Goal: Task Accomplishment & Management: Manage account settings

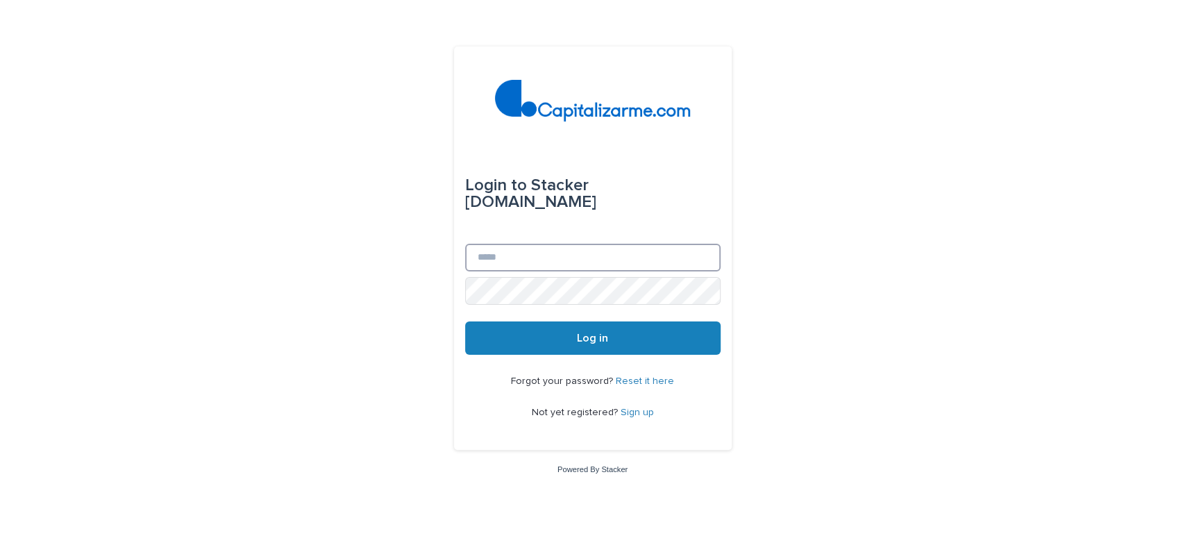
click at [538, 252] on input "Email" at bounding box center [593, 258] width 256 height 28
type input "**********"
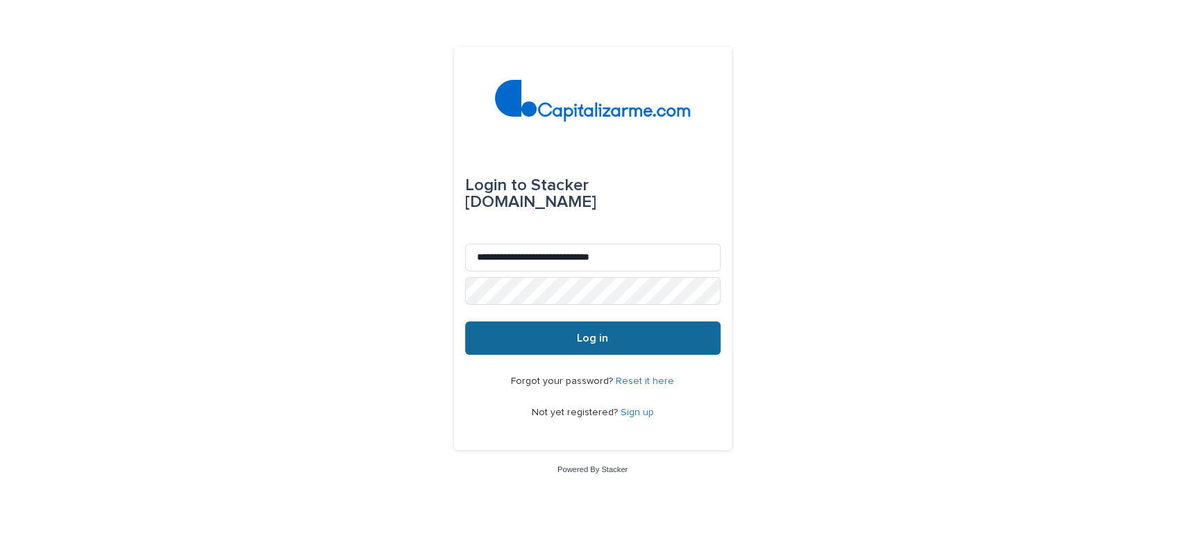
click at [597, 337] on span "Log in" at bounding box center [592, 338] width 31 height 11
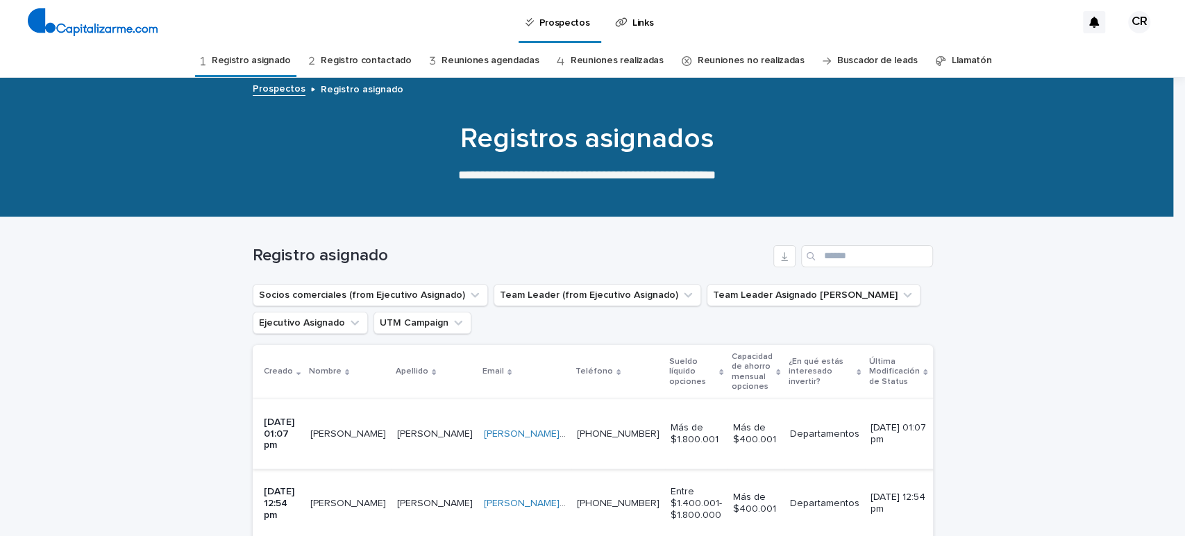
scroll to position [77, 0]
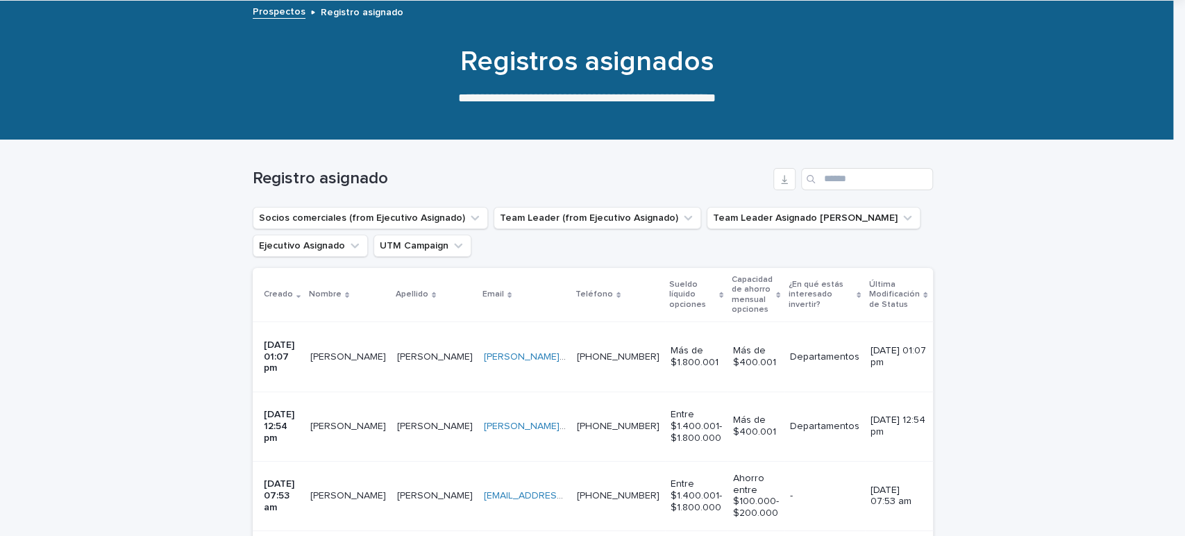
click at [372, 351] on p at bounding box center [348, 357] width 76 height 12
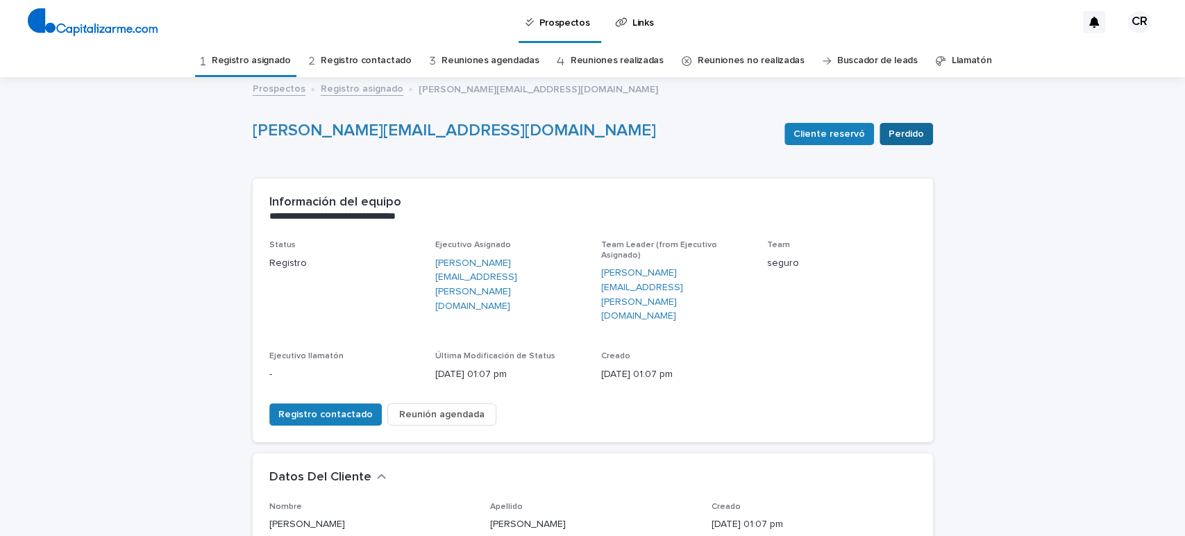
click at [912, 132] on span "Perdido" at bounding box center [906, 134] width 35 height 14
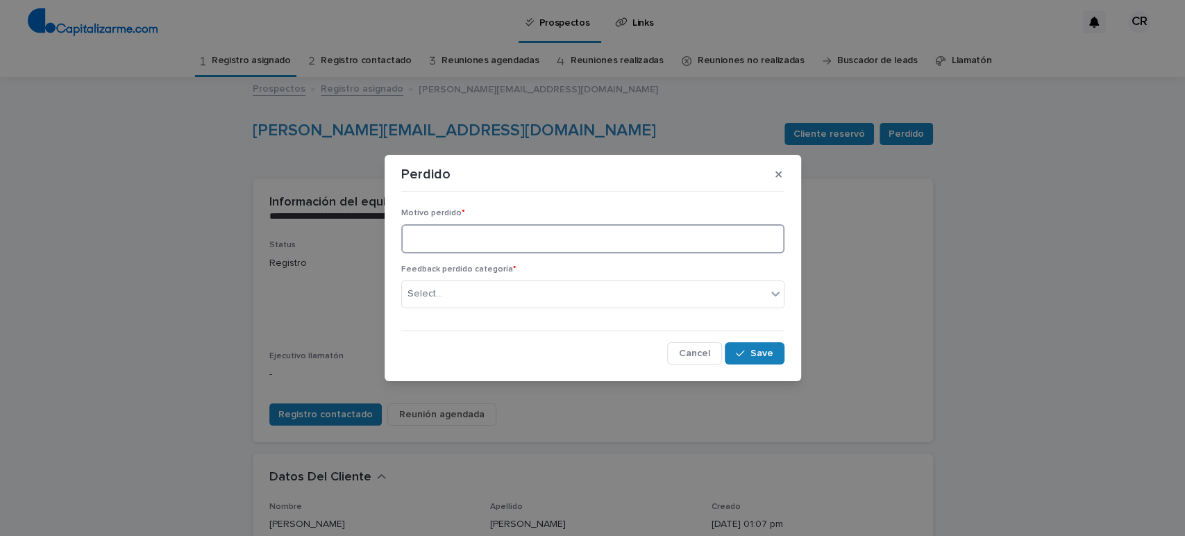
click at [449, 231] on textarea at bounding box center [592, 239] width 383 height 30
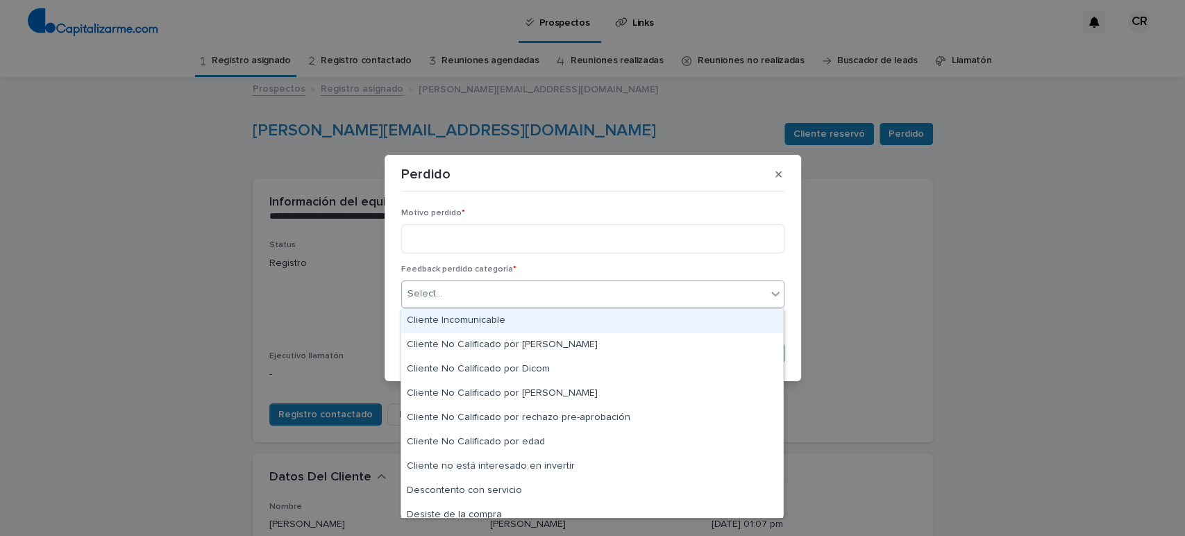
click at [464, 298] on div "Select..." at bounding box center [584, 294] width 365 height 23
click at [492, 325] on div "Cliente Incomunicable" at bounding box center [592, 321] width 382 height 24
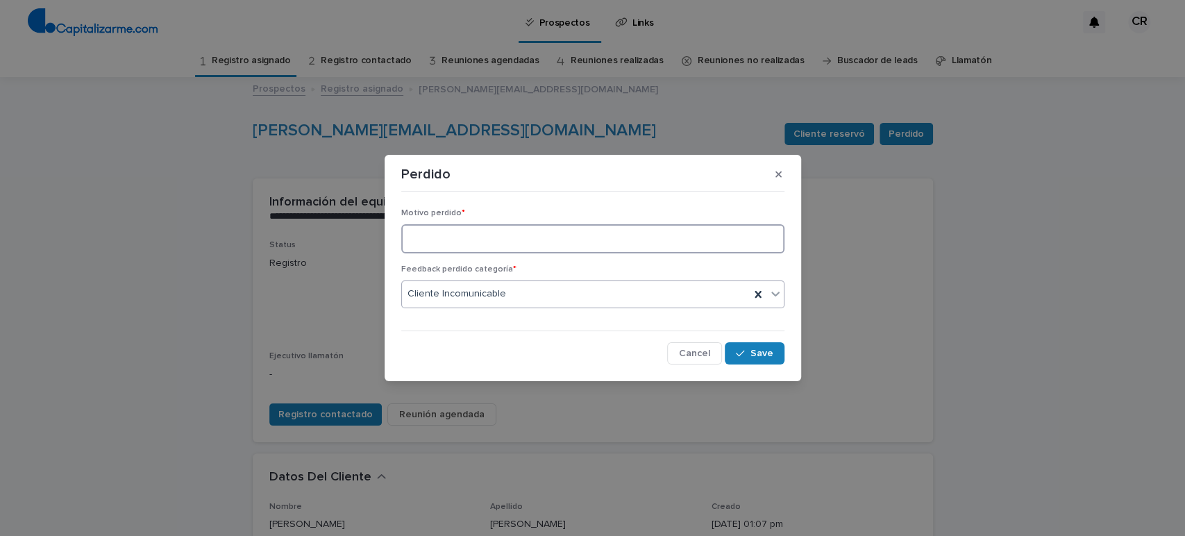
click at [456, 235] on textarea at bounding box center [592, 239] width 383 height 30
type textarea "**********"
click at [770, 353] on span "Save" at bounding box center [762, 354] width 23 height 10
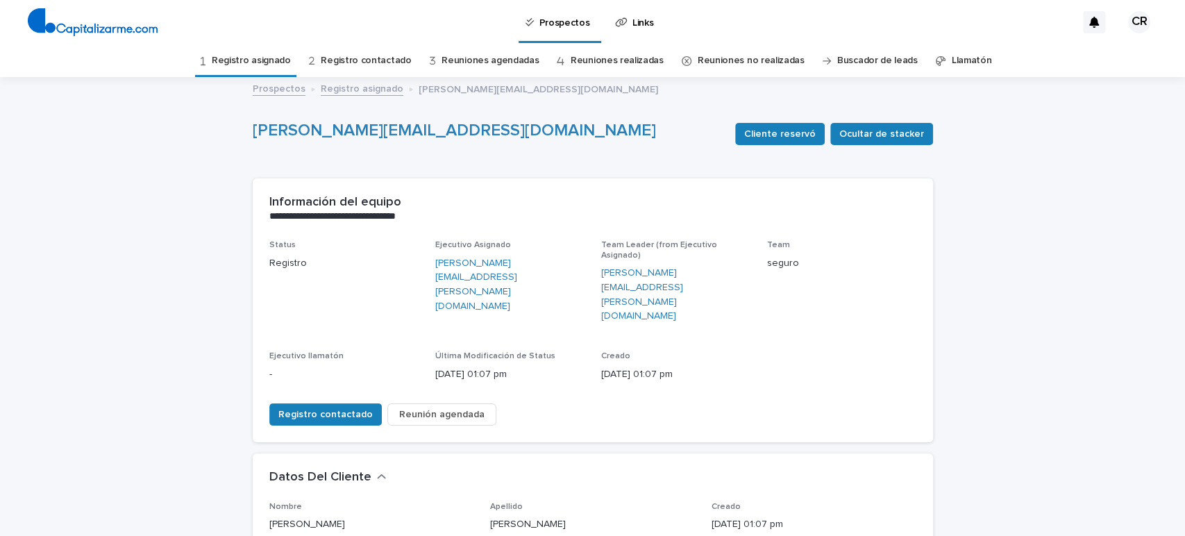
click at [240, 62] on link "Registro asignado" at bounding box center [251, 60] width 79 height 33
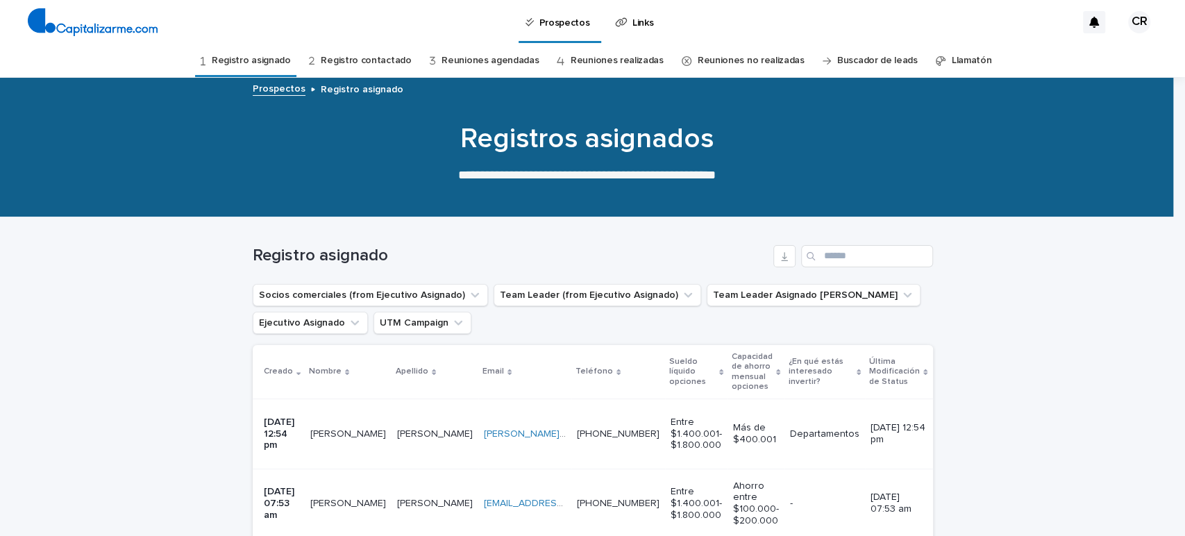
click at [384, 427] on td "[PERSON_NAME]" at bounding box center [348, 433] width 87 height 69
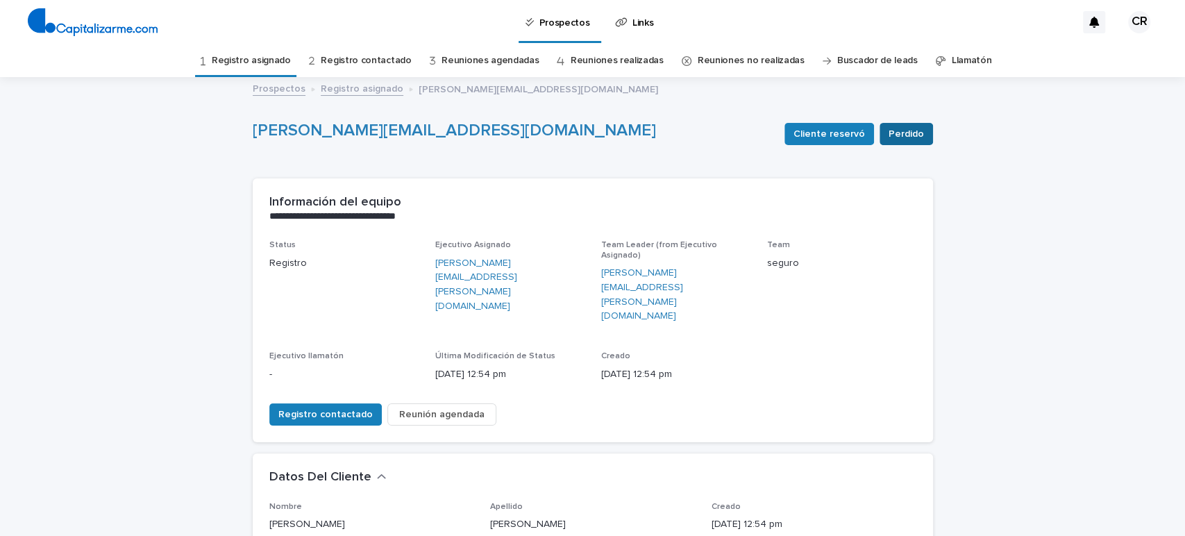
click at [907, 131] on span "Perdido" at bounding box center [906, 134] width 35 height 14
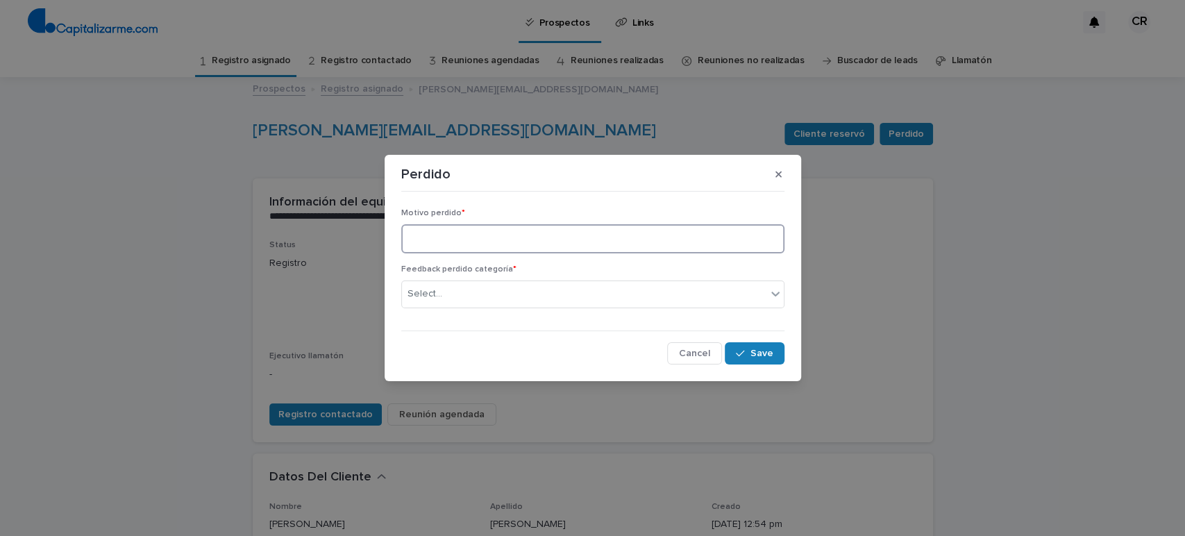
click at [452, 246] on textarea at bounding box center [592, 239] width 383 height 30
drag, startPoint x: 510, startPoint y: 231, endPoint x: 392, endPoint y: 237, distance: 118.2
click at [392, 237] on section "**********" at bounding box center [593, 268] width 417 height 226
type textarea "**********"
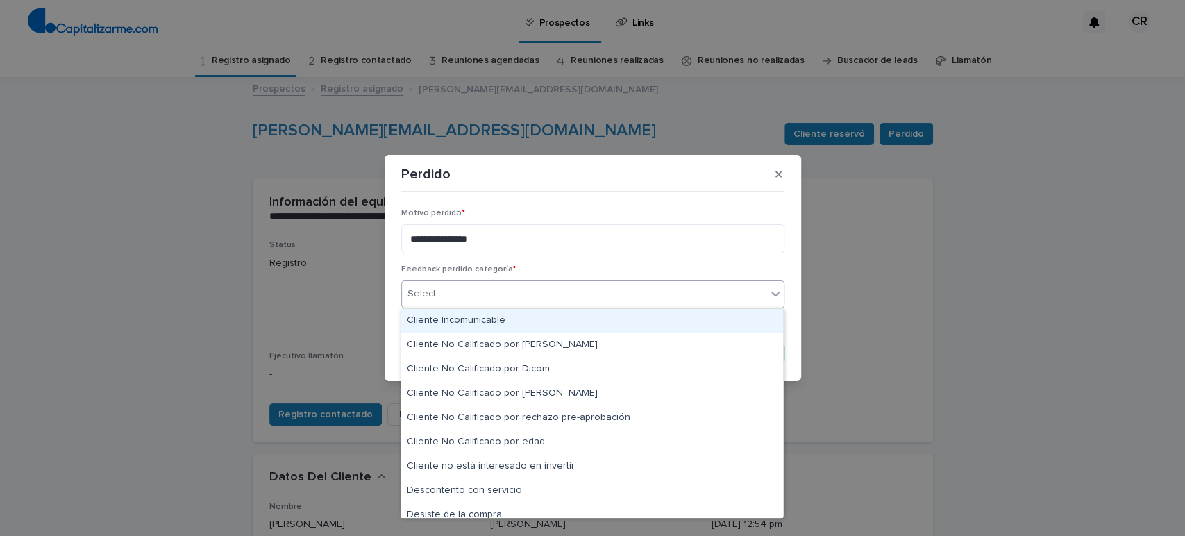
click at [453, 293] on div "Select..." at bounding box center [584, 294] width 365 height 23
click at [462, 315] on div "Cliente Incomunicable" at bounding box center [592, 321] width 382 height 24
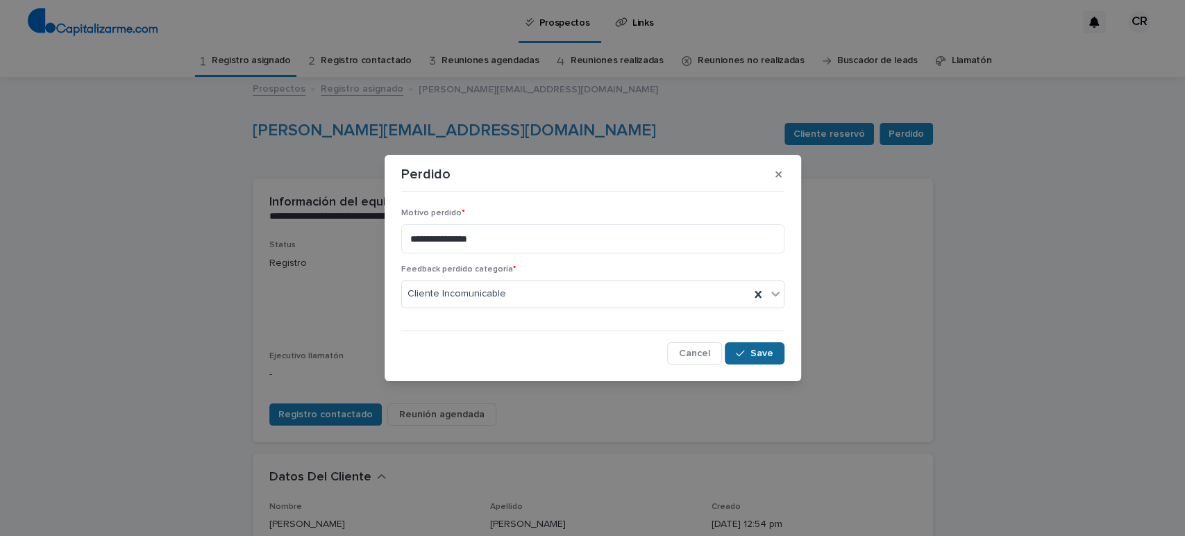
click at [740, 358] on button "Save" at bounding box center [754, 353] width 59 height 22
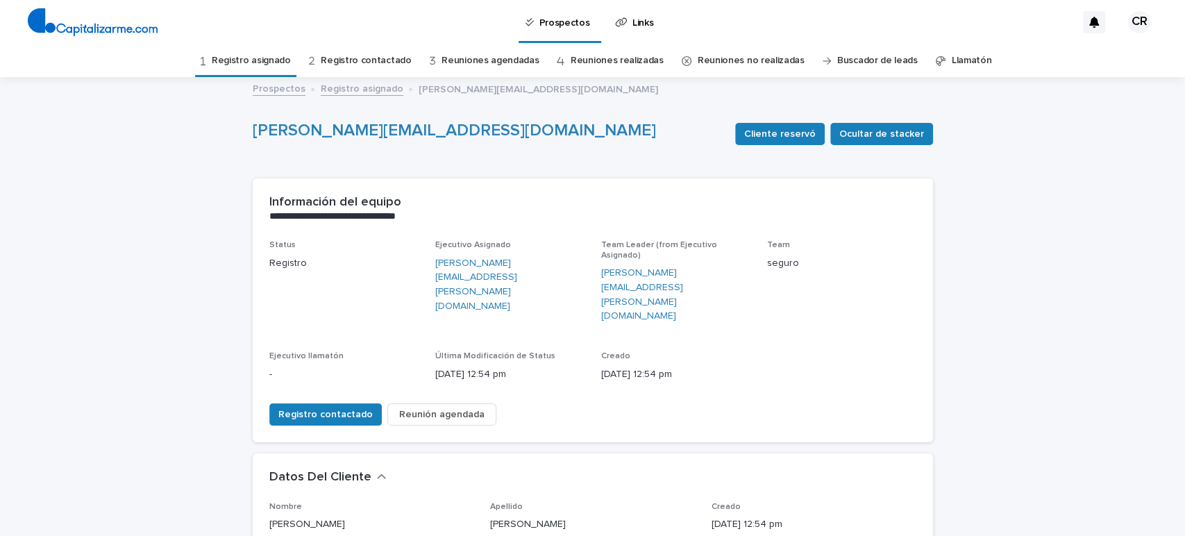
click at [274, 60] on link "Registro asignado" at bounding box center [251, 60] width 79 height 33
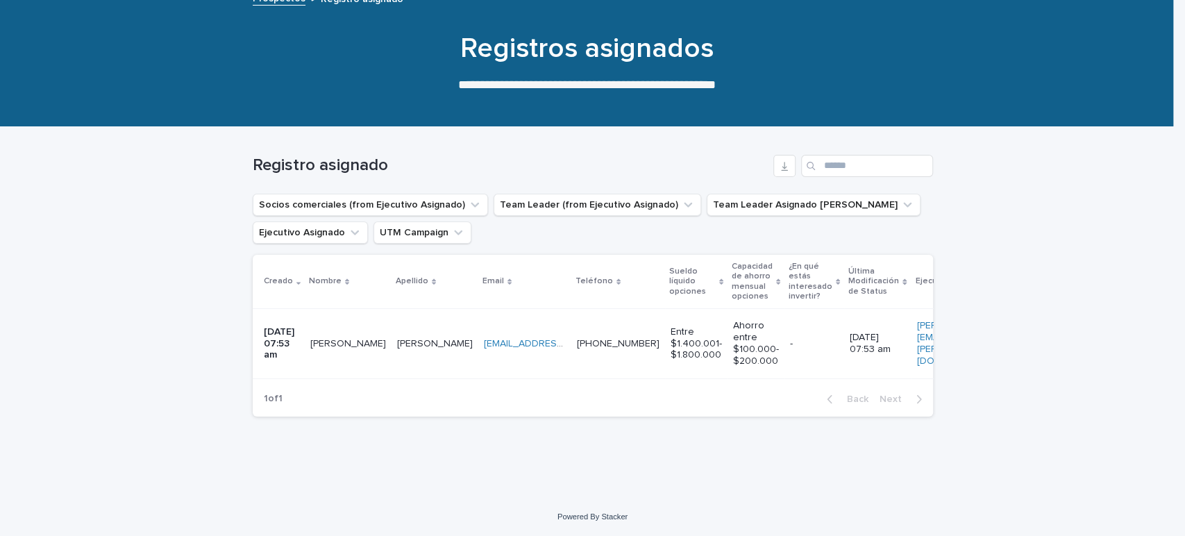
scroll to position [101, 0]
click at [436, 344] on td "[PERSON_NAME]" at bounding box center [435, 343] width 87 height 69
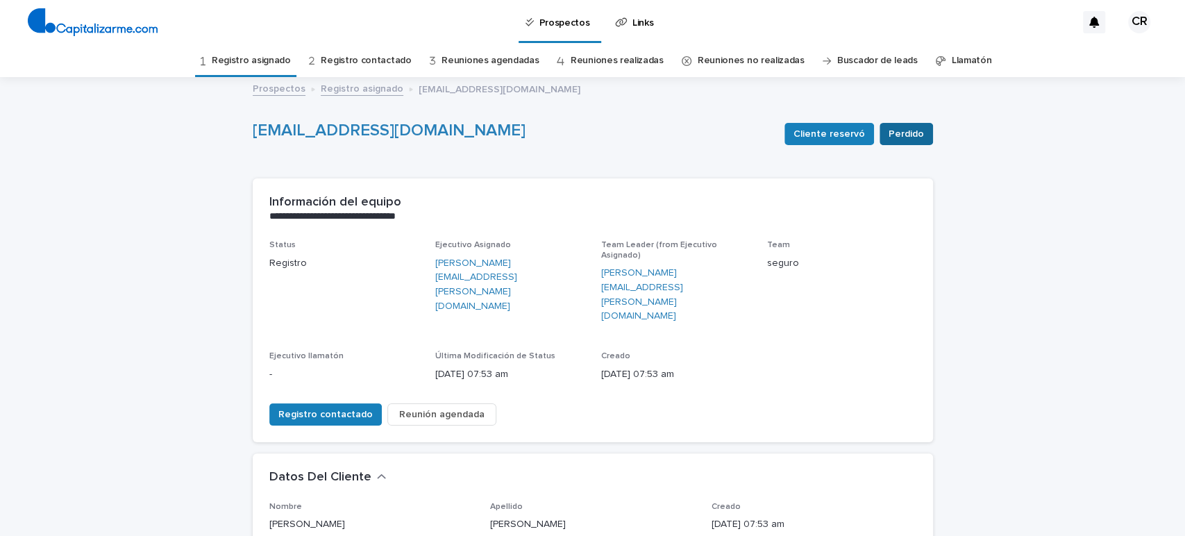
click at [903, 131] on span "Perdido" at bounding box center [906, 134] width 35 height 14
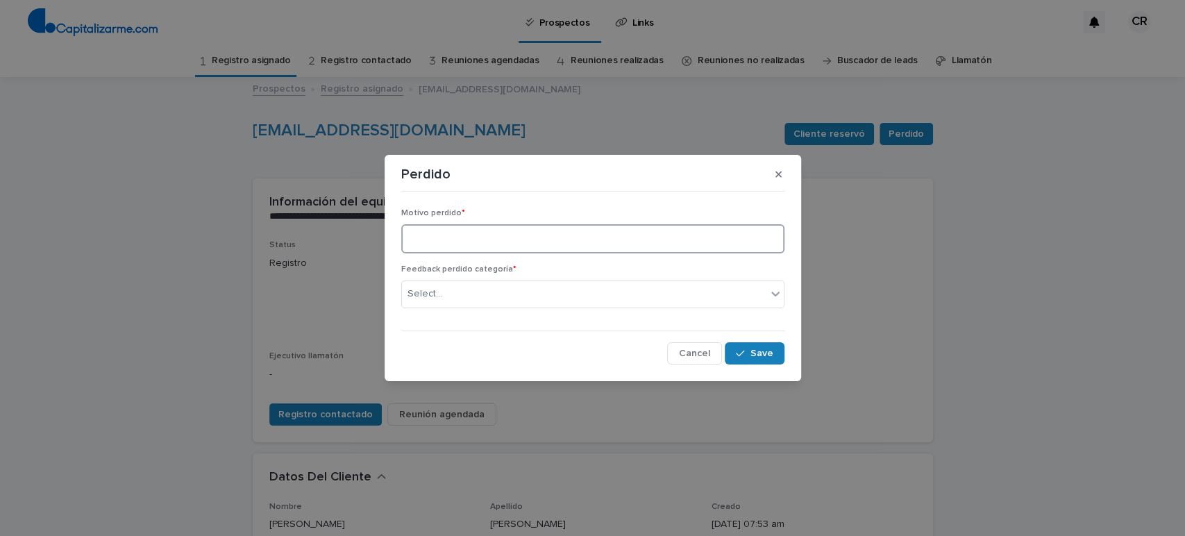
paste textarea "**********"
type textarea "**********"
click at [615, 281] on div "Select..." at bounding box center [592, 295] width 383 height 28
click at [606, 290] on div "Select..." at bounding box center [584, 294] width 365 height 23
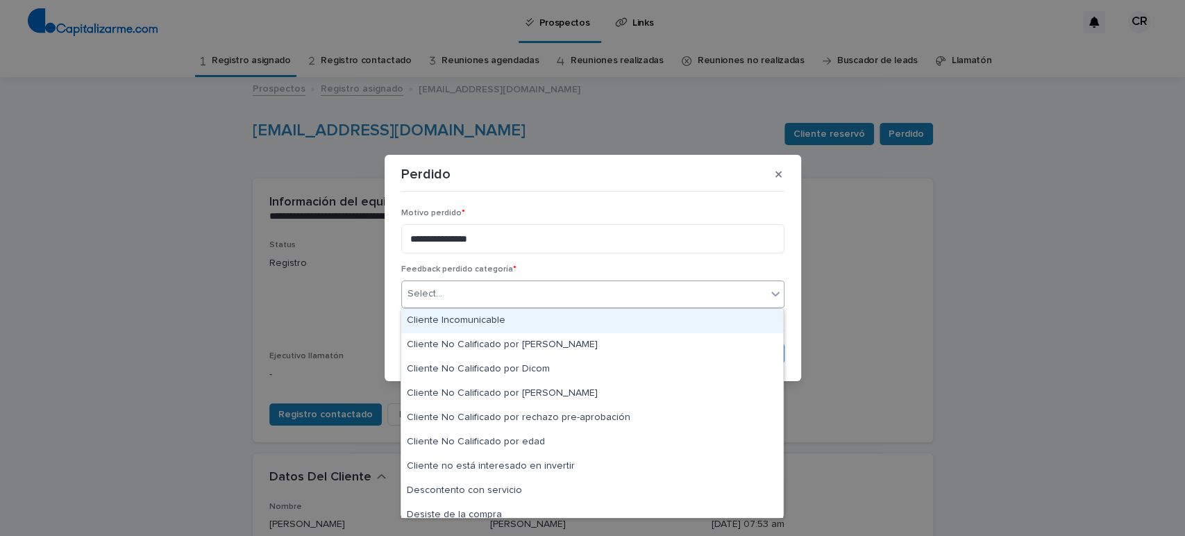
click at [562, 310] on div "Cliente Incomunicable" at bounding box center [592, 321] width 382 height 24
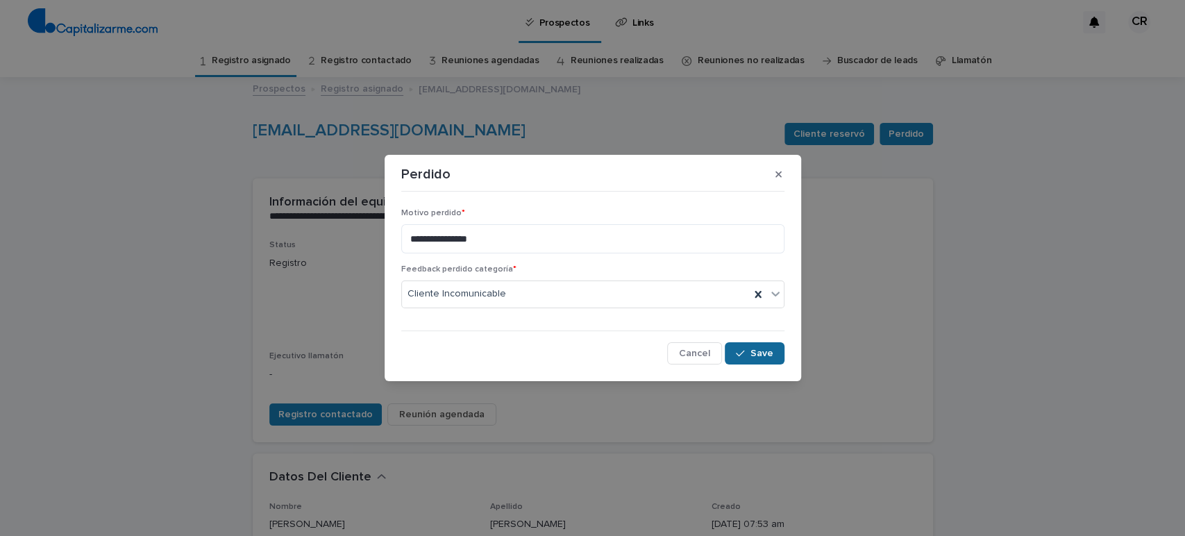
click at [759, 351] on span "Save" at bounding box center [762, 354] width 23 height 10
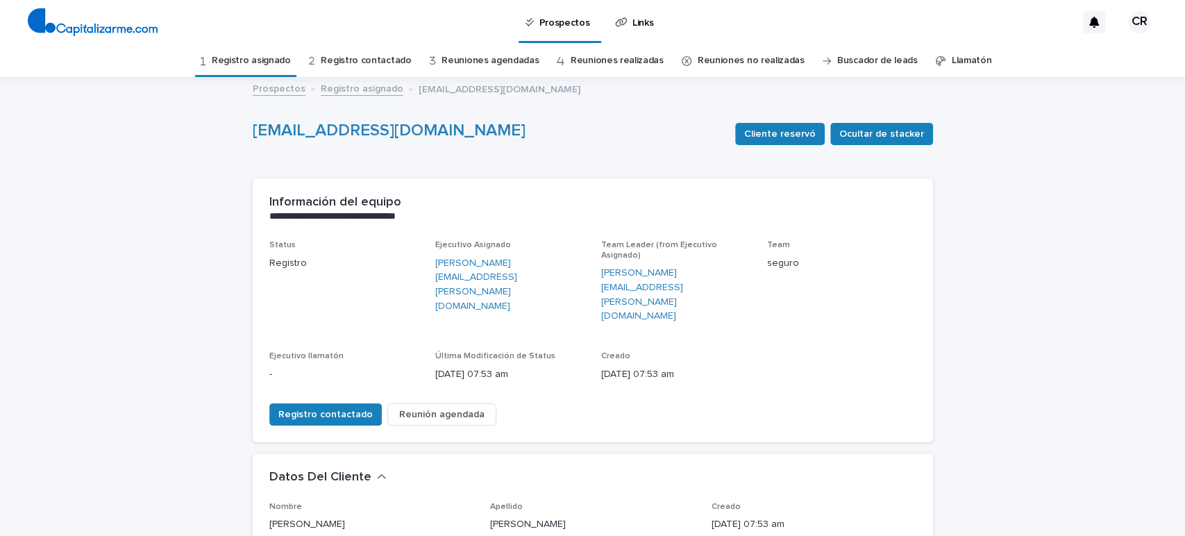
click at [364, 55] on link "Registro contactado" at bounding box center [366, 60] width 90 height 33
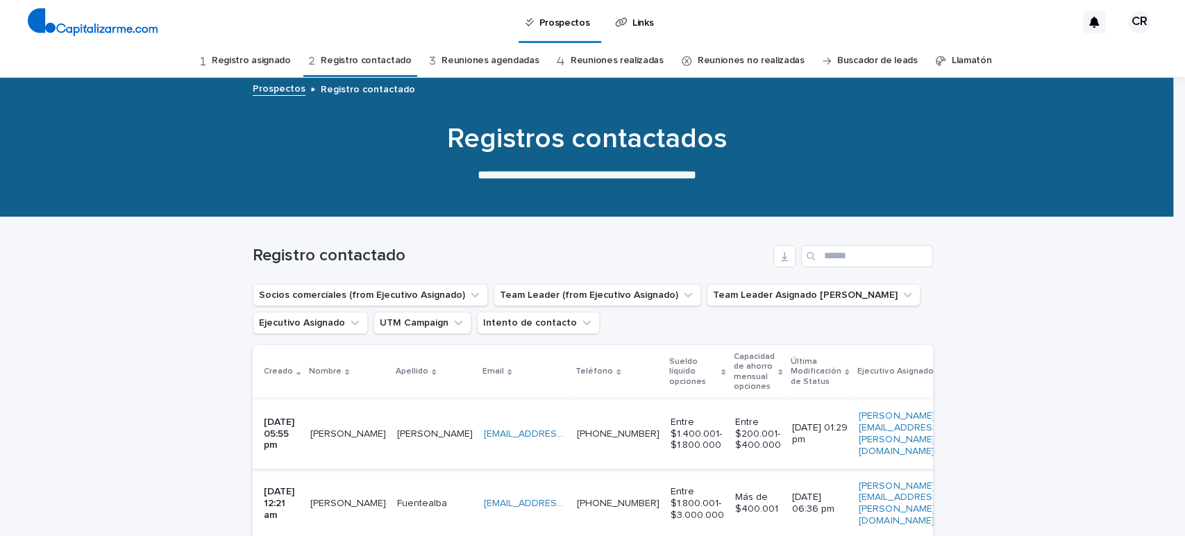
scroll to position [77, 0]
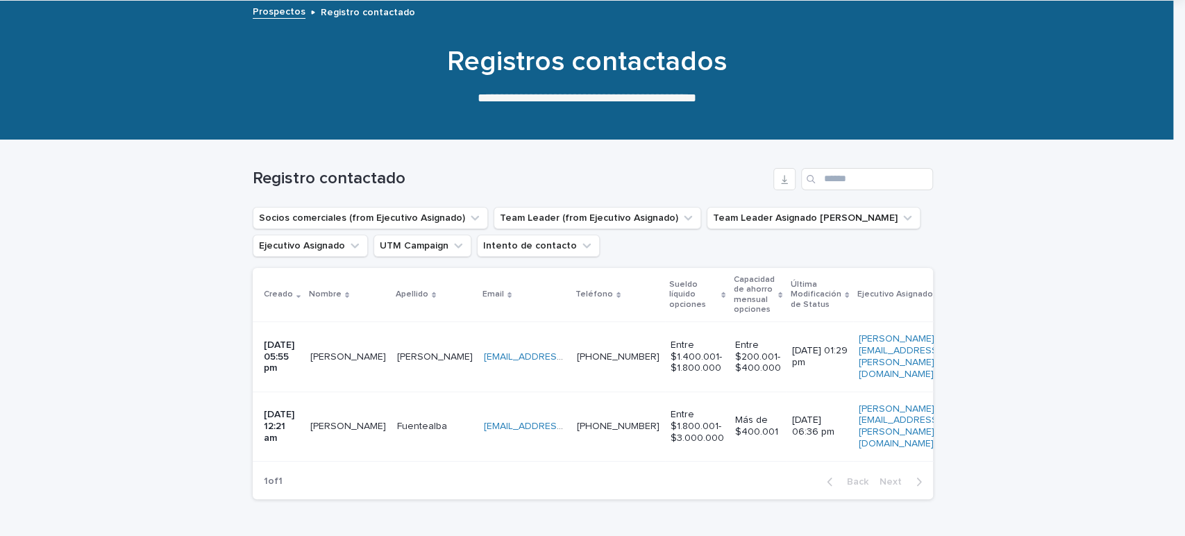
click at [359, 356] on p at bounding box center [348, 357] width 76 height 12
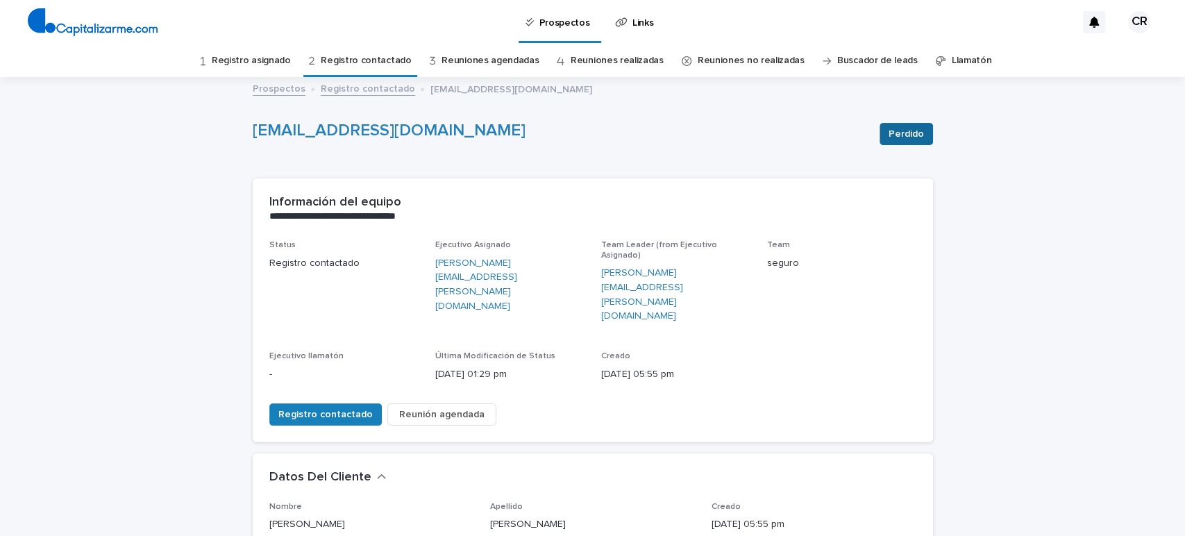
click at [900, 132] on span "Perdido" at bounding box center [906, 134] width 35 height 14
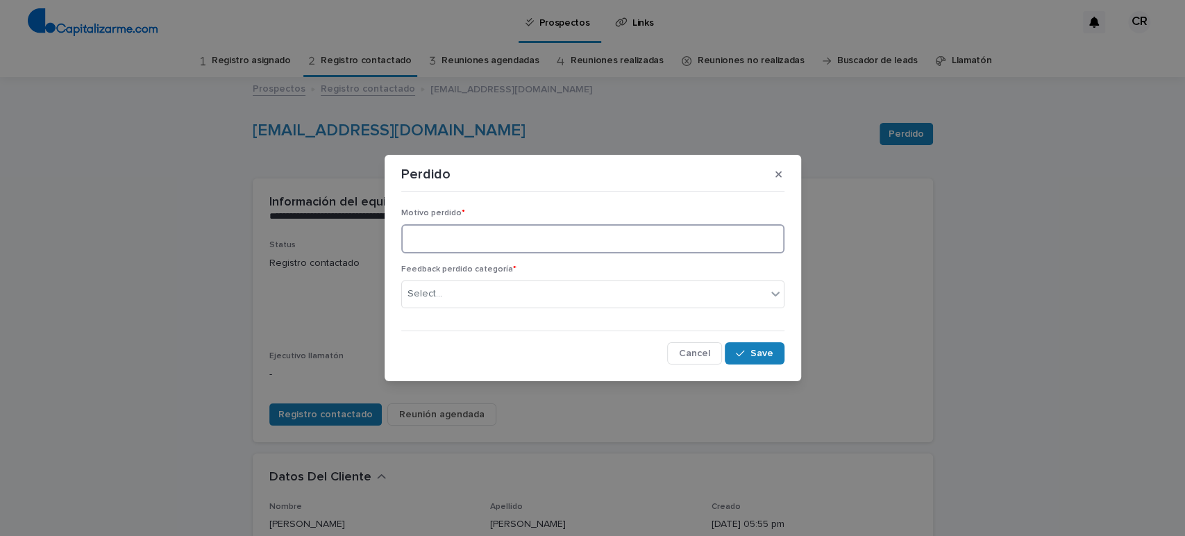
click at [524, 232] on textarea at bounding box center [592, 239] width 383 height 30
click at [515, 293] on div "Select..." at bounding box center [584, 294] width 365 height 23
click at [478, 237] on textarea at bounding box center [592, 239] width 383 height 30
type textarea "**********"
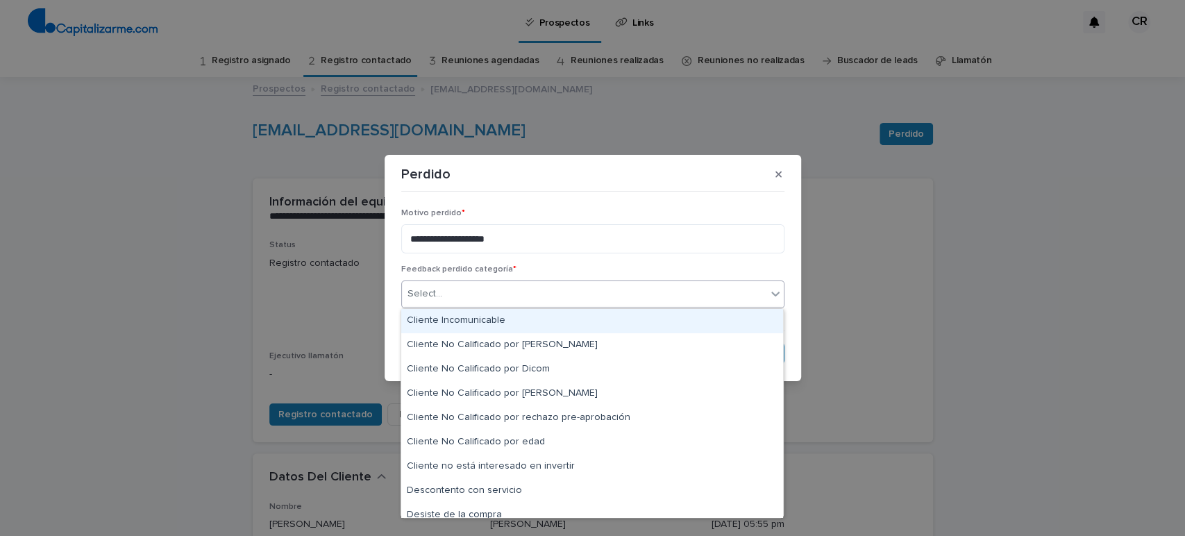
click at [494, 293] on div "Select..." at bounding box center [584, 294] width 365 height 23
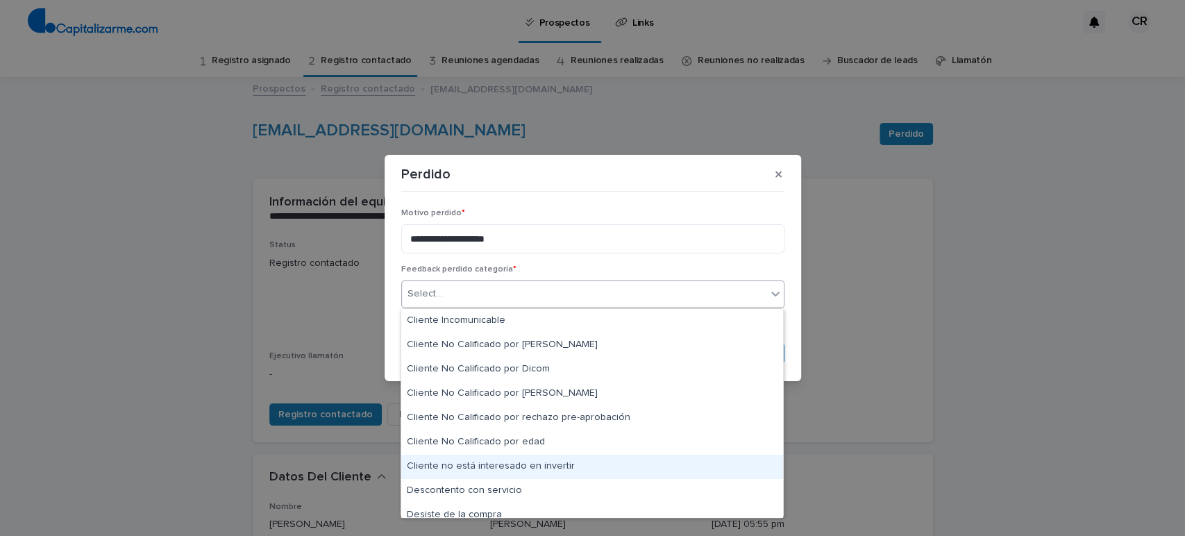
click at [513, 465] on div "Cliente no está interesado en invertir" at bounding box center [592, 467] width 382 height 24
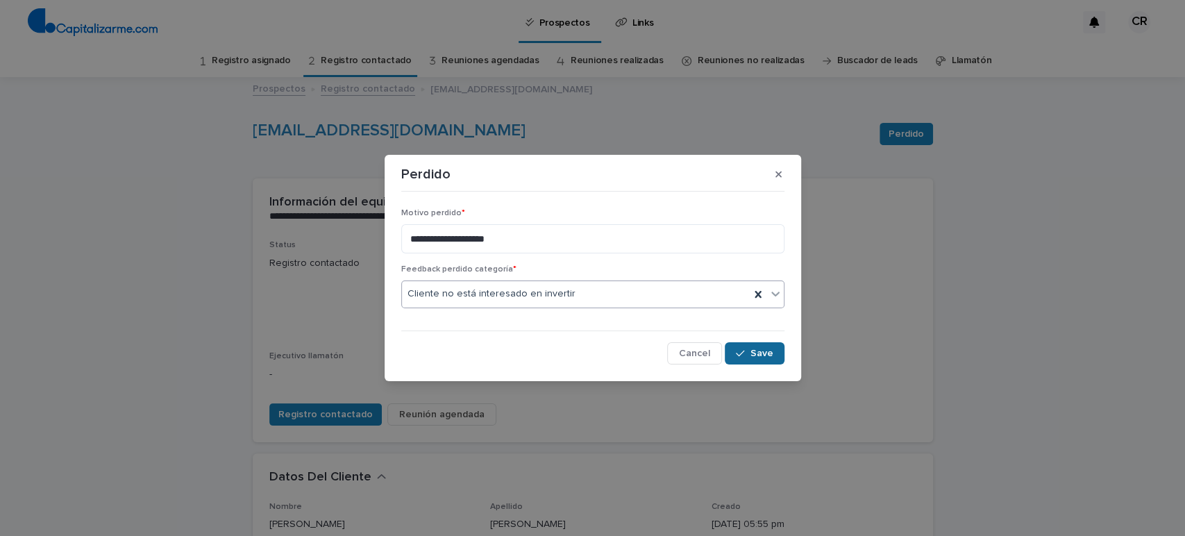
click at [750, 349] on button "Save" at bounding box center [754, 353] width 59 height 22
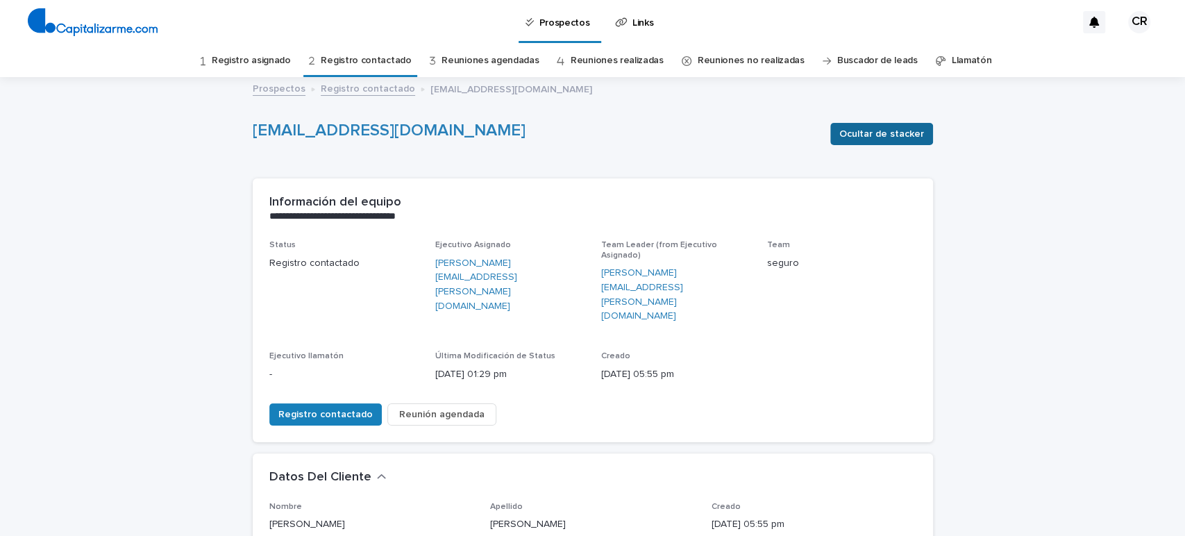
click at [874, 133] on span "Ocultar de stacker" at bounding box center [882, 134] width 85 height 14
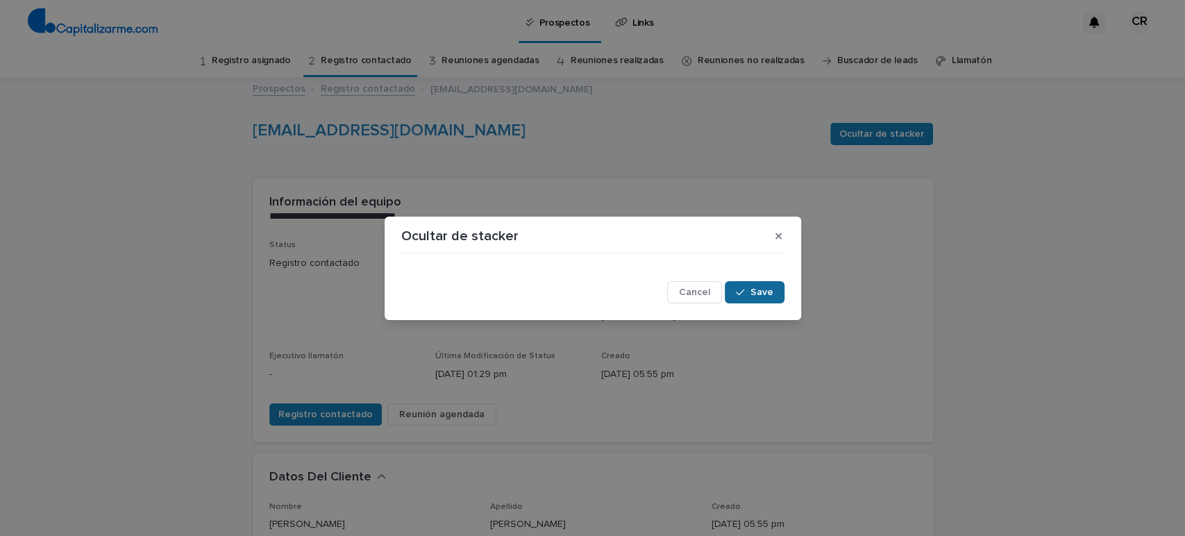
click at [771, 292] on span "Save" at bounding box center [762, 292] width 23 height 10
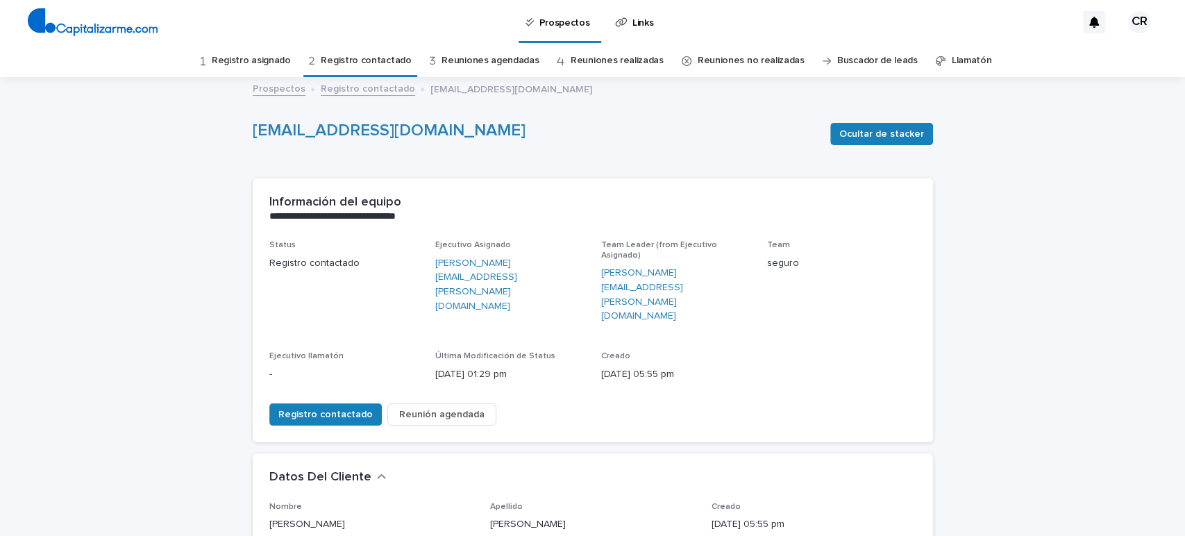
click at [391, 56] on link "Registro contactado" at bounding box center [366, 60] width 90 height 33
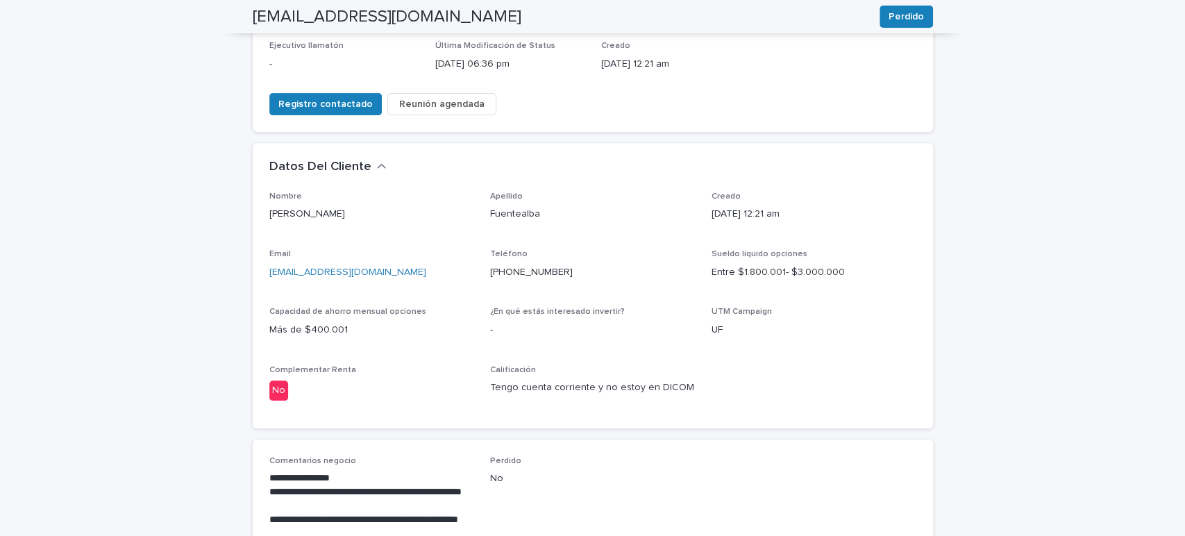
scroll to position [308, 0]
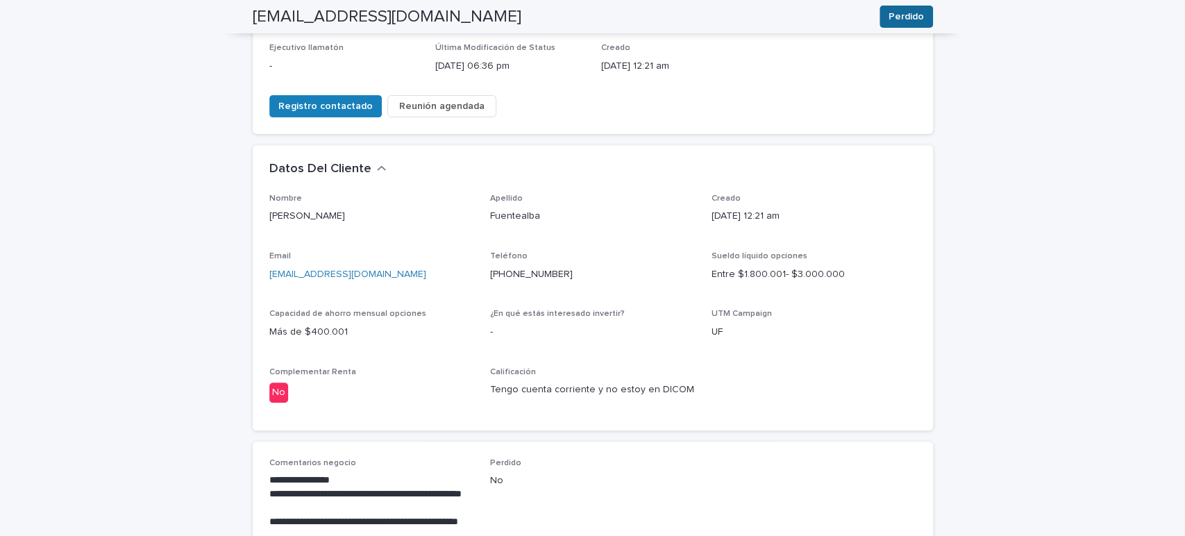
click at [889, 15] on span "Perdido" at bounding box center [906, 17] width 35 height 14
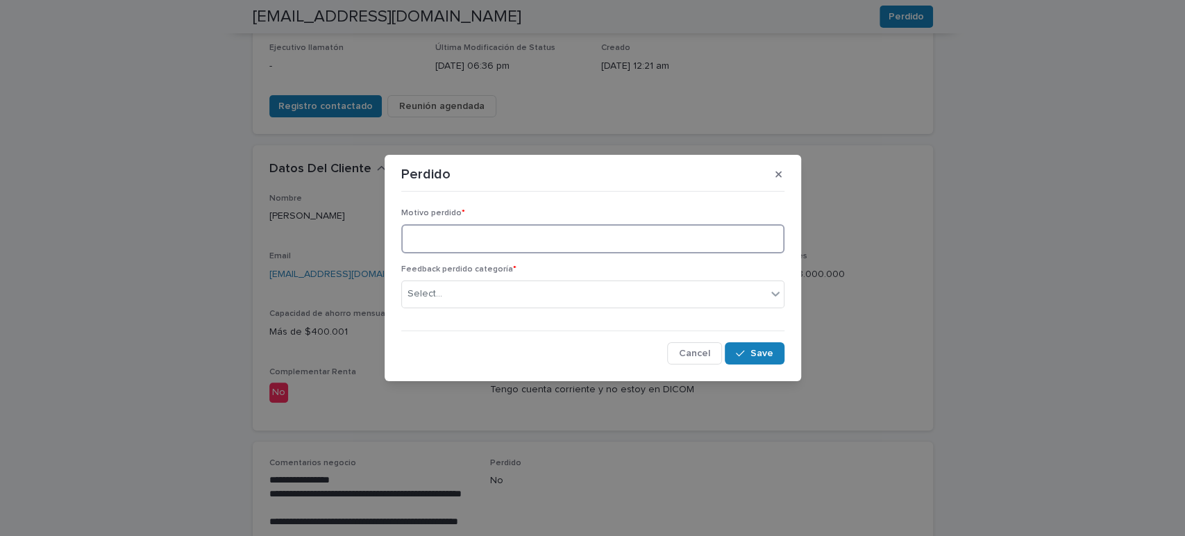
paste textarea "**********"
type textarea "**********"
click at [428, 298] on div "Select..." at bounding box center [425, 294] width 35 height 15
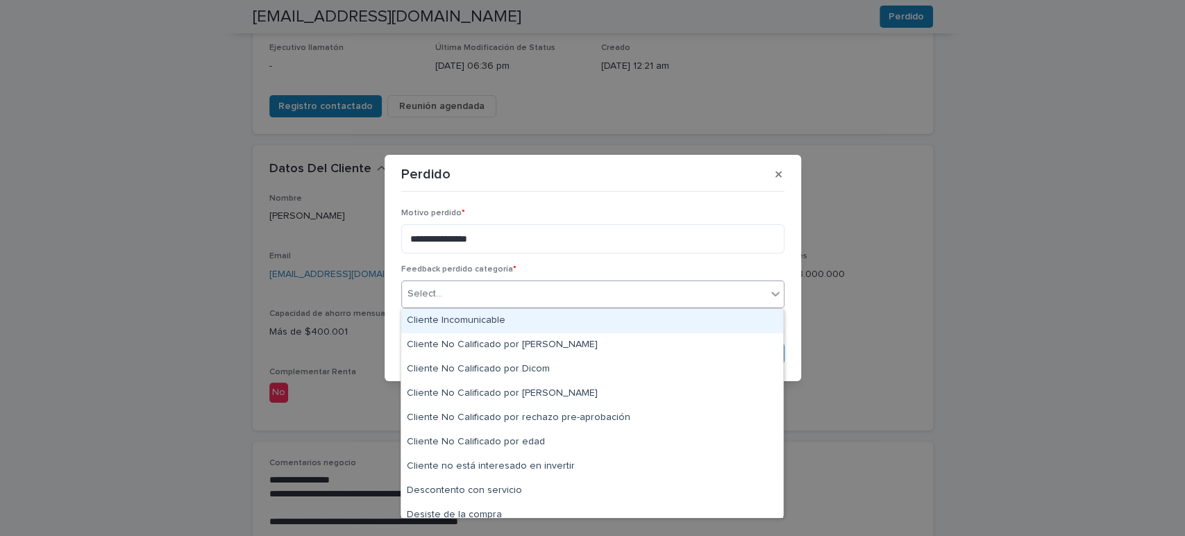
click at [458, 325] on div "Cliente Incomunicable" at bounding box center [592, 321] width 382 height 24
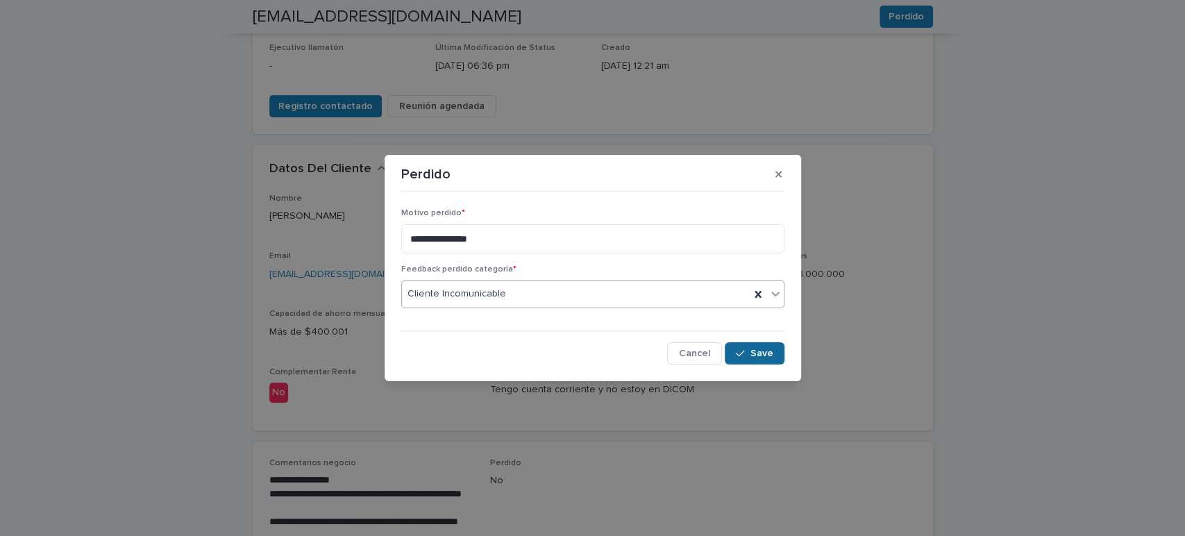
click at [745, 347] on button "Save" at bounding box center [754, 353] width 59 height 22
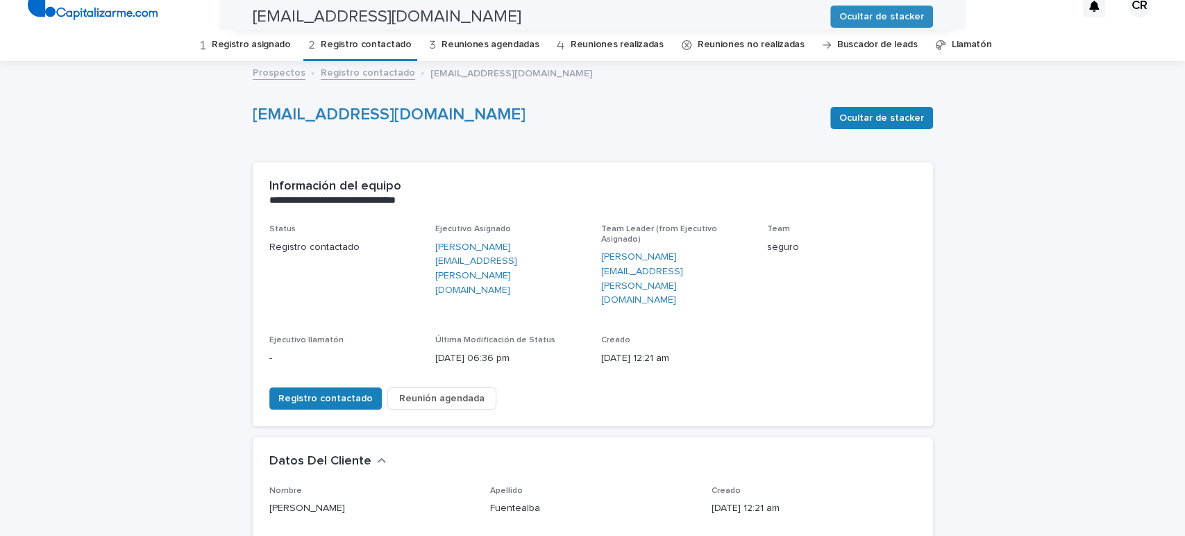
scroll to position [0, 0]
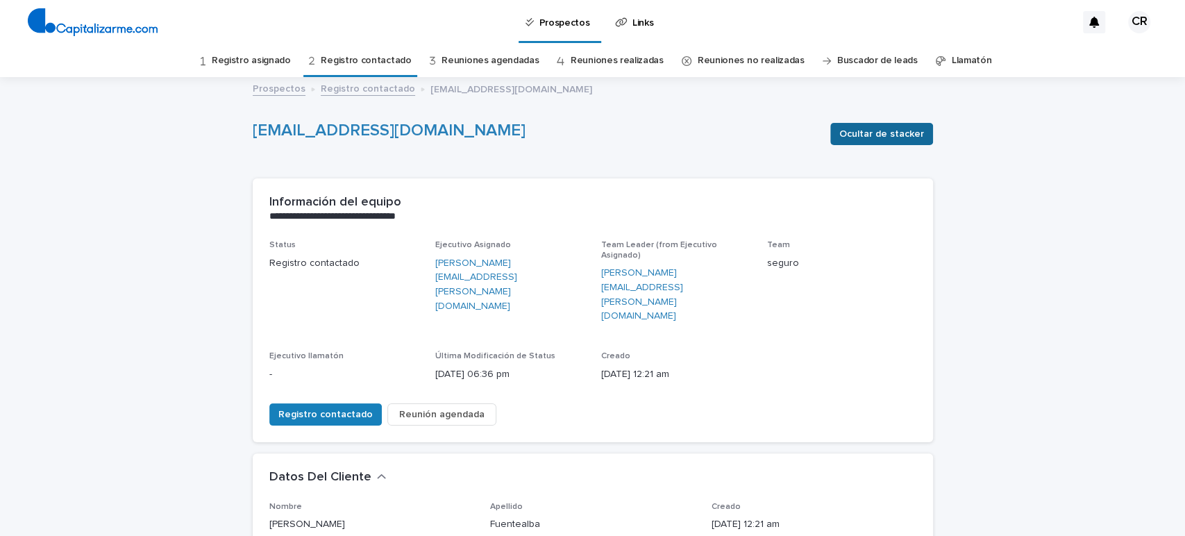
click at [855, 131] on span "Ocultar de stacker" at bounding box center [882, 134] width 85 height 14
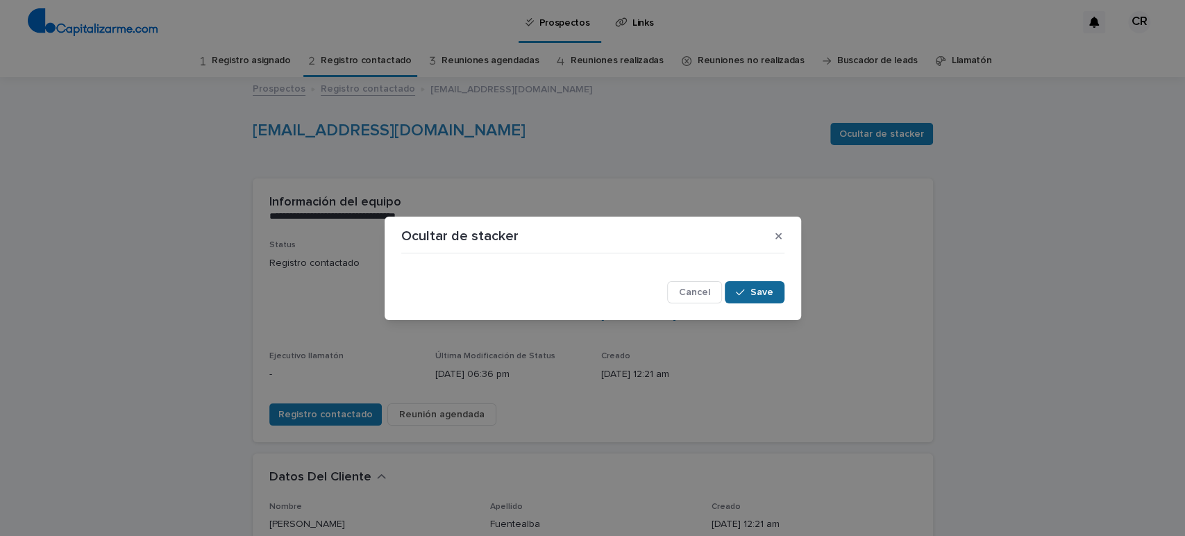
click at [777, 285] on button "Save" at bounding box center [754, 292] width 59 height 22
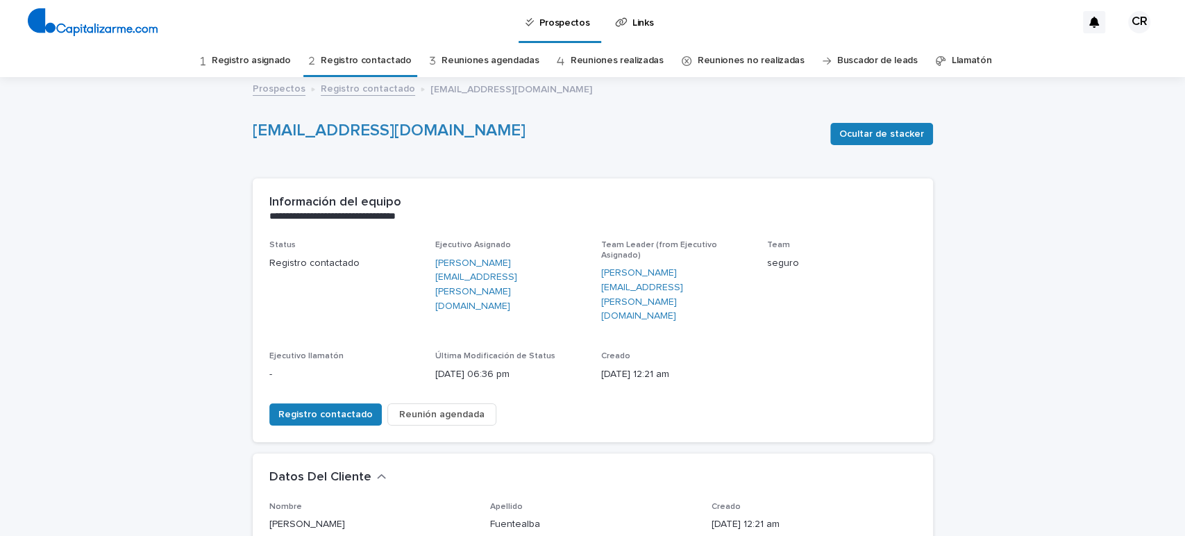
click at [267, 54] on link "Registro asignado" at bounding box center [251, 60] width 79 height 33
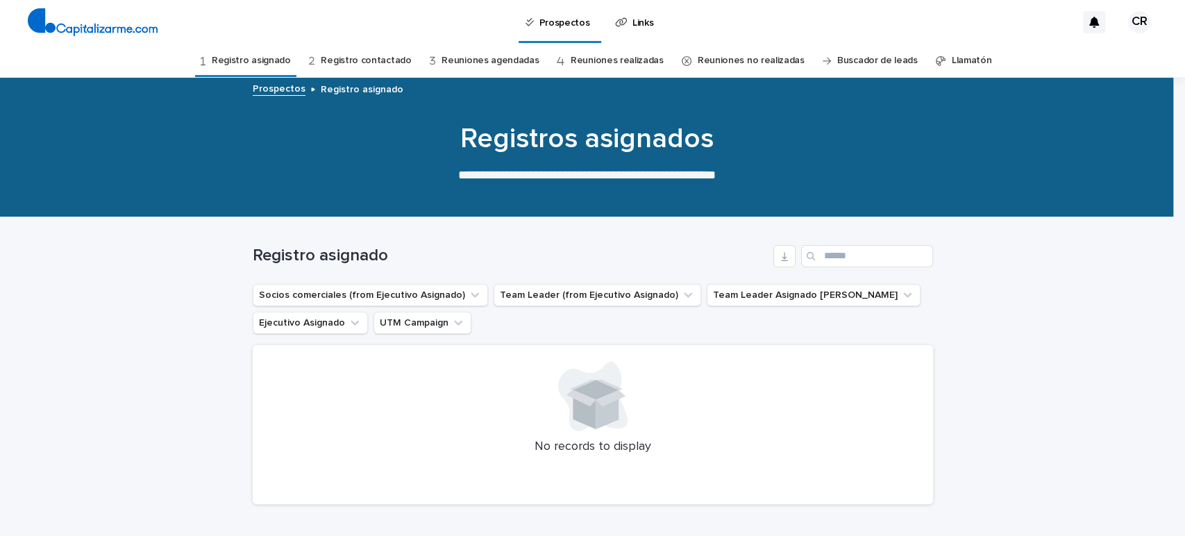
click at [374, 53] on link "Registro contactado" at bounding box center [366, 60] width 90 height 33
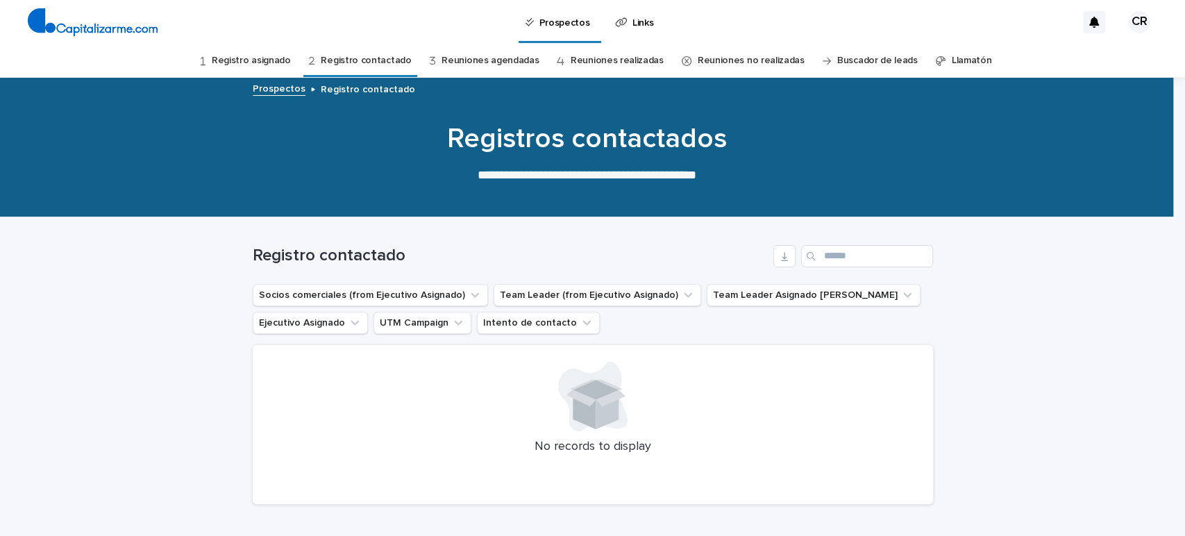
click at [503, 60] on link "Reuniones agendadas" at bounding box center [490, 60] width 97 height 33
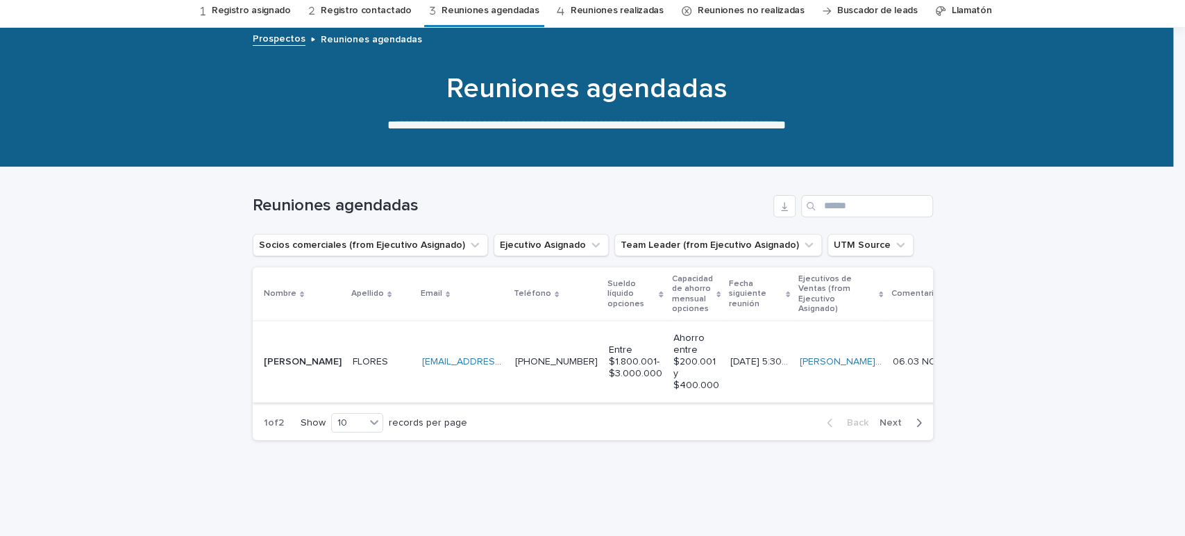
scroll to position [77, 0]
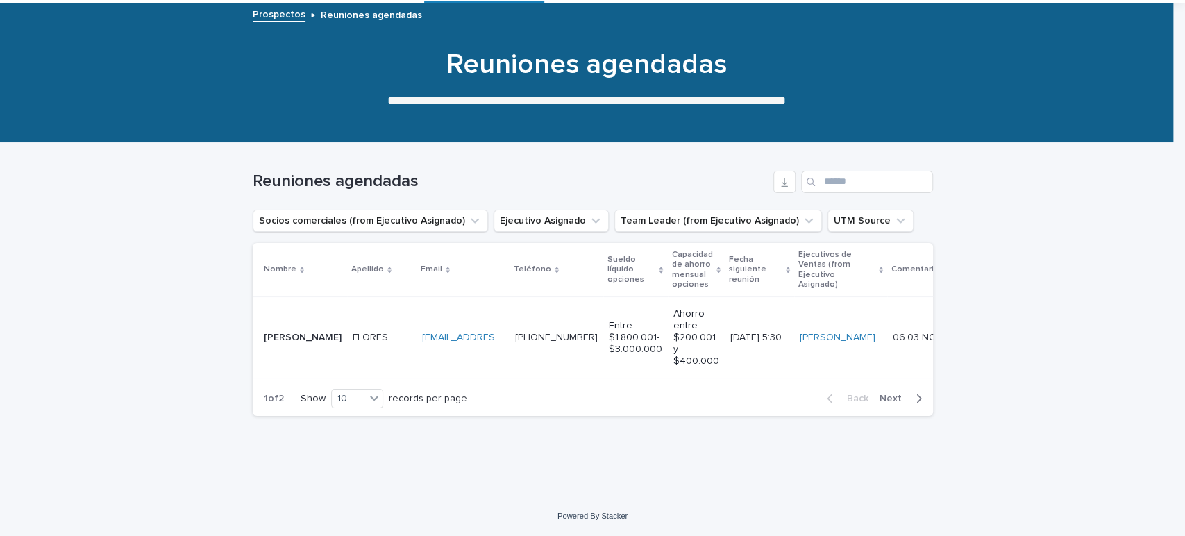
click at [377, 343] on div "[PERSON_NAME]" at bounding box center [382, 337] width 58 height 23
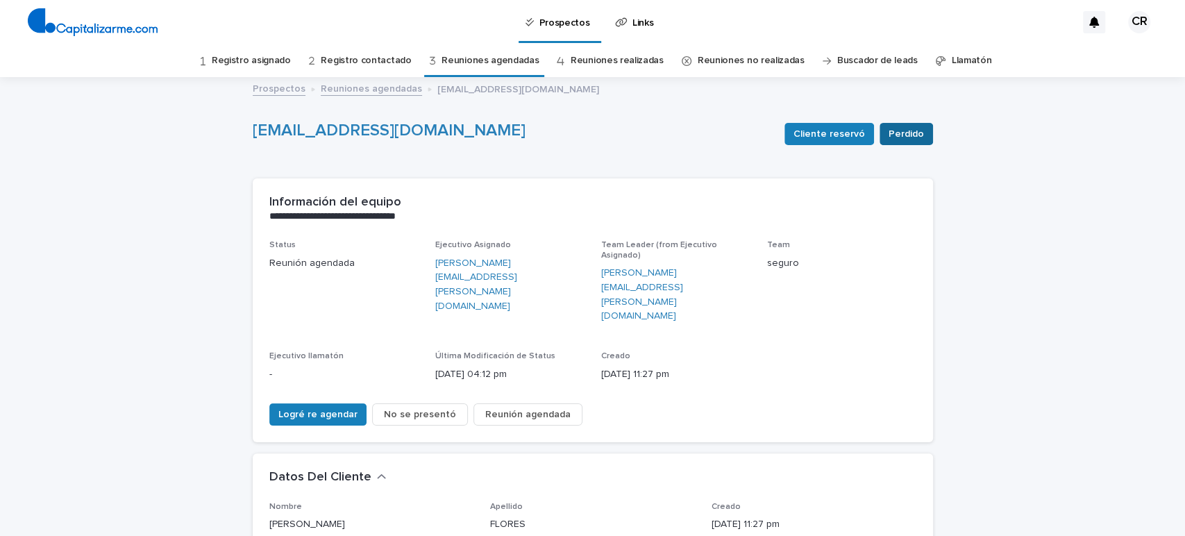
click at [890, 131] on span "Perdido" at bounding box center [906, 134] width 35 height 14
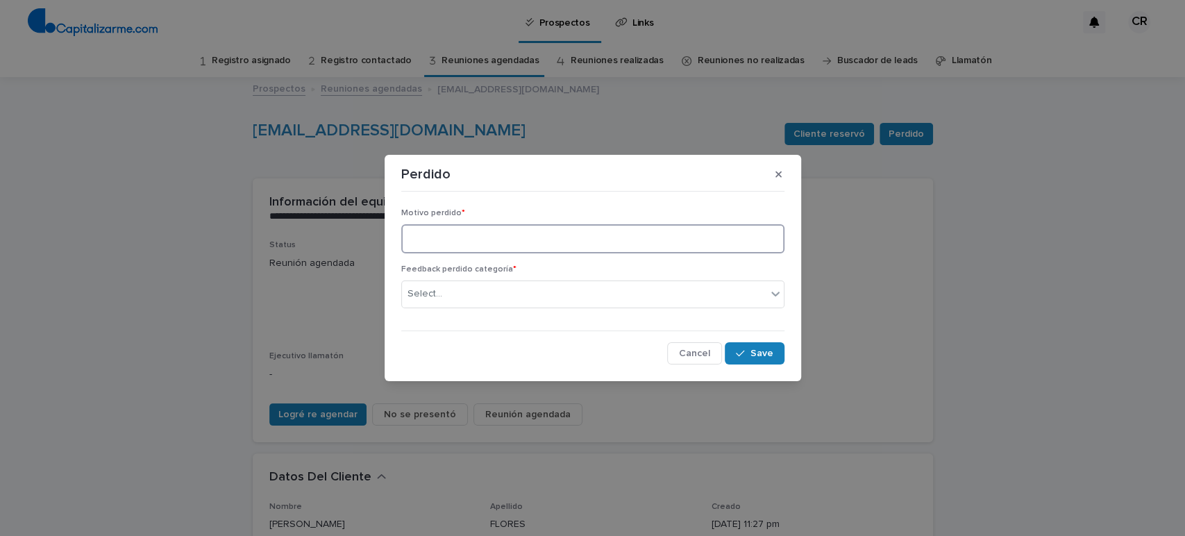
paste textarea "**********"
type textarea "**********"
click at [533, 296] on div "Select..." at bounding box center [584, 294] width 365 height 23
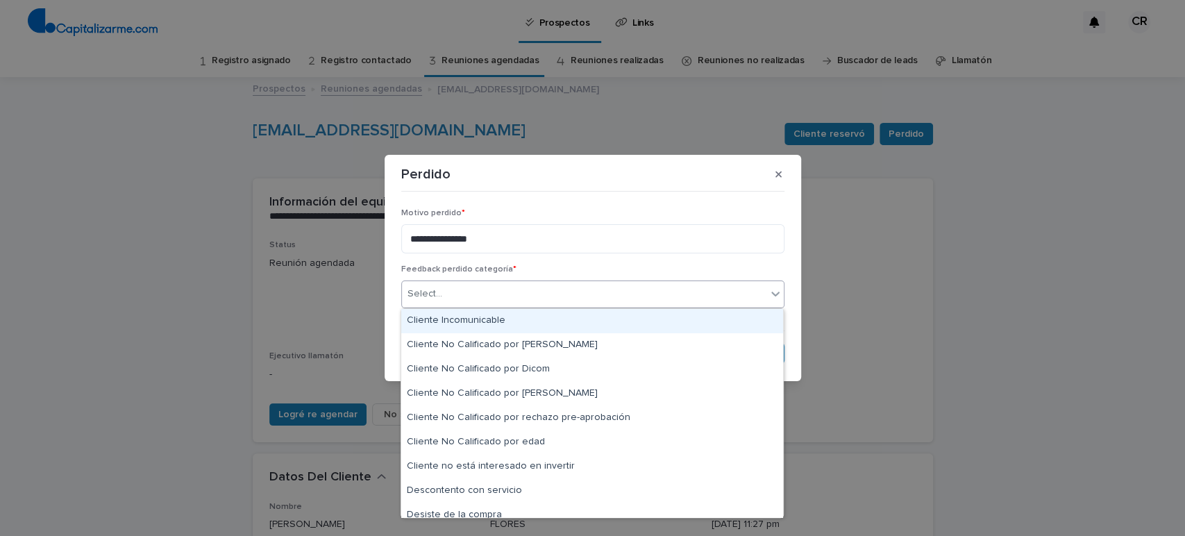
click at [489, 322] on div "Cliente Incomunicable" at bounding box center [592, 321] width 382 height 24
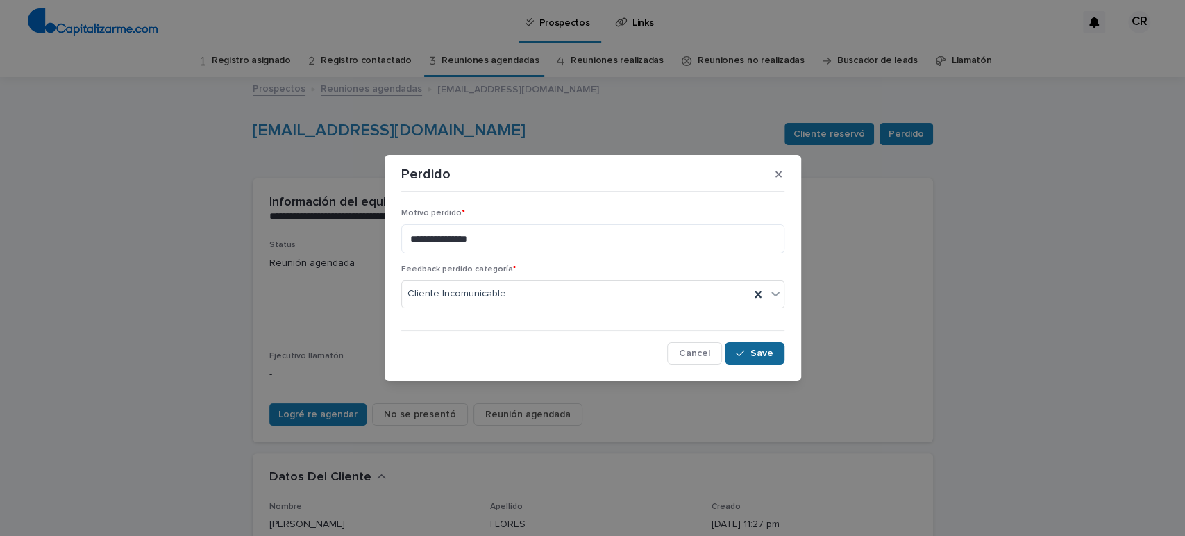
click at [769, 356] on span "Save" at bounding box center [762, 354] width 23 height 10
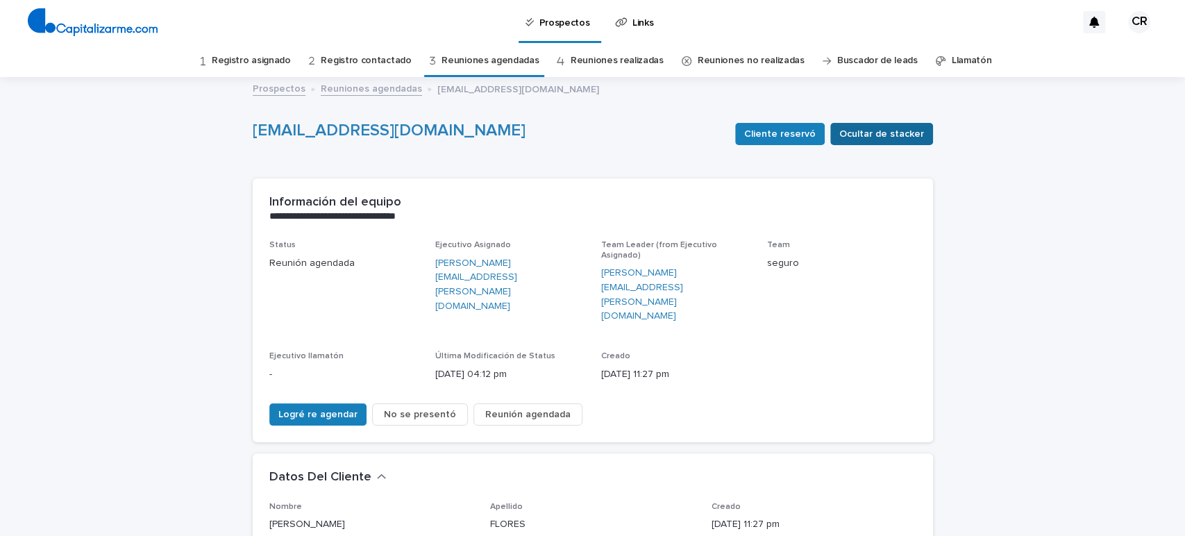
click at [861, 132] on span "Ocultar de stacker" at bounding box center [882, 134] width 85 height 14
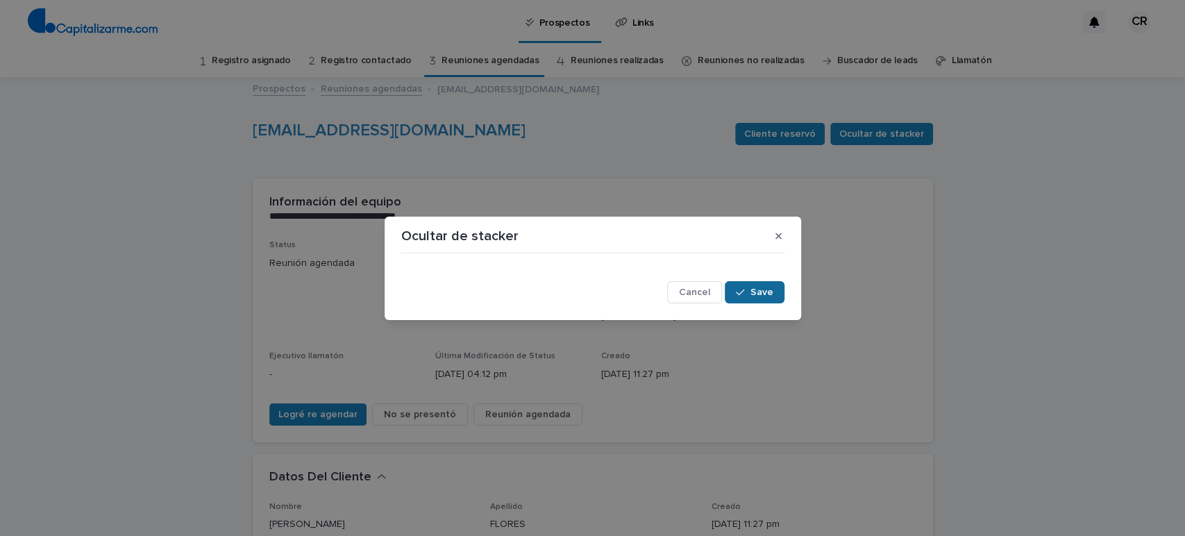
click at [779, 290] on button "Save" at bounding box center [754, 292] width 59 height 22
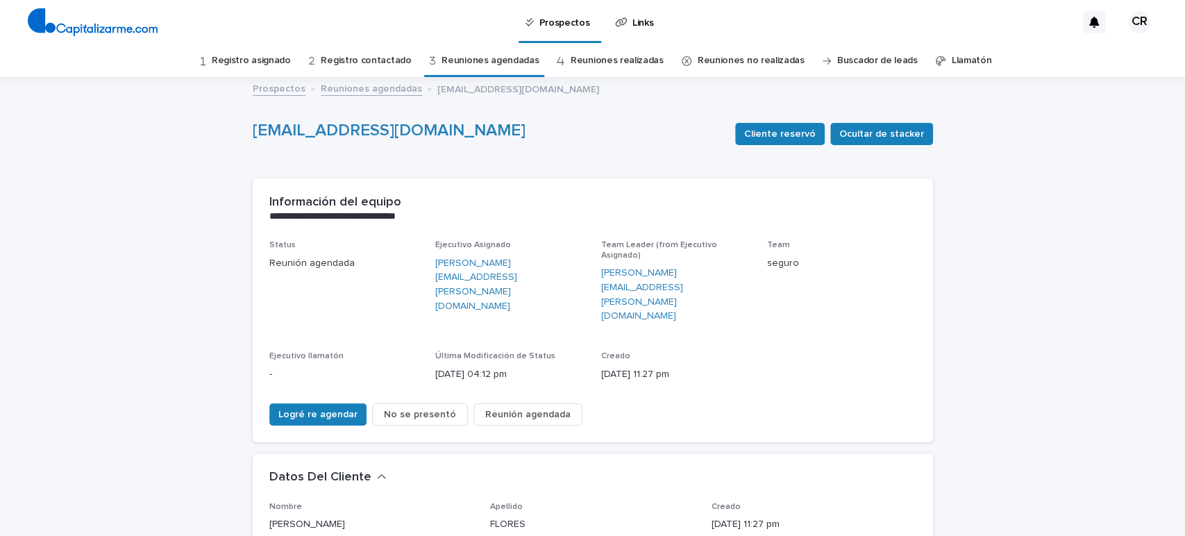
click at [617, 62] on link "Reuniones realizadas" at bounding box center [617, 60] width 93 height 33
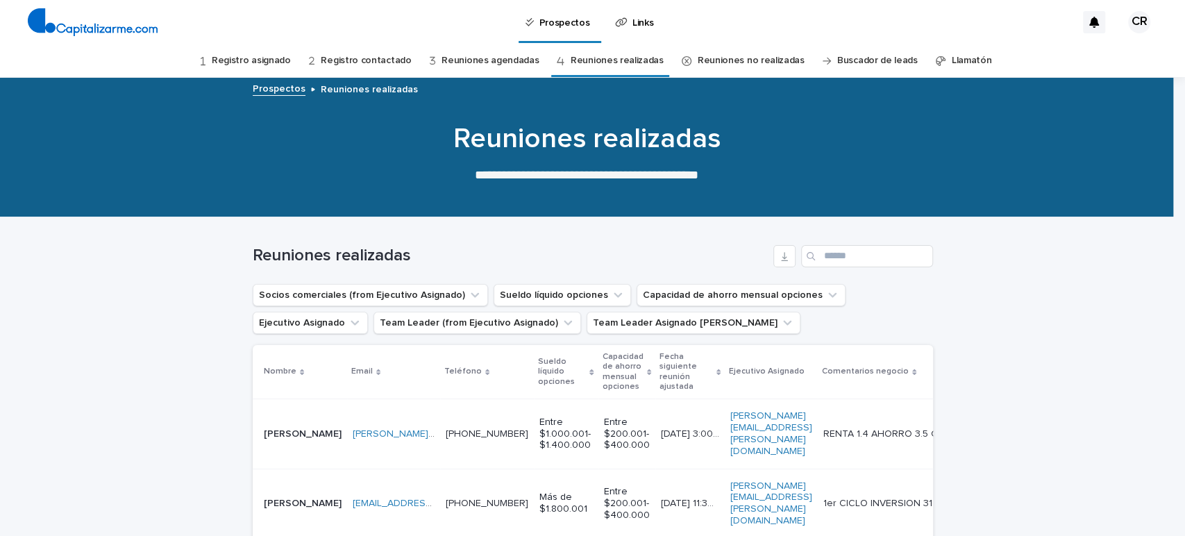
click at [737, 53] on link "Reuniones no realizadas" at bounding box center [751, 60] width 107 height 33
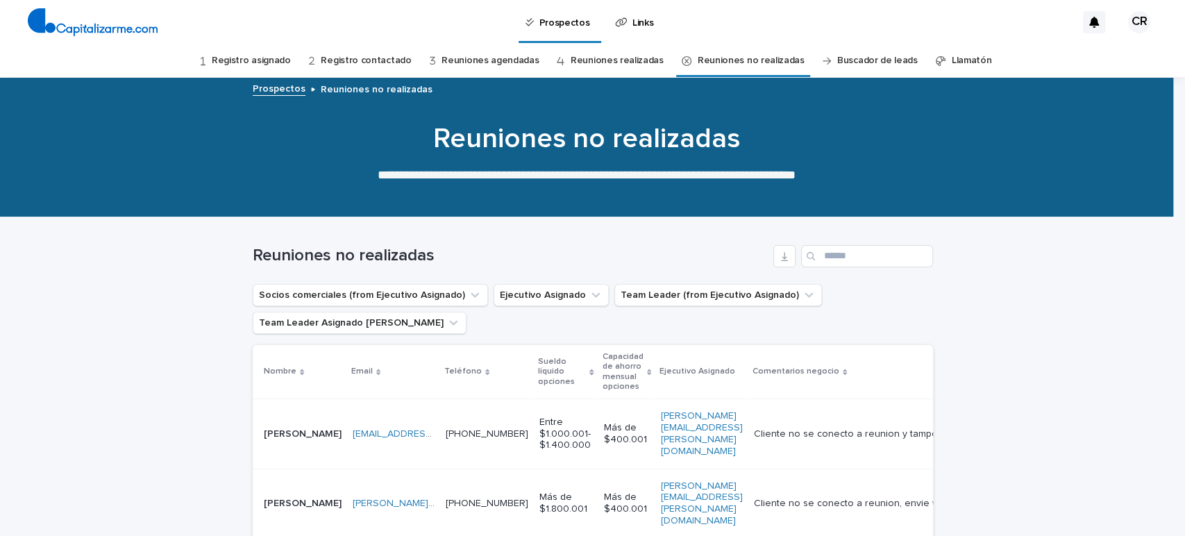
click at [600, 60] on link "Reuniones realizadas" at bounding box center [617, 60] width 93 height 33
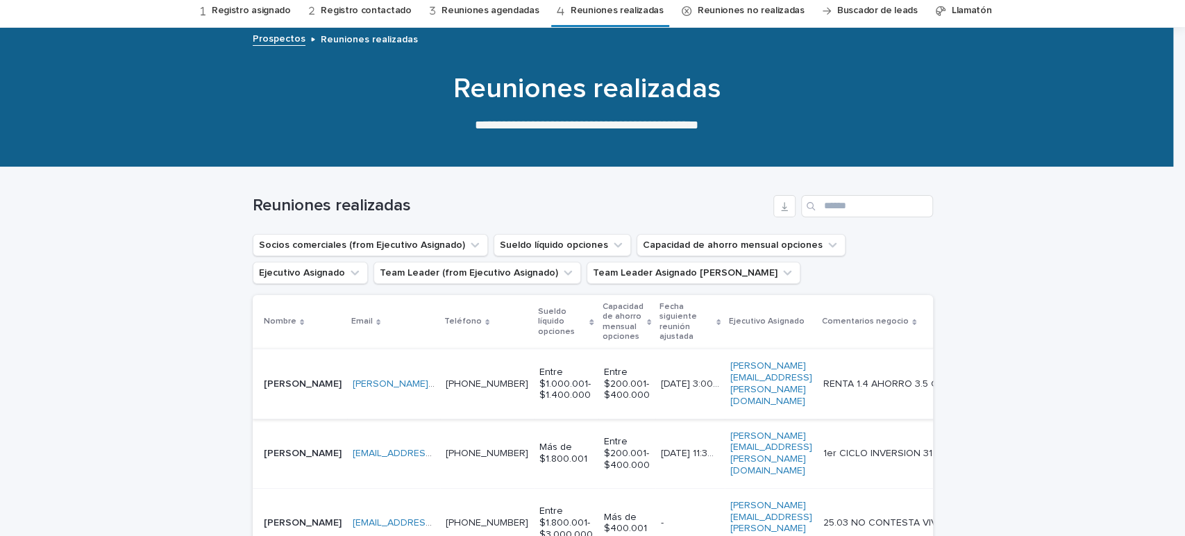
scroll to position [77, 0]
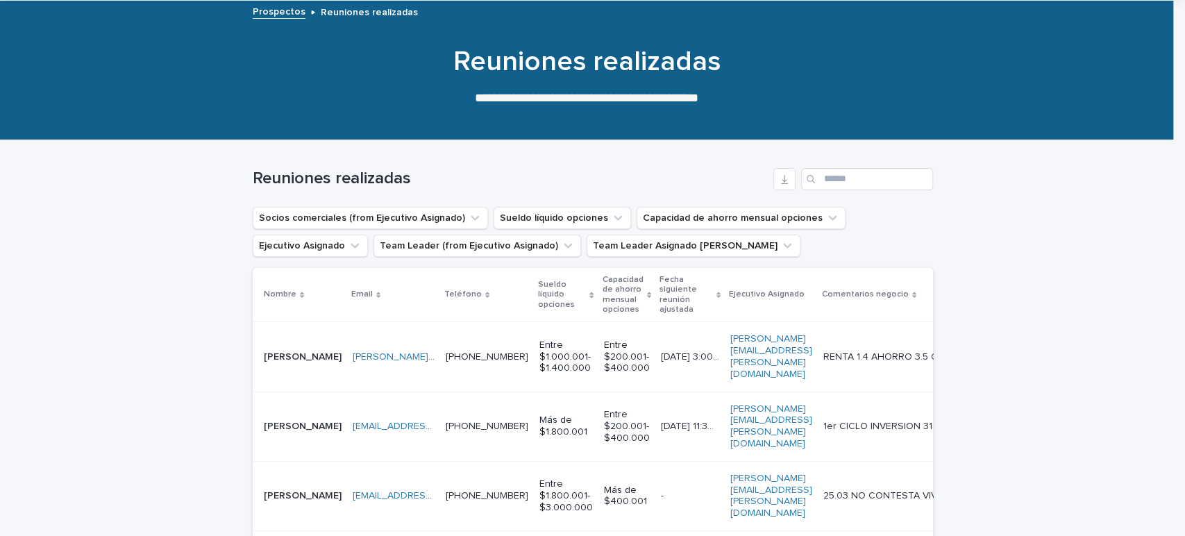
click at [435, 346] on div "[PERSON_NAME][EMAIL_ADDRESS][PERSON_NAME][DOMAIN_NAME] [PERSON_NAME][DOMAIN_NAM…" at bounding box center [394, 357] width 82 height 23
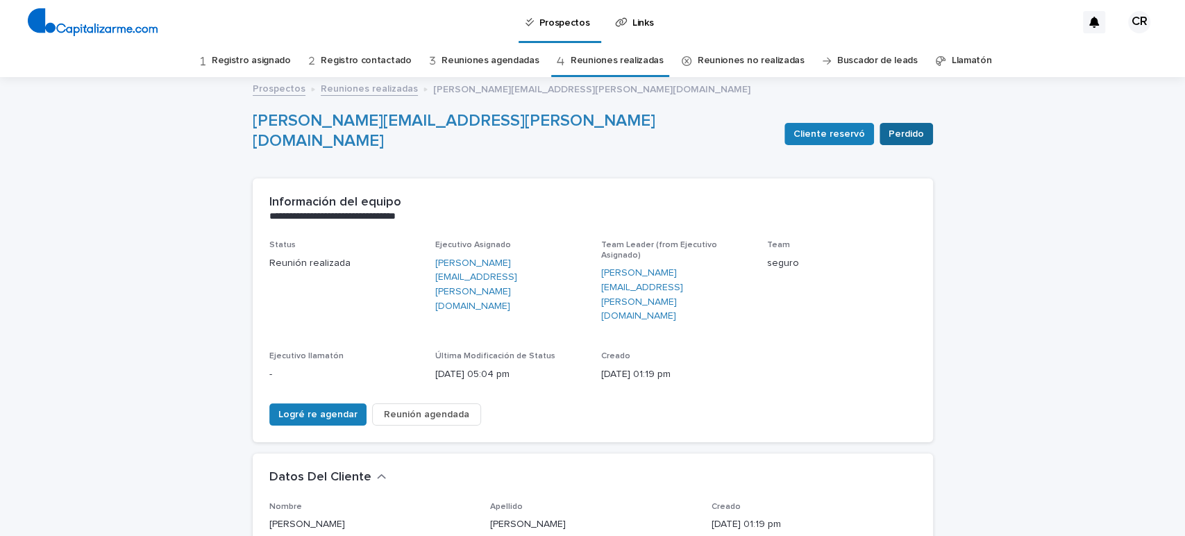
click at [892, 137] on span "Perdido" at bounding box center [906, 134] width 35 height 14
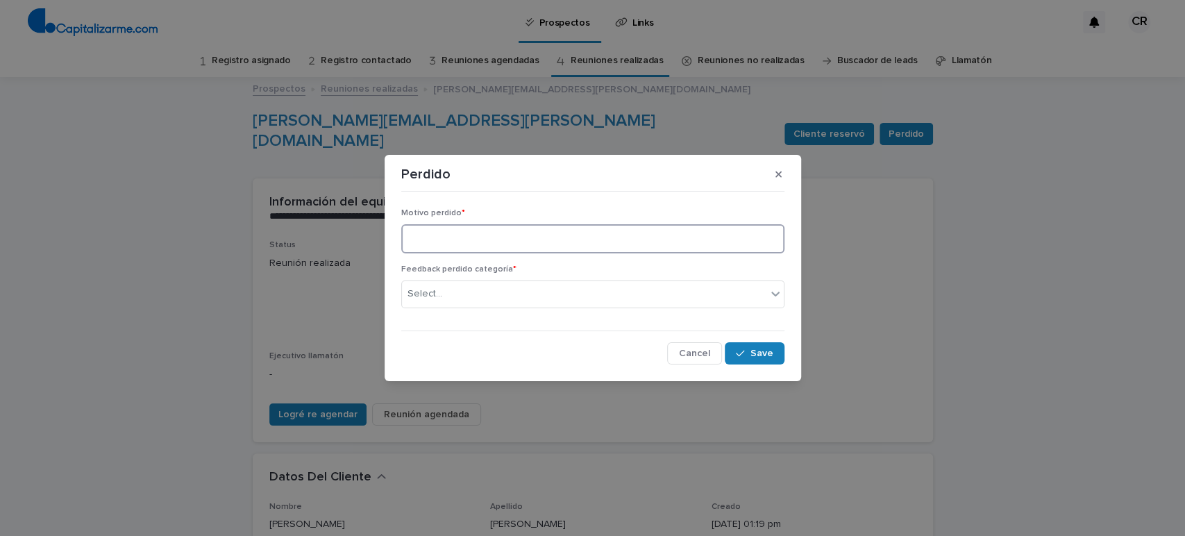
click at [472, 241] on textarea at bounding box center [592, 239] width 383 height 30
paste textarea "**********"
type textarea "**********"
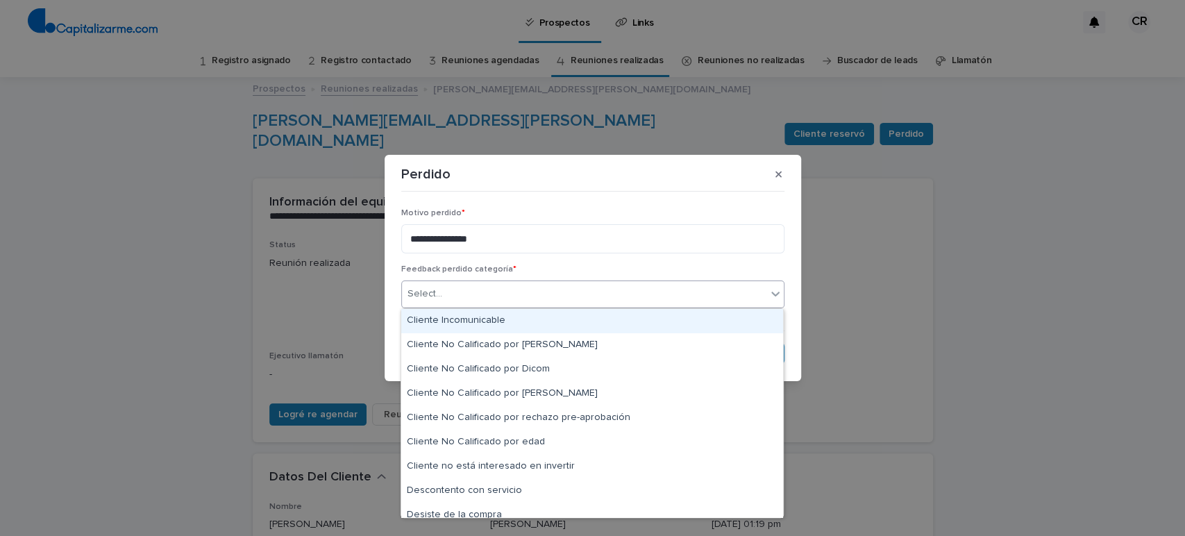
click at [481, 290] on div "Select..." at bounding box center [584, 294] width 365 height 23
click at [474, 319] on div "Cliente Incomunicable" at bounding box center [592, 321] width 382 height 24
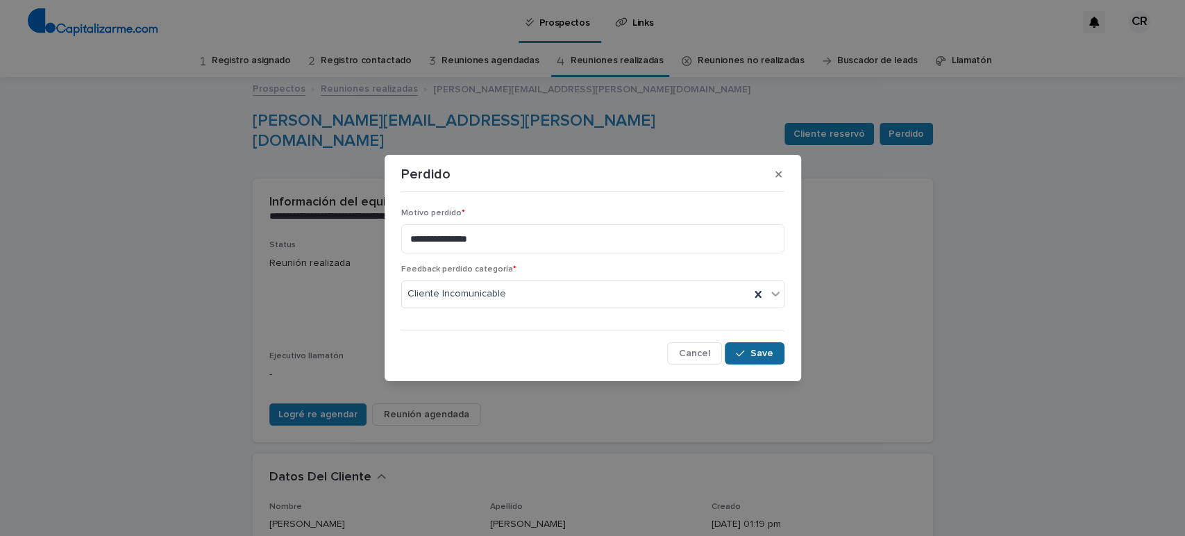
click at [755, 351] on span "Save" at bounding box center [762, 354] width 23 height 10
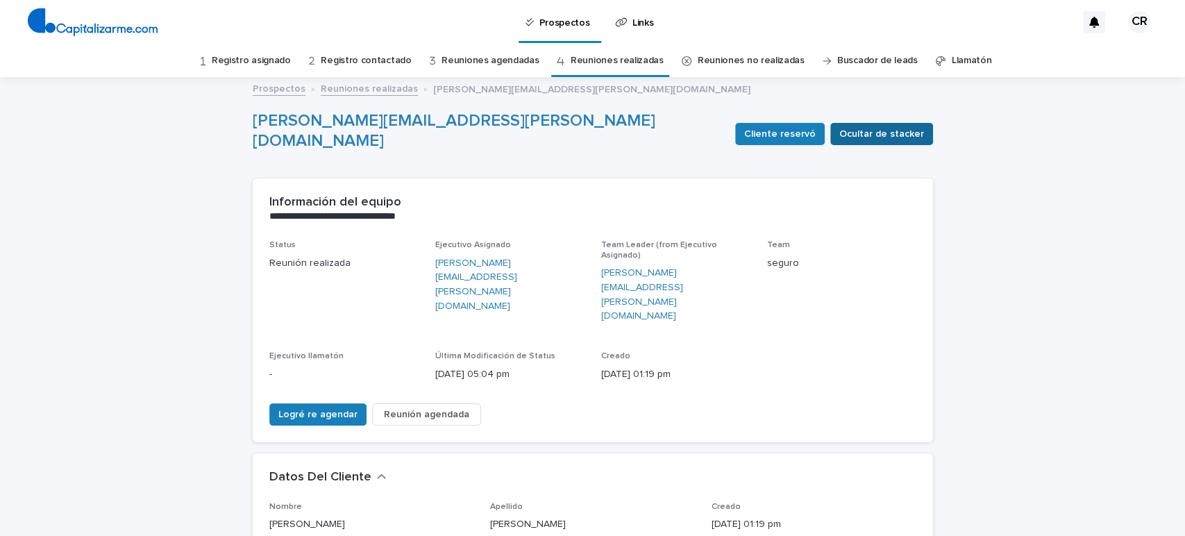
click at [866, 128] on span "Ocultar de stacker" at bounding box center [882, 134] width 85 height 14
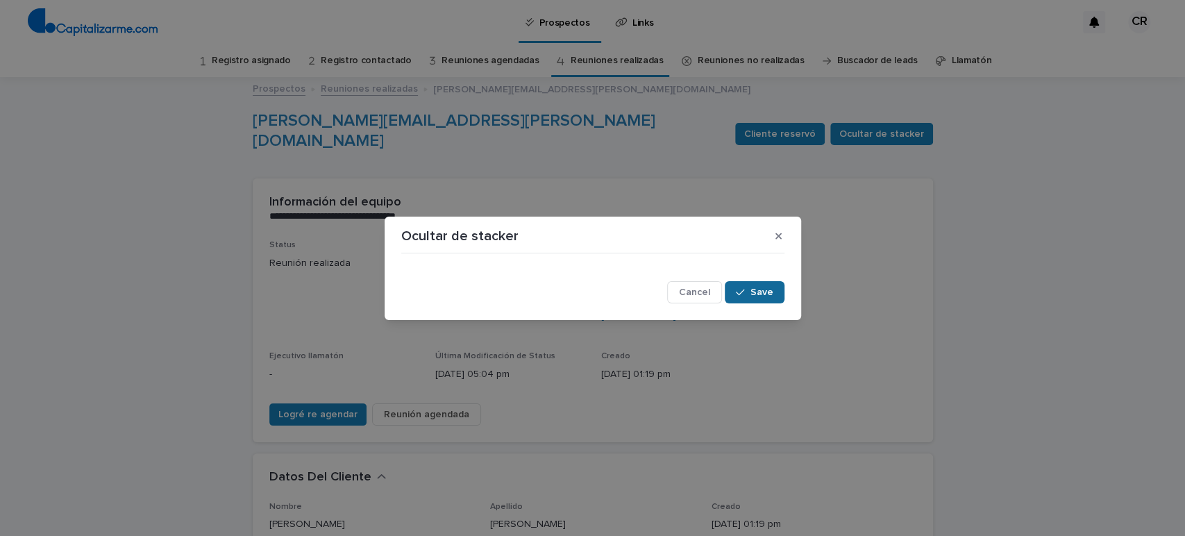
click at [746, 285] on button "Save" at bounding box center [754, 292] width 59 height 22
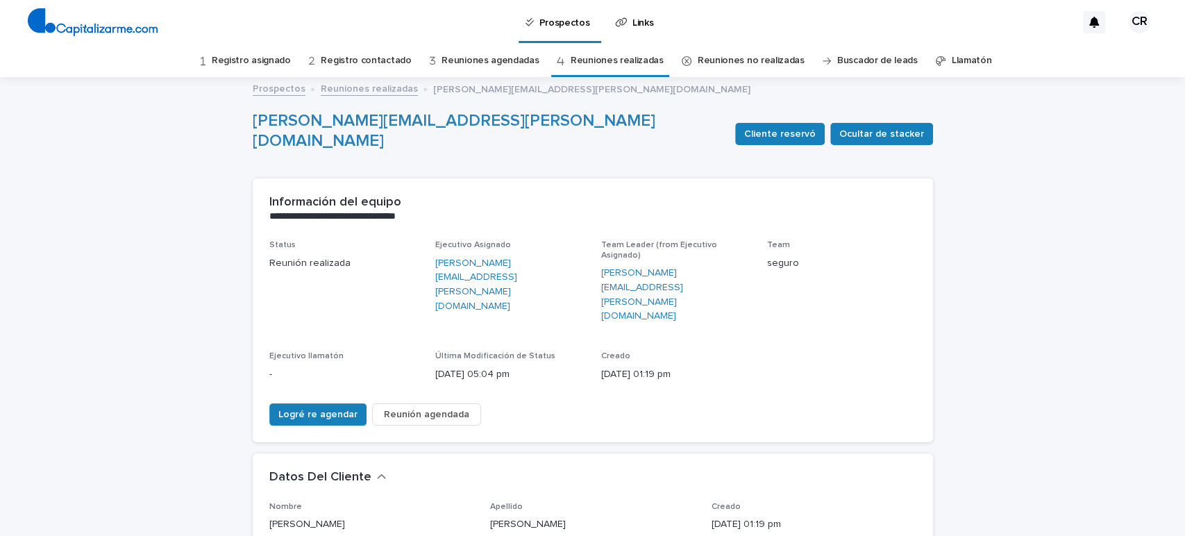
click at [583, 58] on link "Reuniones realizadas" at bounding box center [617, 60] width 93 height 33
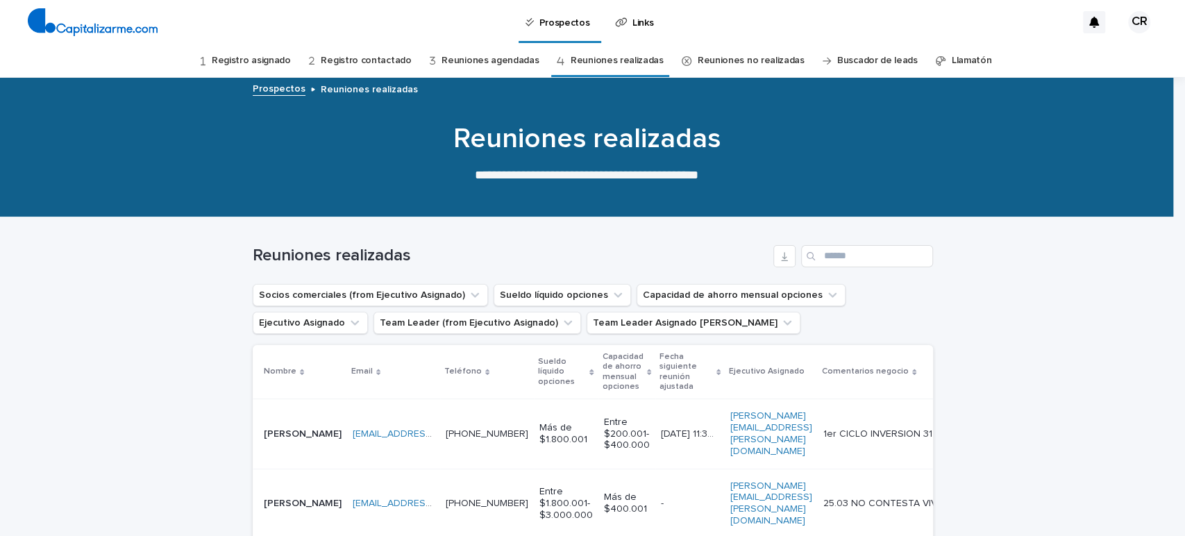
scroll to position [77, 0]
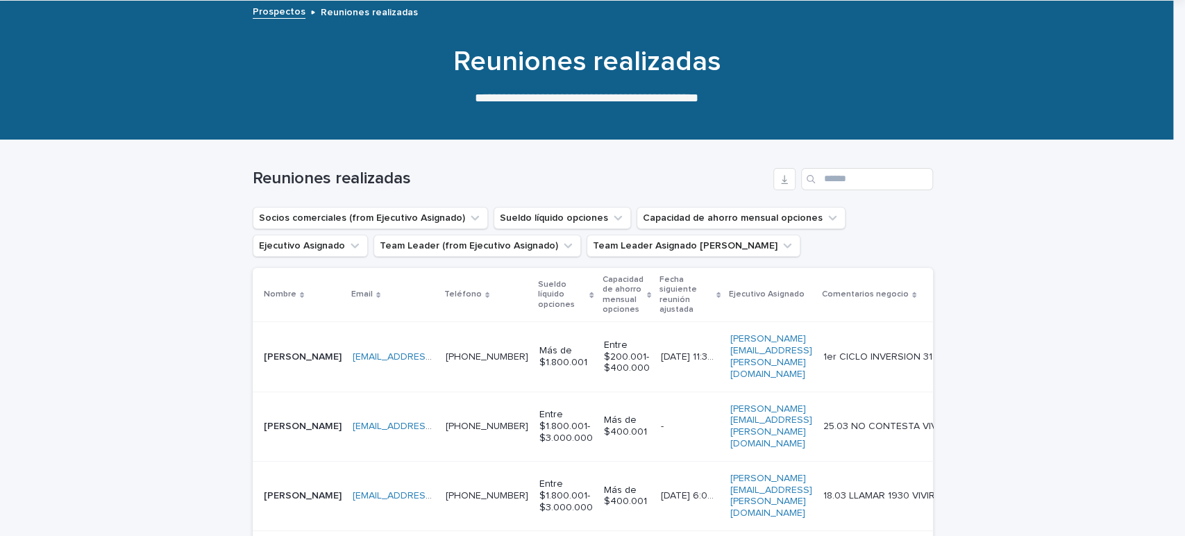
click at [435, 355] on p at bounding box center [394, 357] width 82 height 12
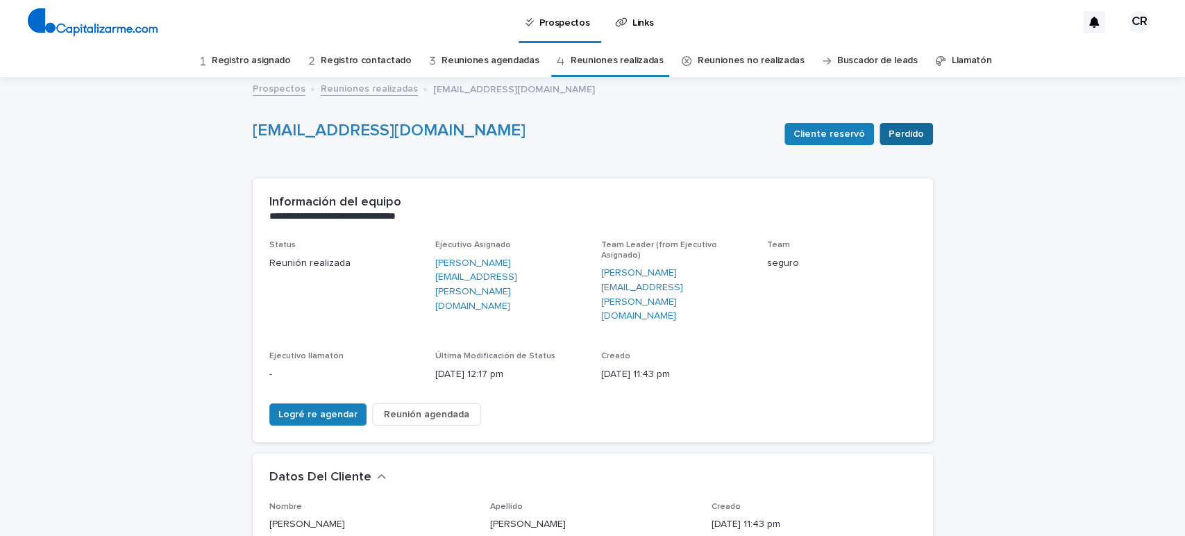
click at [921, 125] on button "Perdido" at bounding box center [906, 134] width 53 height 22
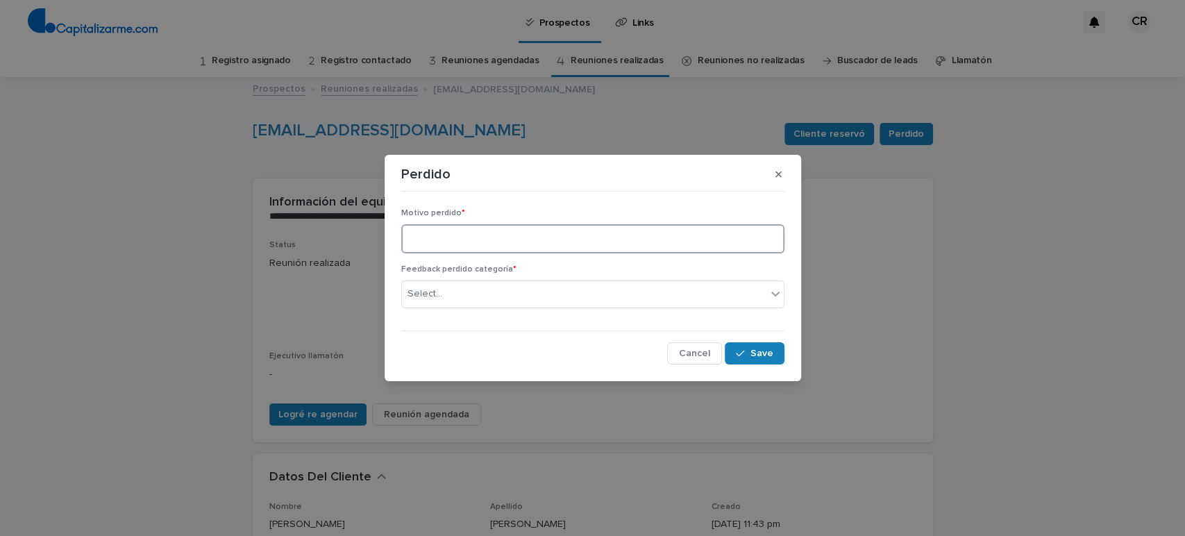
click at [515, 236] on textarea at bounding box center [592, 239] width 383 height 30
type textarea "**********"
click at [491, 283] on div "Select..." at bounding box center [584, 294] width 365 height 23
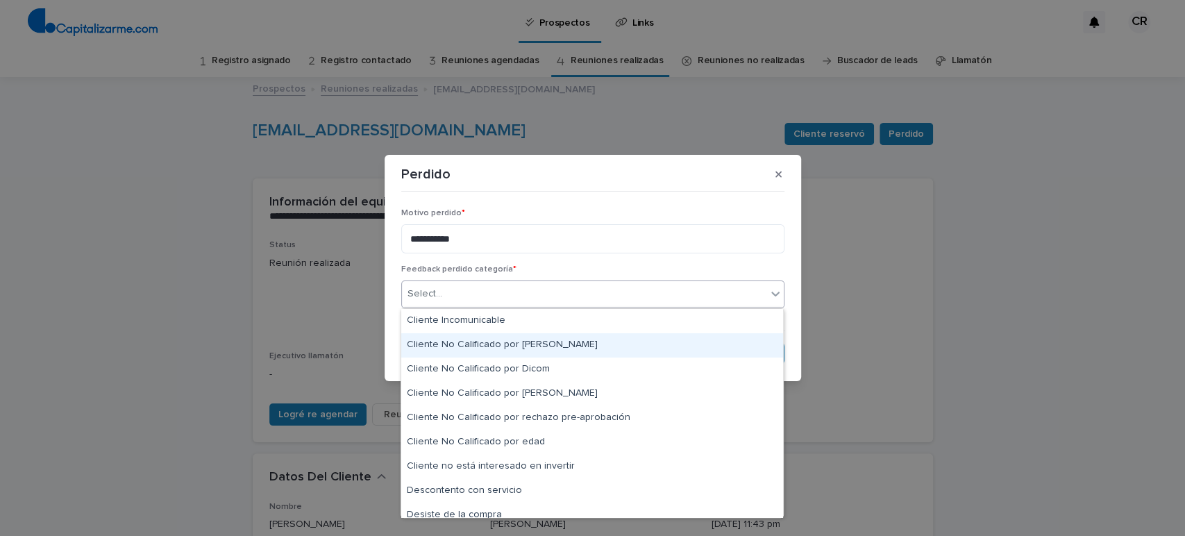
click at [494, 340] on div "Cliente No Calificado por [PERSON_NAME]" at bounding box center [592, 345] width 382 height 24
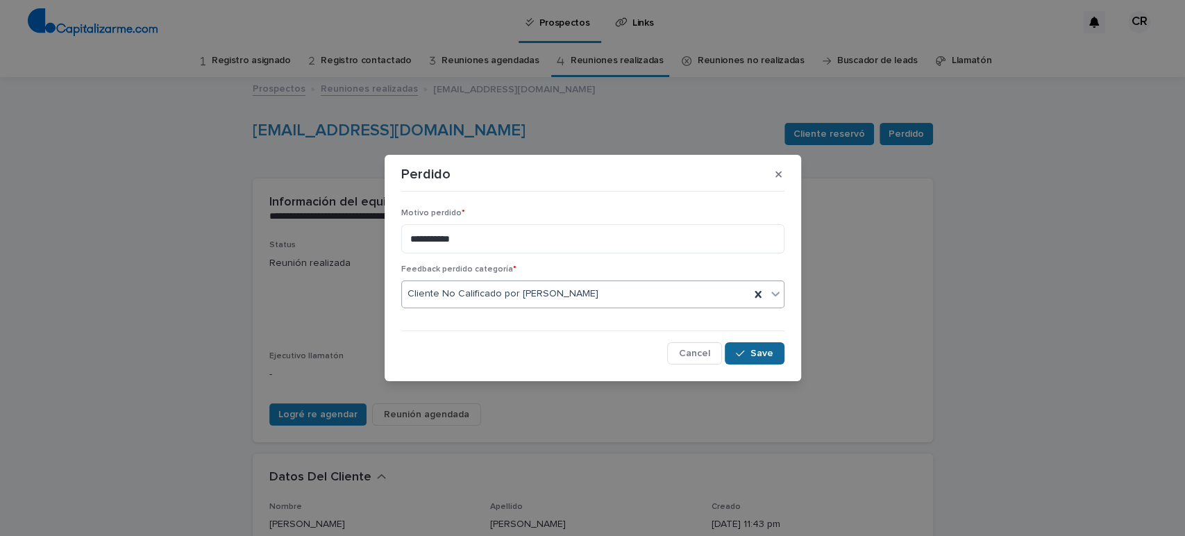
click at [761, 354] on span "Save" at bounding box center [762, 354] width 23 height 10
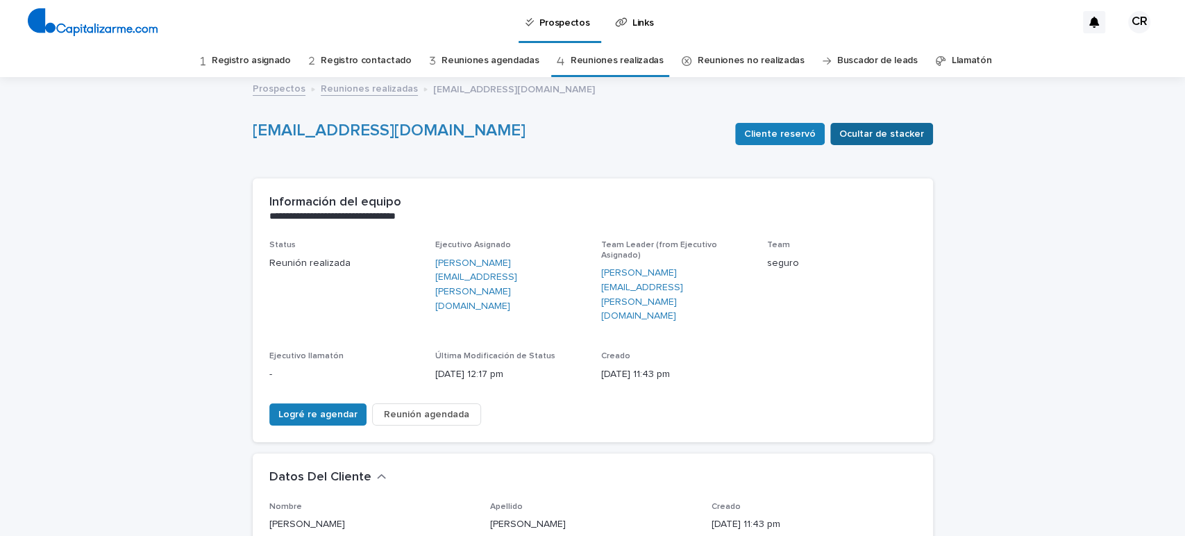
click at [885, 125] on button "Ocultar de stacker" at bounding box center [881, 134] width 103 height 22
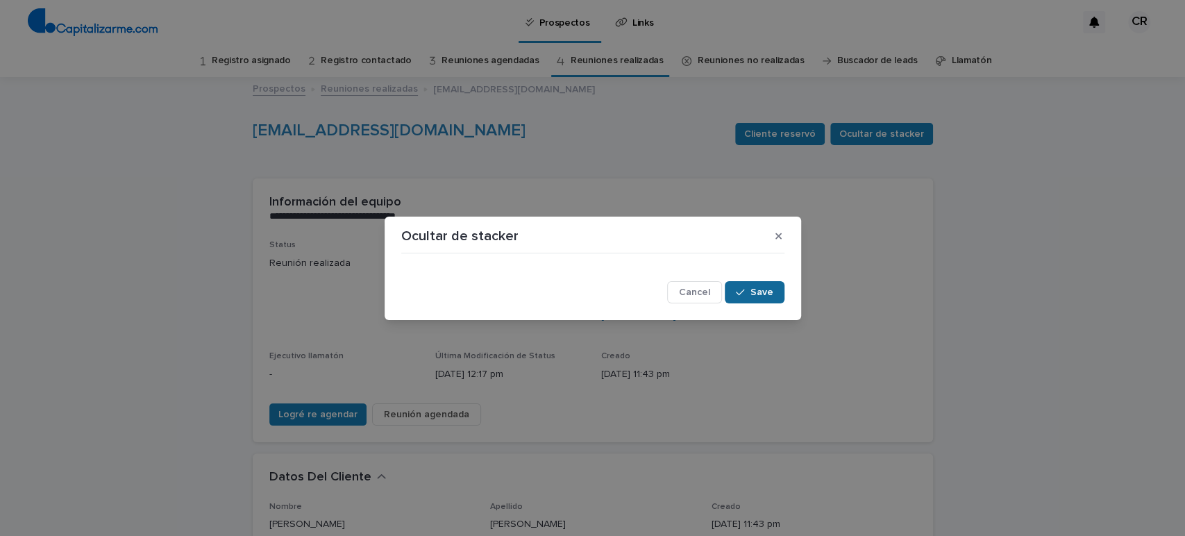
click at [770, 290] on span "Save" at bounding box center [762, 292] width 23 height 10
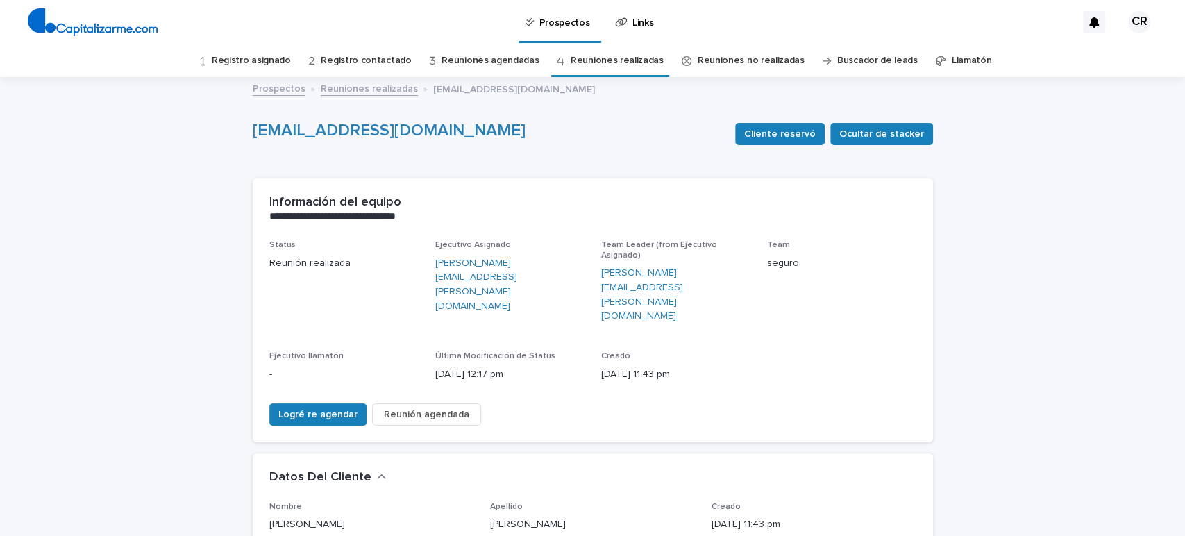
click at [622, 54] on link "Reuniones realizadas" at bounding box center [617, 60] width 93 height 33
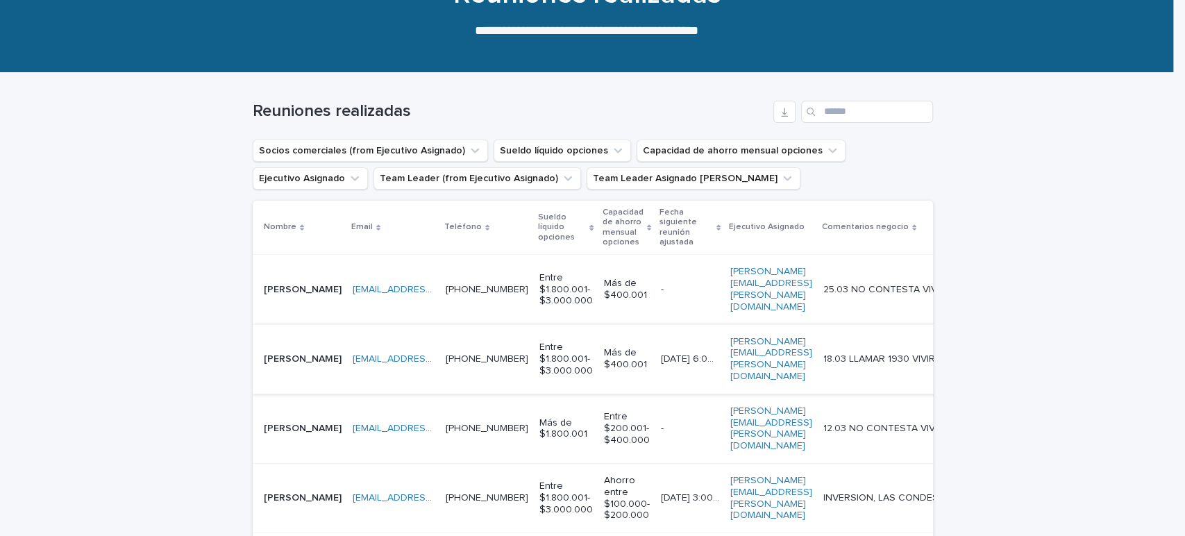
scroll to position [154, 0]
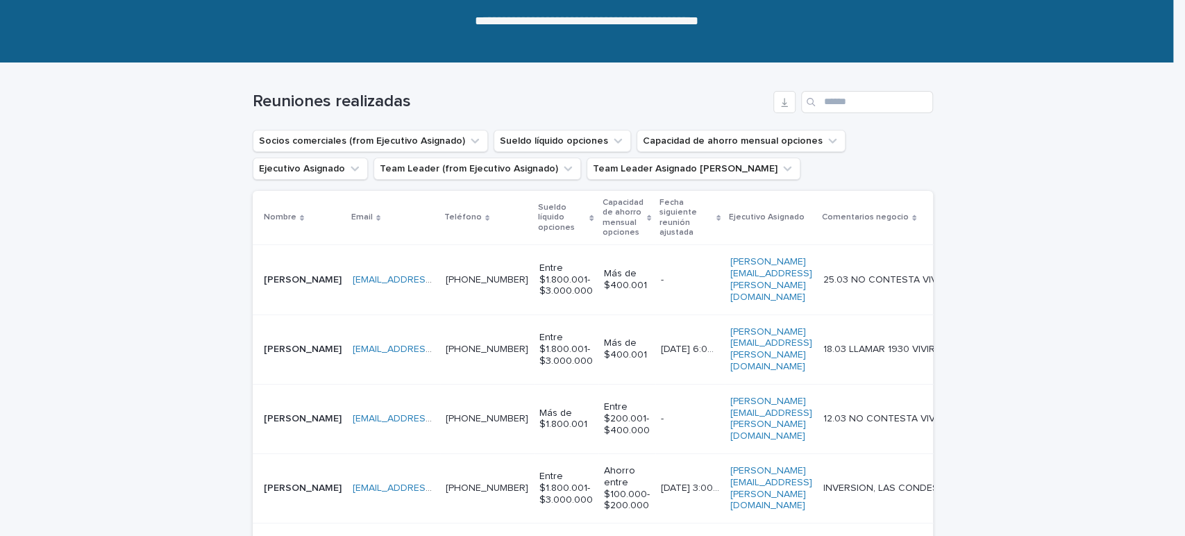
click at [435, 284] on div "[EMAIL_ADDRESS][DOMAIN_NAME] [DOMAIN_NAME][EMAIL_ADDRESS][DOMAIN_NAME]" at bounding box center [394, 280] width 82 height 23
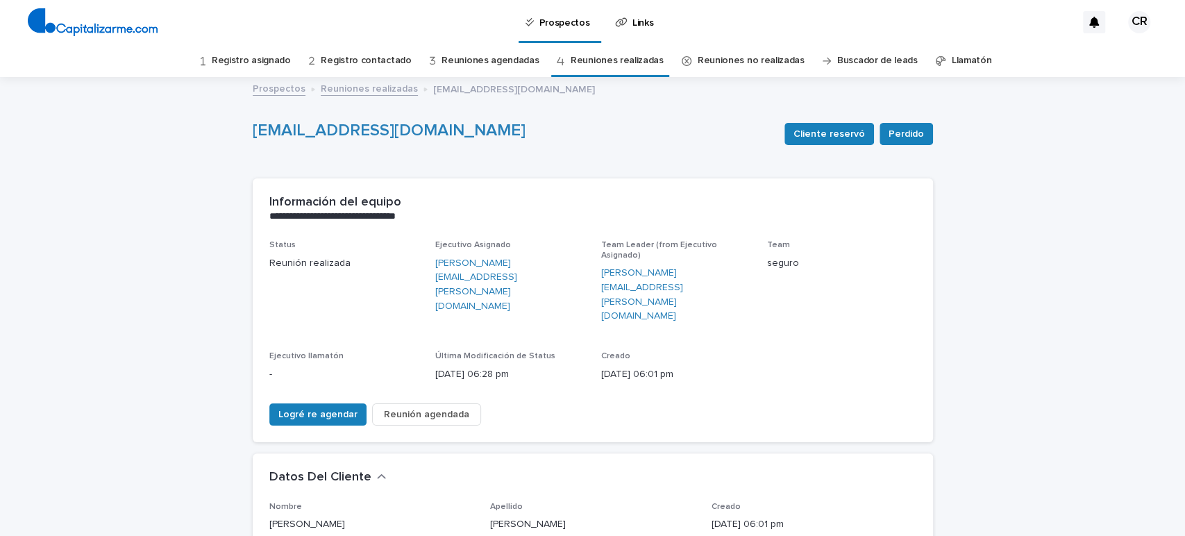
click at [602, 56] on link "Reuniones realizadas" at bounding box center [617, 60] width 93 height 33
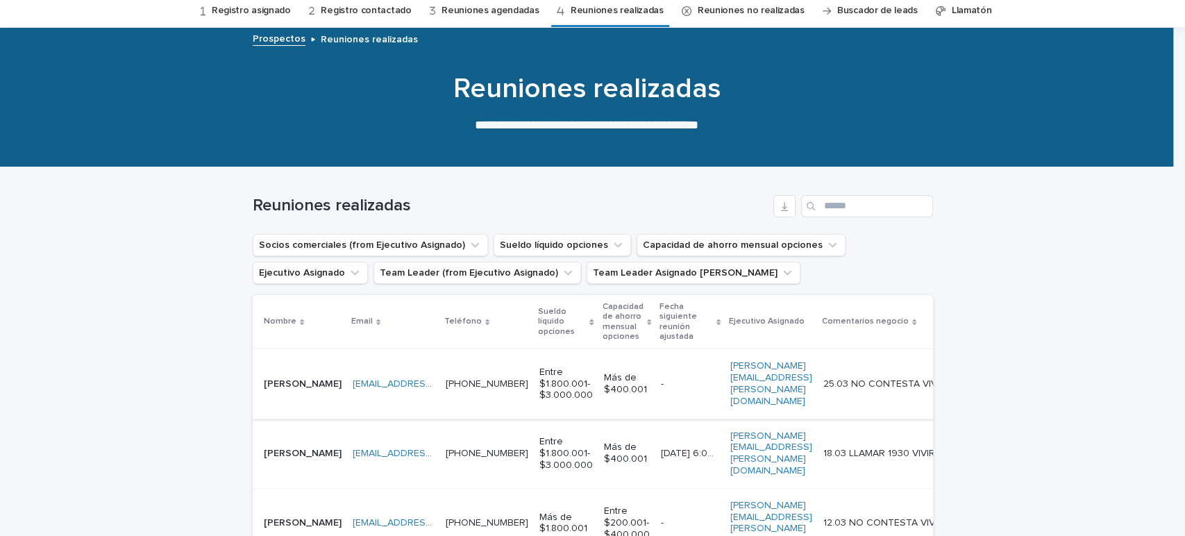
scroll to position [77, 0]
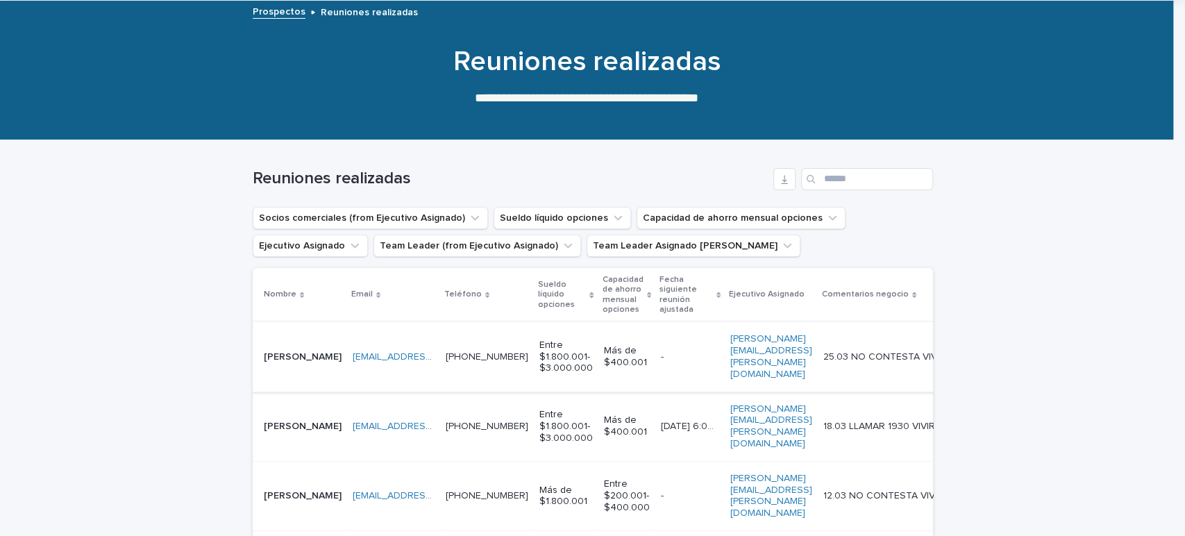
click at [435, 421] on p at bounding box center [394, 427] width 82 height 12
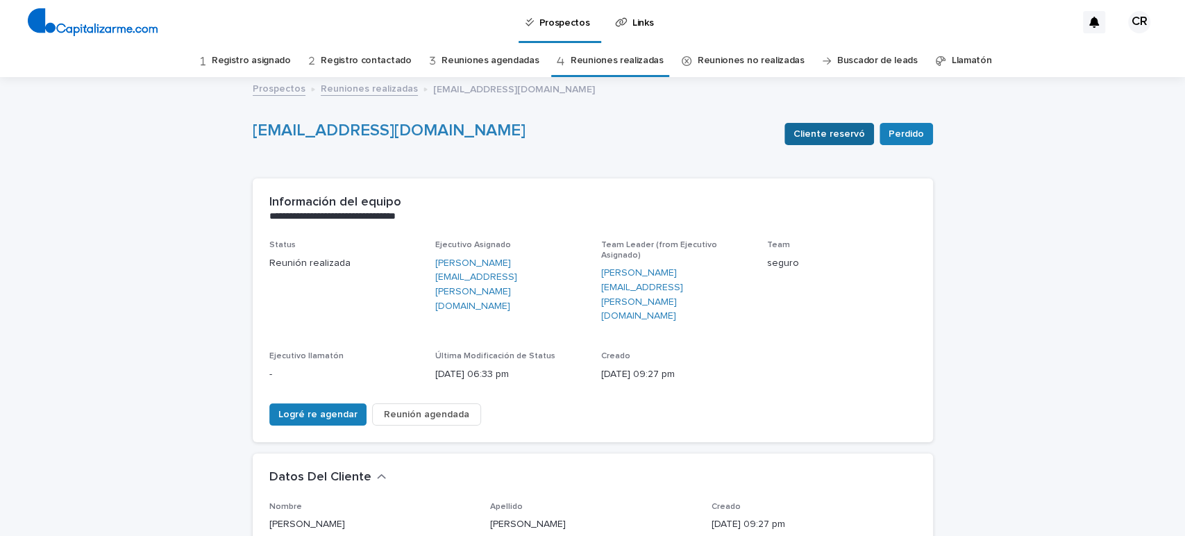
click at [846, 132] on span "Cliente reservó" at bounding box center [830, 134] width 72 height 14
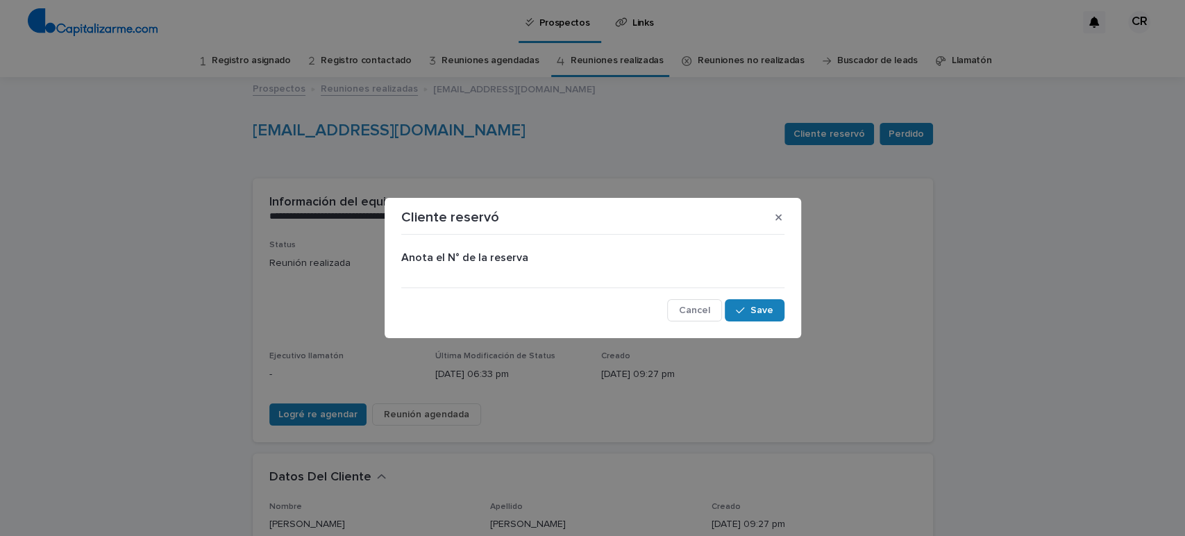
click at [705, 297] on div "Anota el N° de la reserva Cancel Save" at bounding box center [592, 280] width 383 height 81
click at [694, 312] on span "Cancel" at bounding box center [694, 311] width 31 height 10
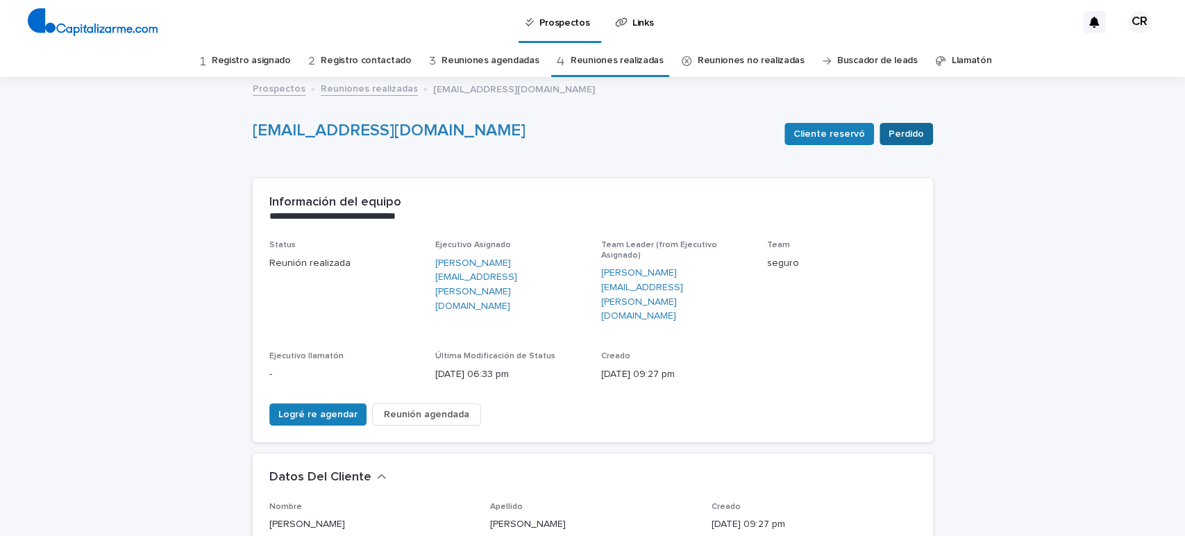
click at [900, 140] on span "Perdido" at bounding box center [906, 134] width 35 height 14
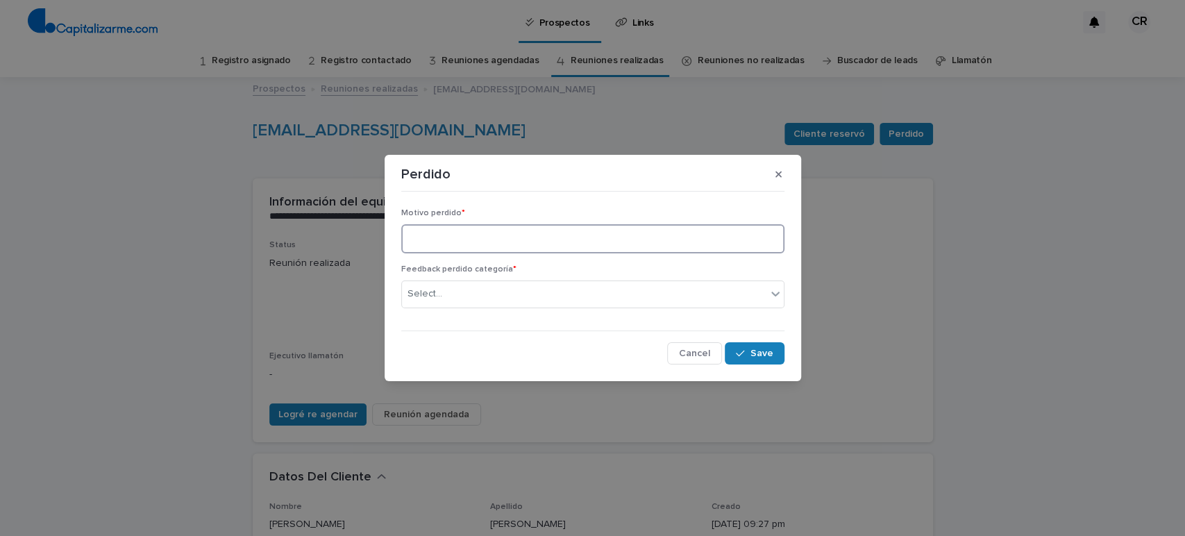
paste textarea "**********"
type textarea "**********"
click at [456, 294] on div "Select..." at bounding box center [584, 294] width 365 height 23
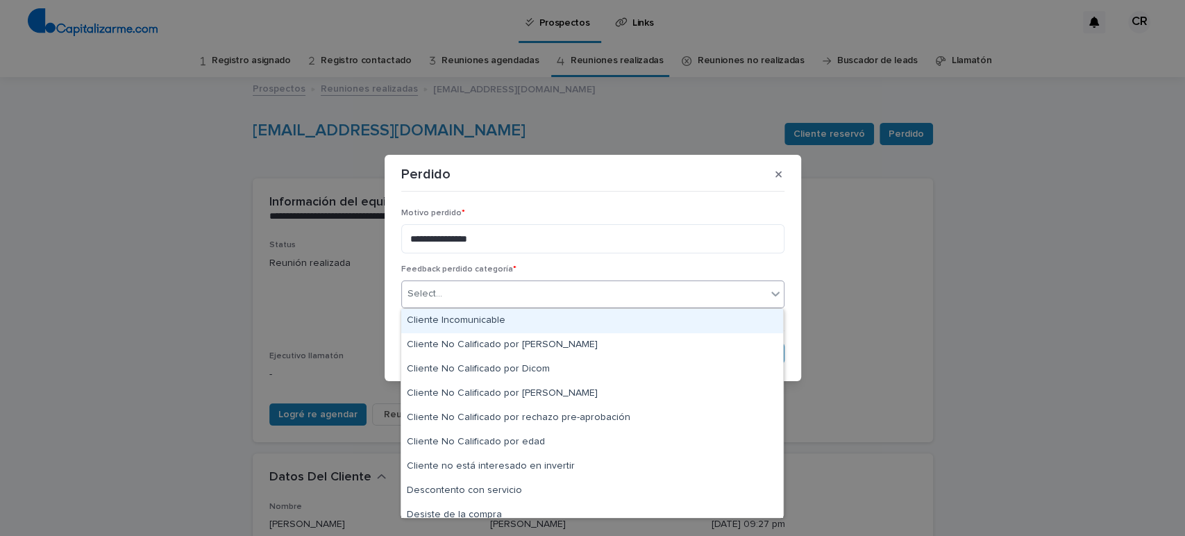
click at [462, 323] on div "Cliente Incomunicable" at bounding box center [592, 321] width 382 height 24
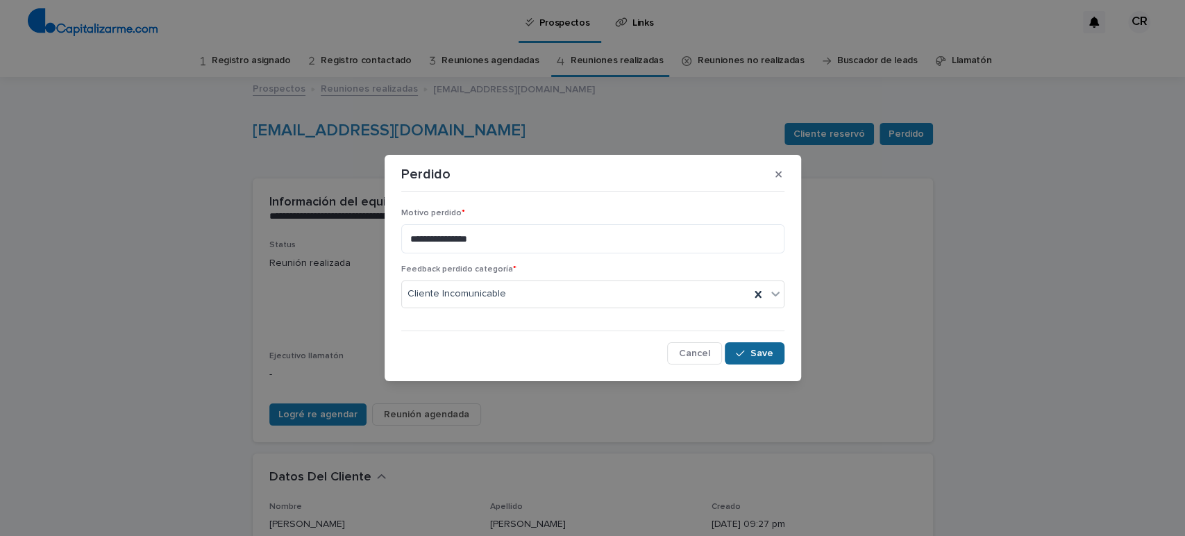
click at [744, 352] on icon "button" at bounding box center [740, 354] width 8 height 10
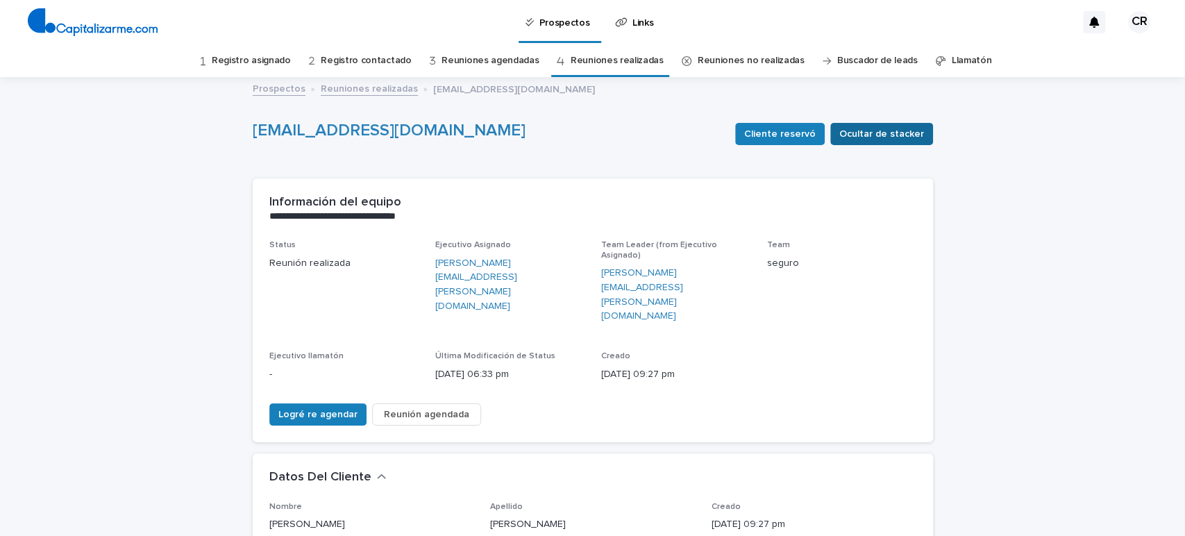
click at [883, 133] on span "Ocultar de stacker" at bounding box center [882, 134] width 85 height 14
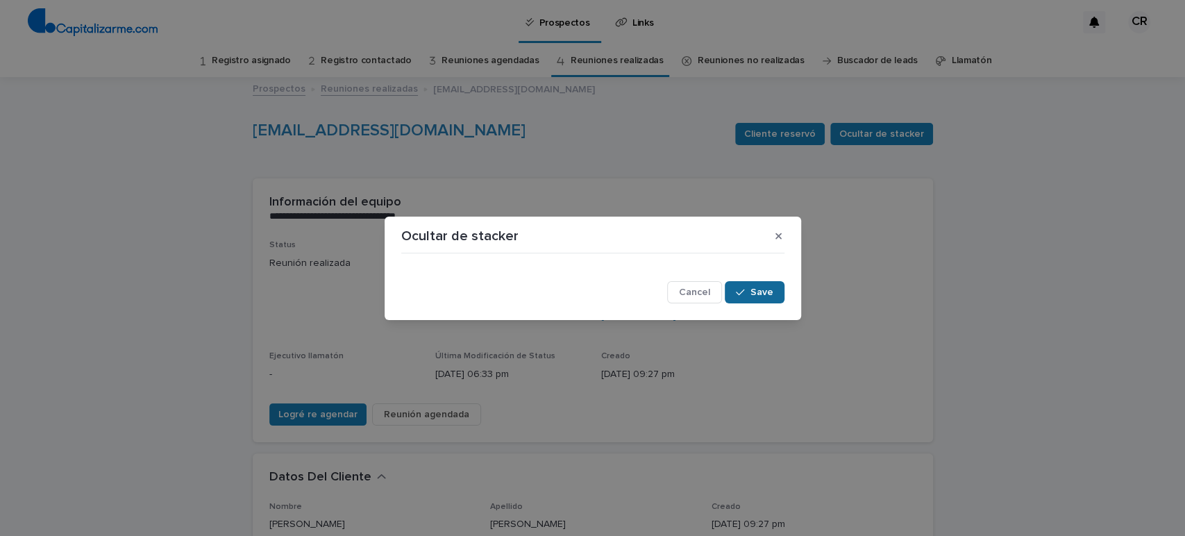
click at [746, 285] on button "Save" at bounding box center [754, 292] width 59 height 22
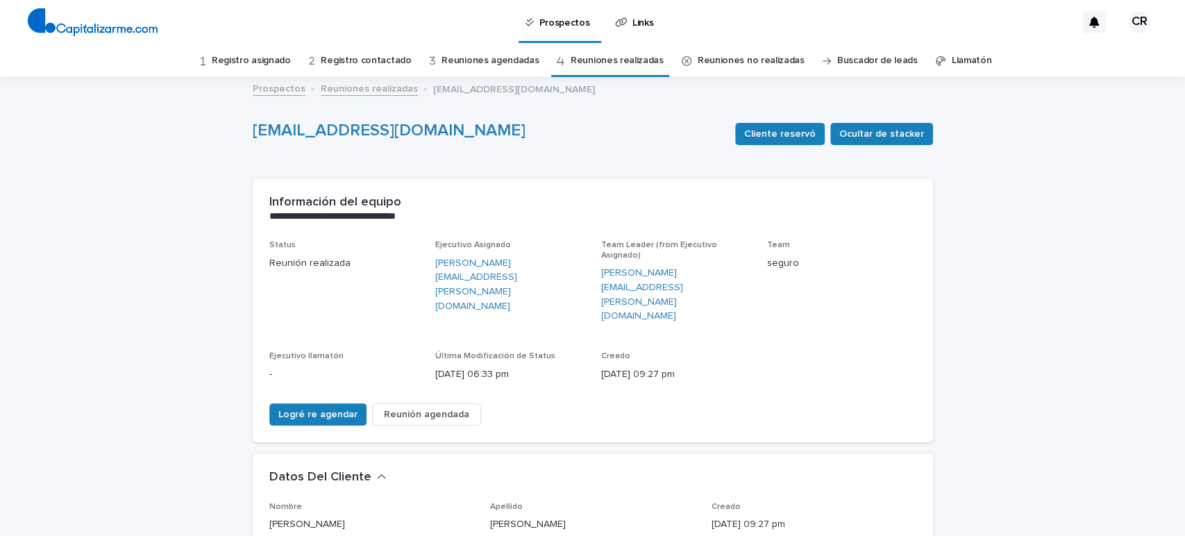
click at [601, 65] on link "Reuniones realizadas" at bounding box center [617, 60] width 93 height 33
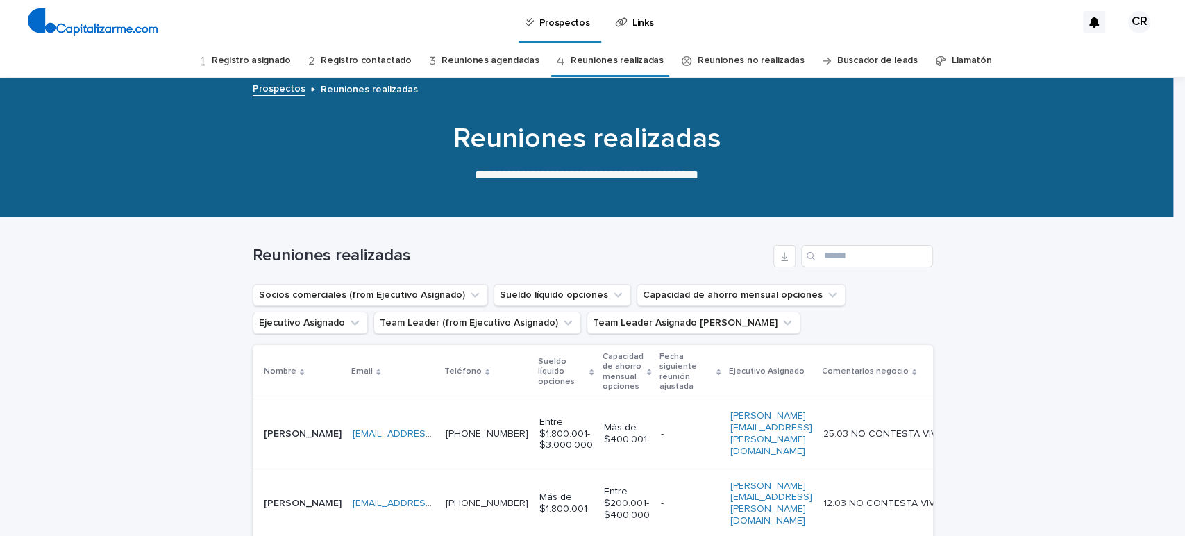
scroll to position [154, 0]
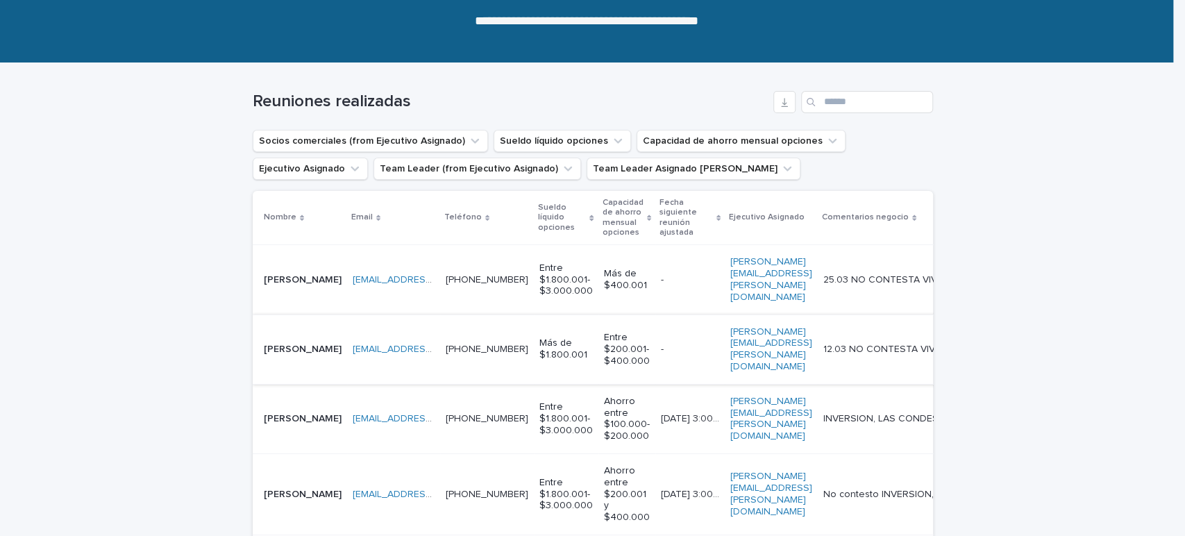
click at [442, 344] on link "[EMAIL_ADDRESS][DOMAIN_NAME]" at bounding box center [431, 349] width 157 height 10
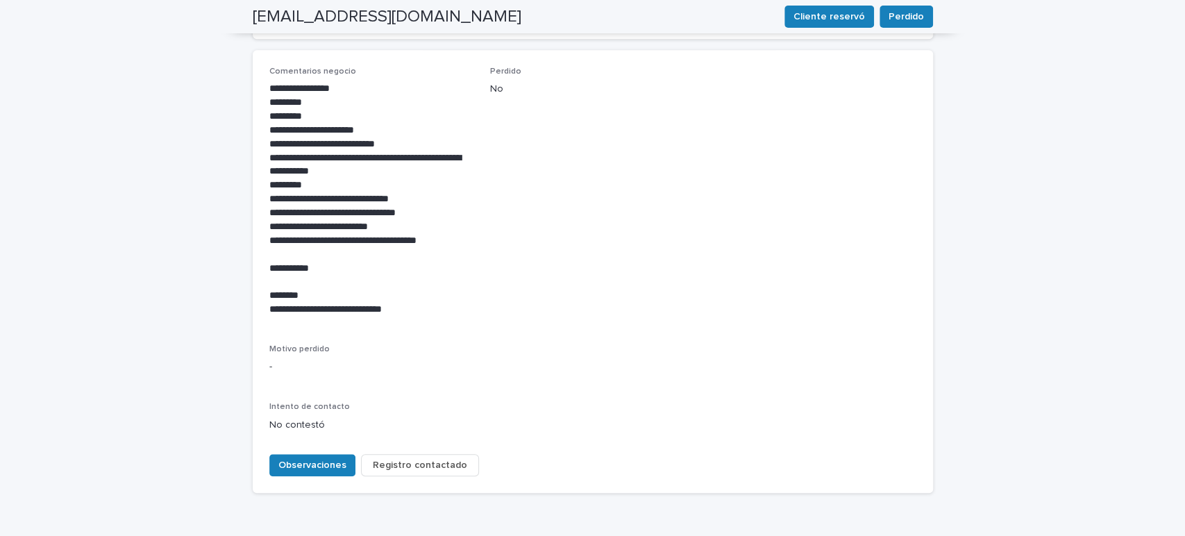
scroll to position [462, 0]
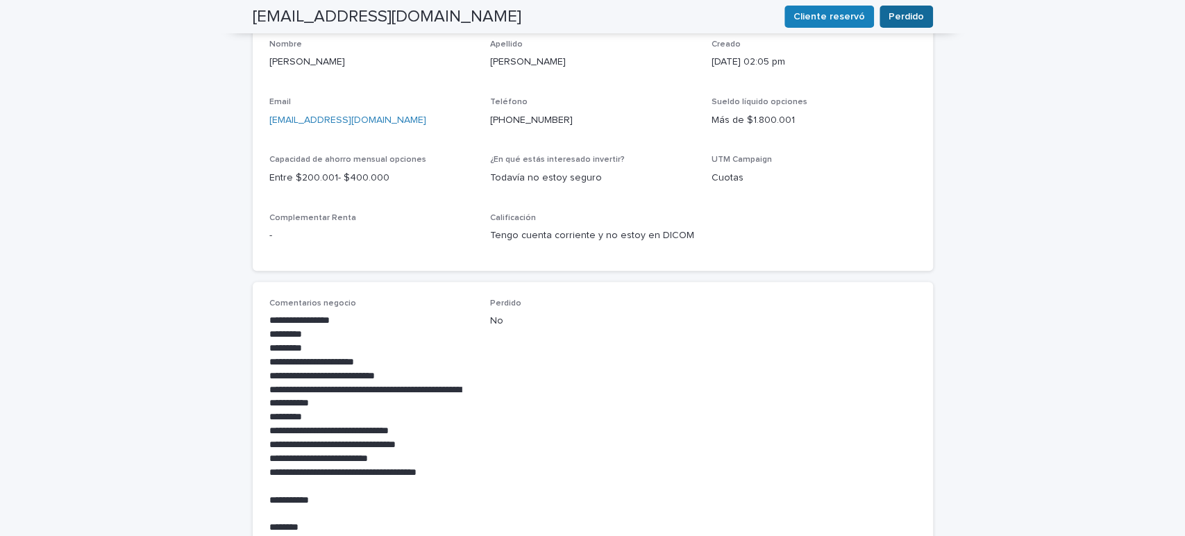
click at [917, 16] on span "Perdido" at bounding box center [906, 17] width 35 height 14
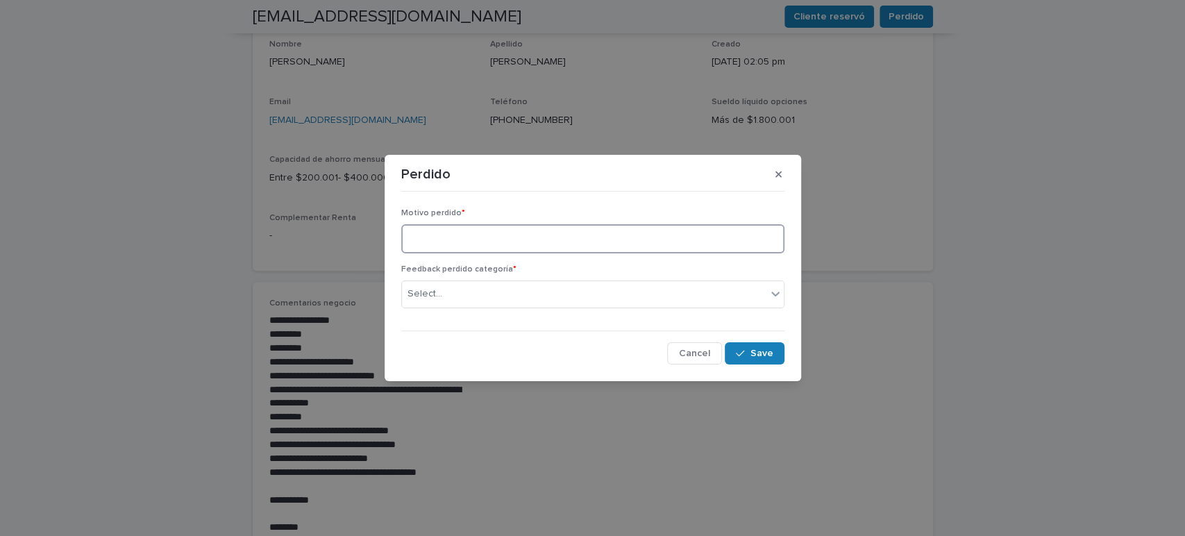
paste textarea "**********"
type textarea "**********"
click at [440, 296] on div "Select..." at bounding box center [584, 294] width 365 height 23
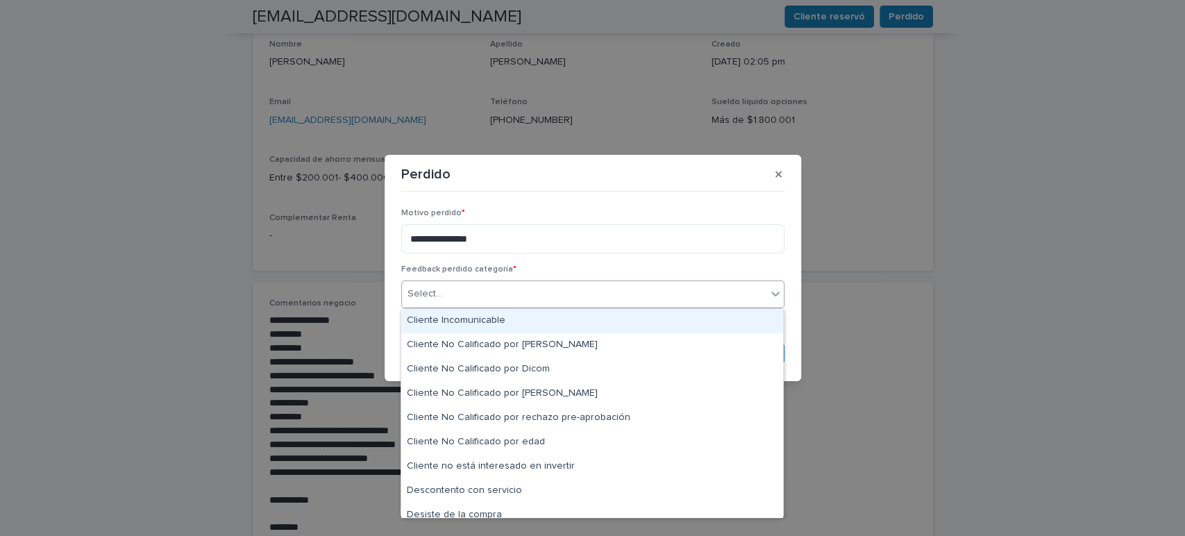
click at [458, 319] on div "Cliente Incomunicable" at bounding box center [592, 321] width 382 height 24
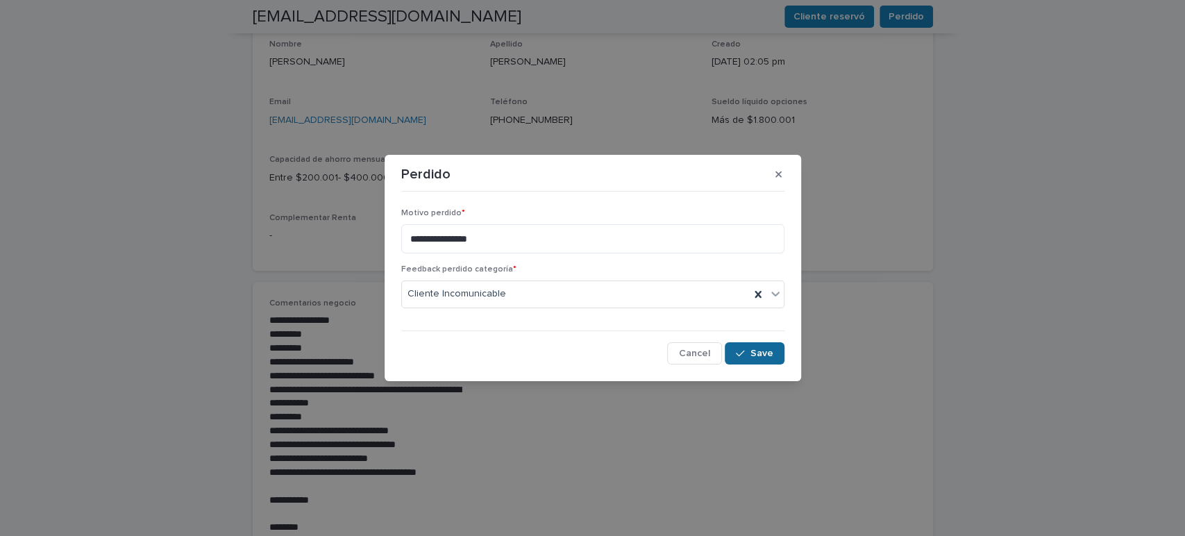
click at [744, 350] on icon "button" at bounding box center [740, 354] width 8 height 10
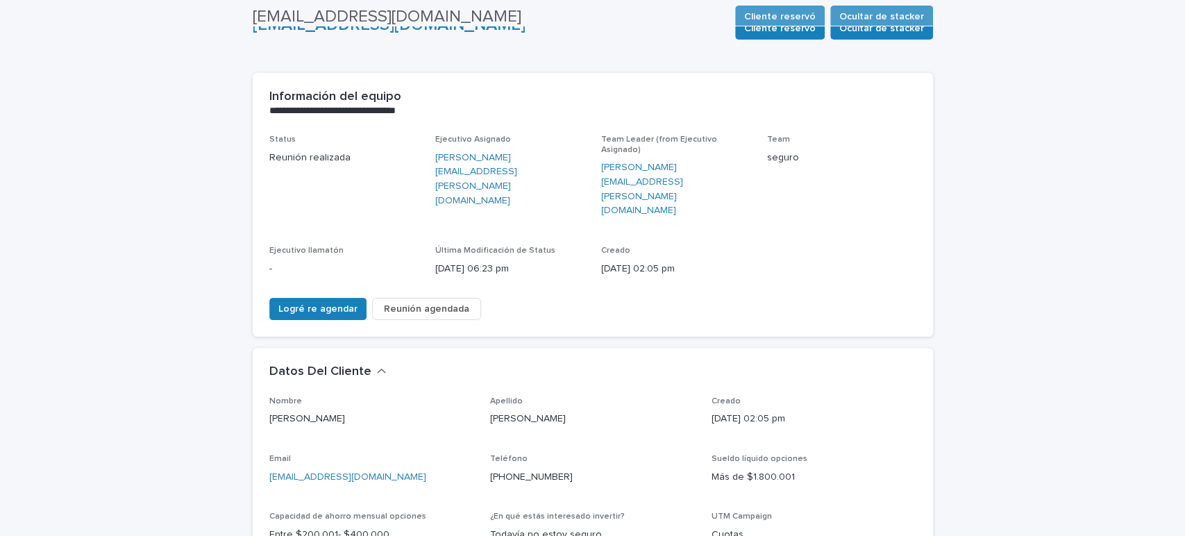
scroll to position [0, 0]
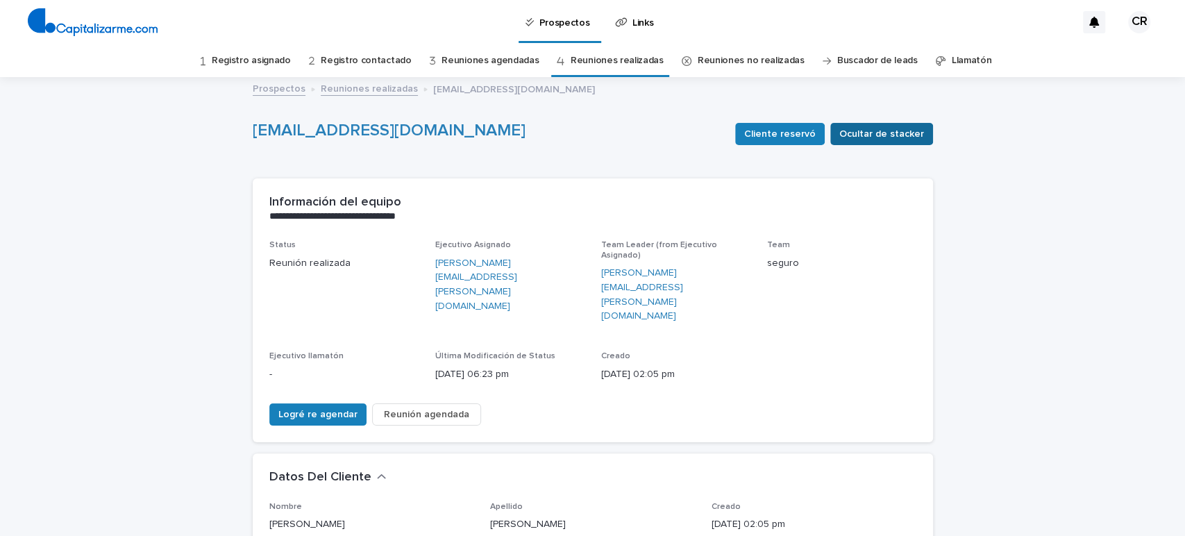
click at [879, 133] on span "Ocultar de stacker" at bounding box center [882, 134] width 85 height 14
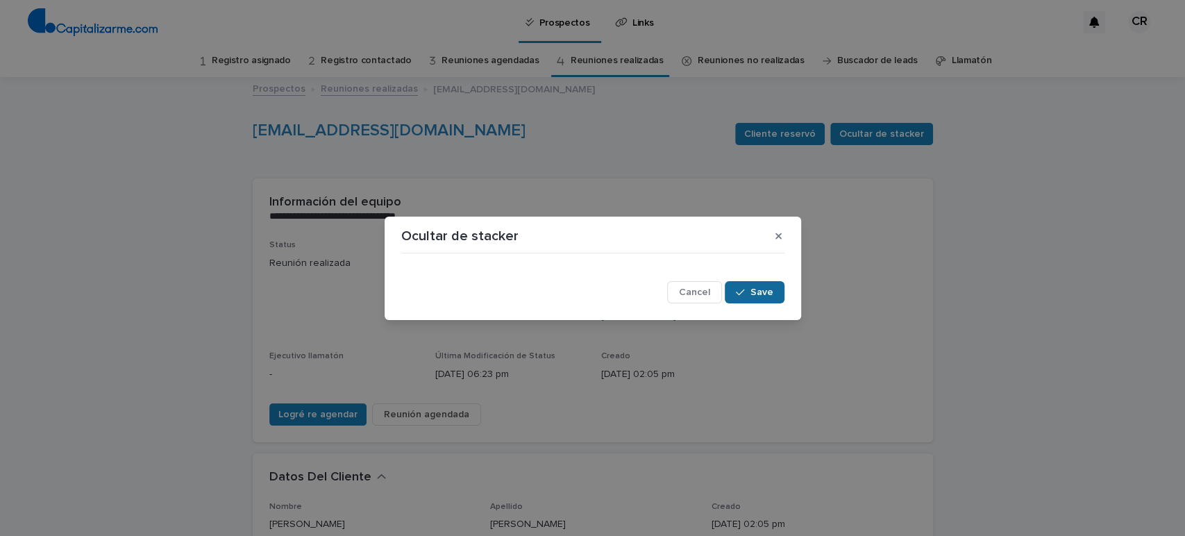
click at [757, 288] on span "Save" at bounding box center [762, 292] width 23 height 10
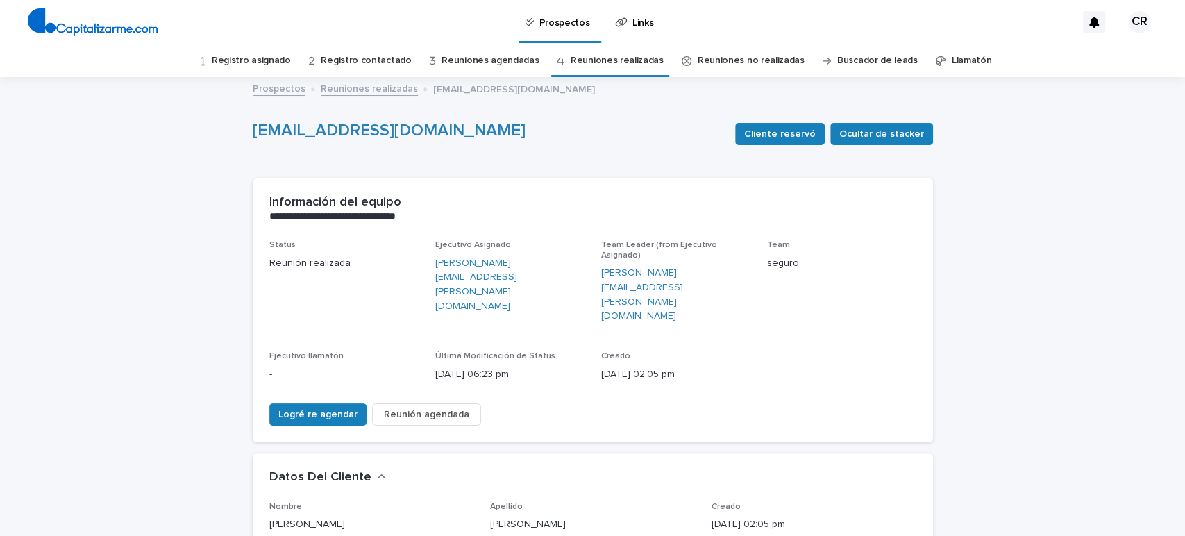
click at [598, 68] on link "Reuniones realizadas" at bounding box center [617, 60] width 93 height 33
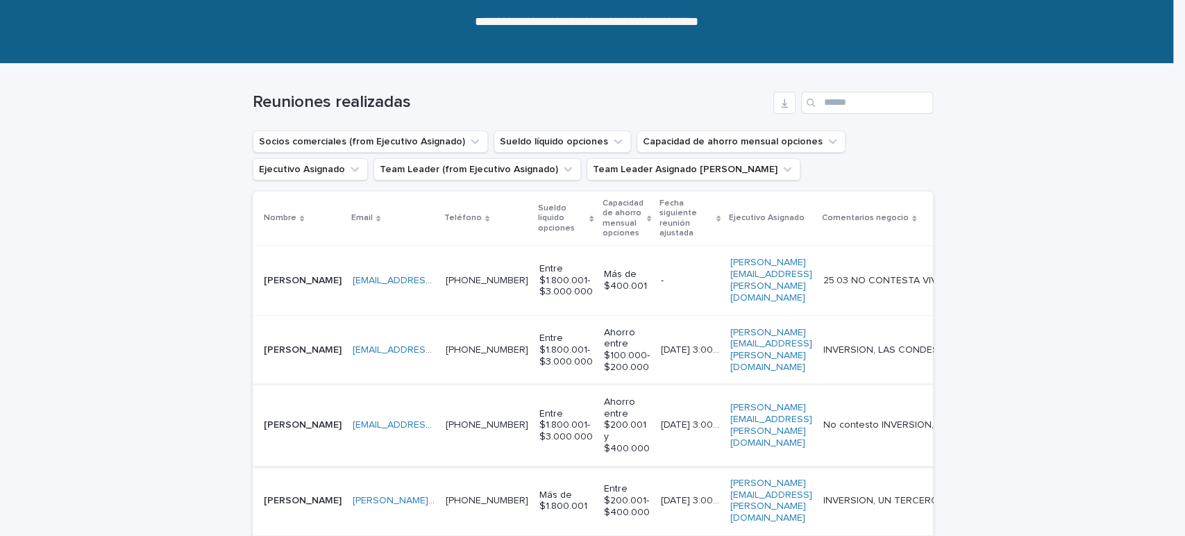
scroll to position [154, 0]
click at [390, 357] on td "[EMAIL_ADDRESS][DOMAIN_NAME] [EMAIL_ADDRESS][DOMAIN_NAME]" at bounding box center [393, 349] width 93 height 69
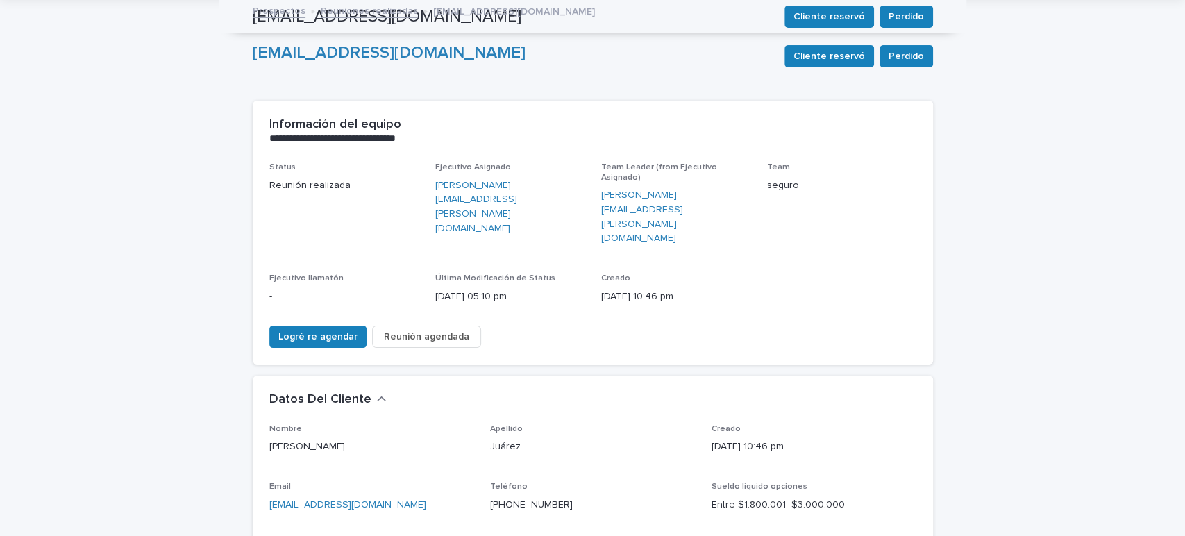
scroll to position [77, 0]
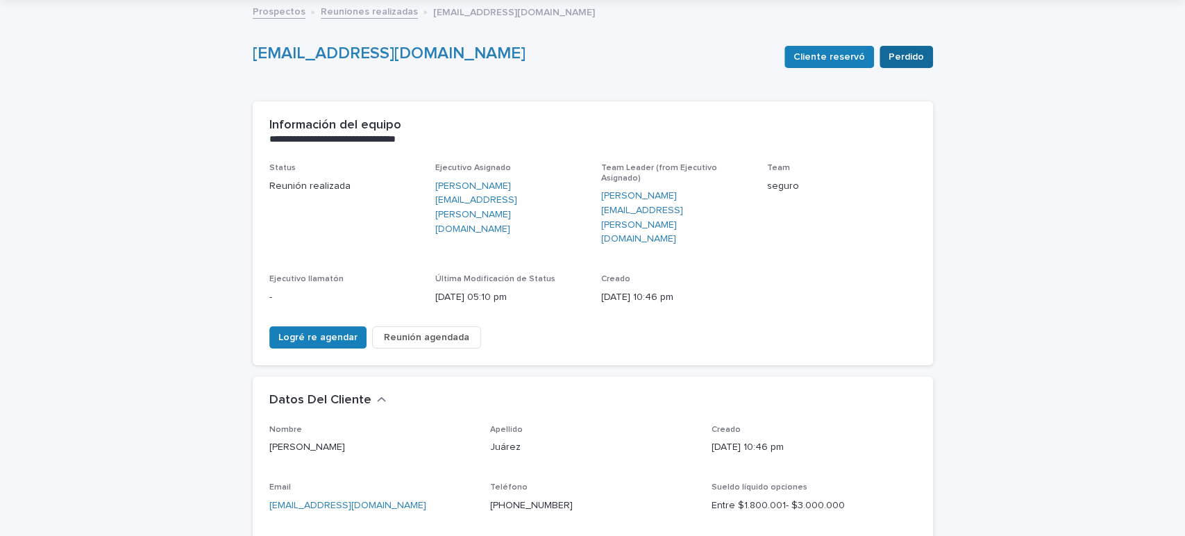
click at [896, 57] on span "Perdido" at bounding box center [906, 57] width 35 height 14
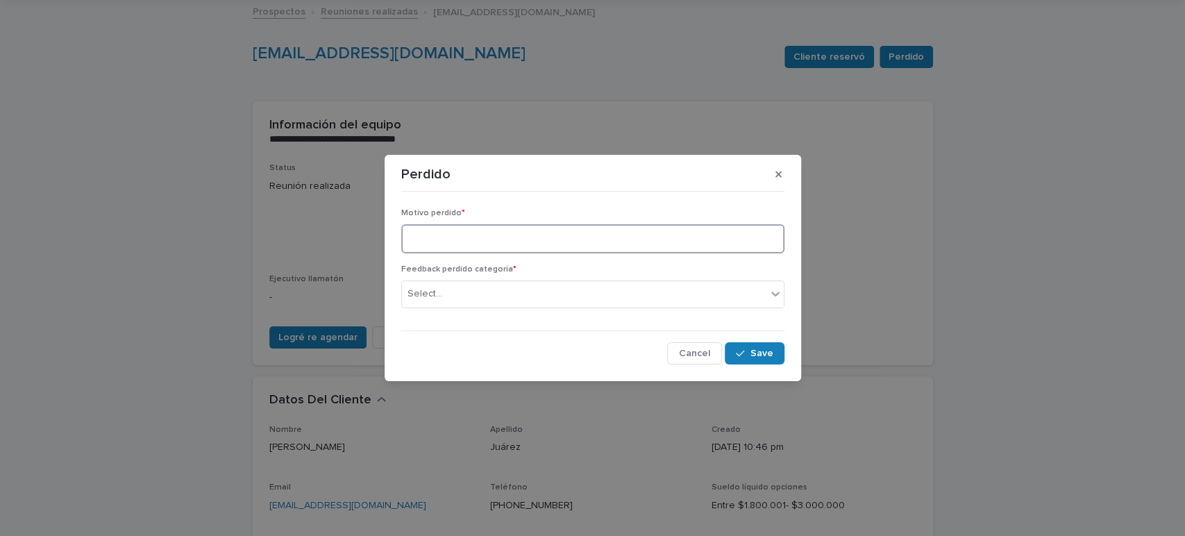
click at [528, 237] on textarea at bounding box center [592, 239] width 383 height 30
paste textarea "**********"
type textarea "**********"
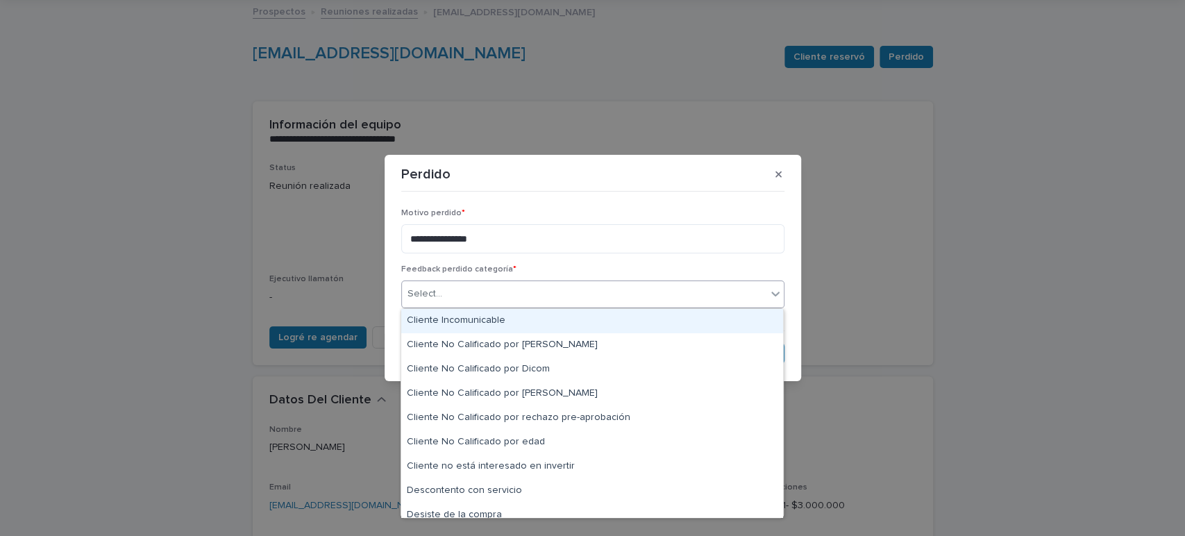
click at [453, 294] on div "Select..." at bounding box center [584, 294] width 365 height 23
click at [458, 312] on div "Cliente Incomunicable" at bounding box center [592, 321] width 382 height 24
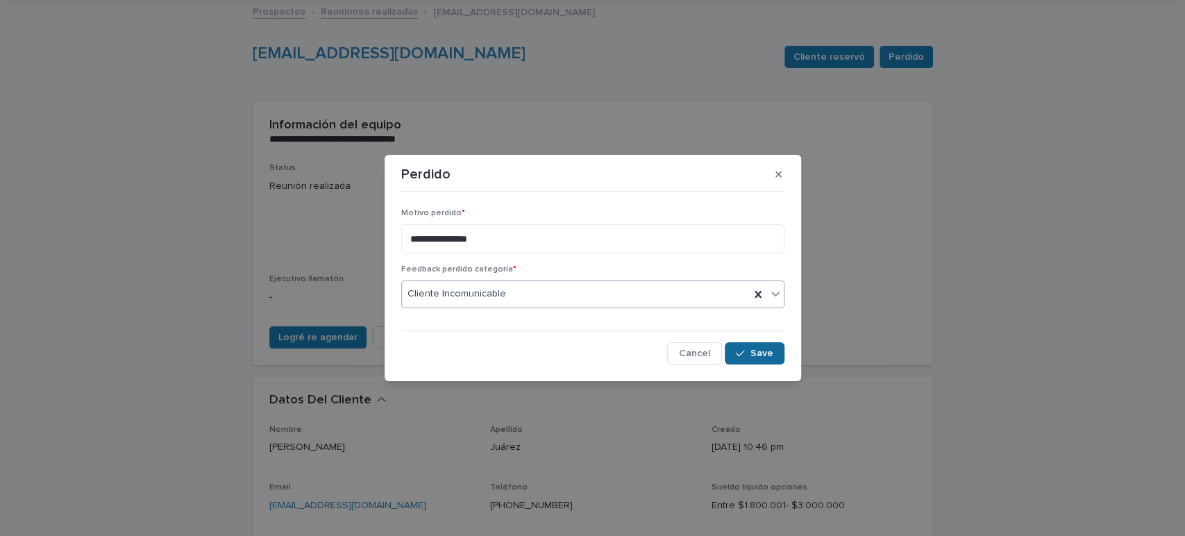
click at [757, 344] on button "Save" at bounding box center [754, 353] width 59 height 22
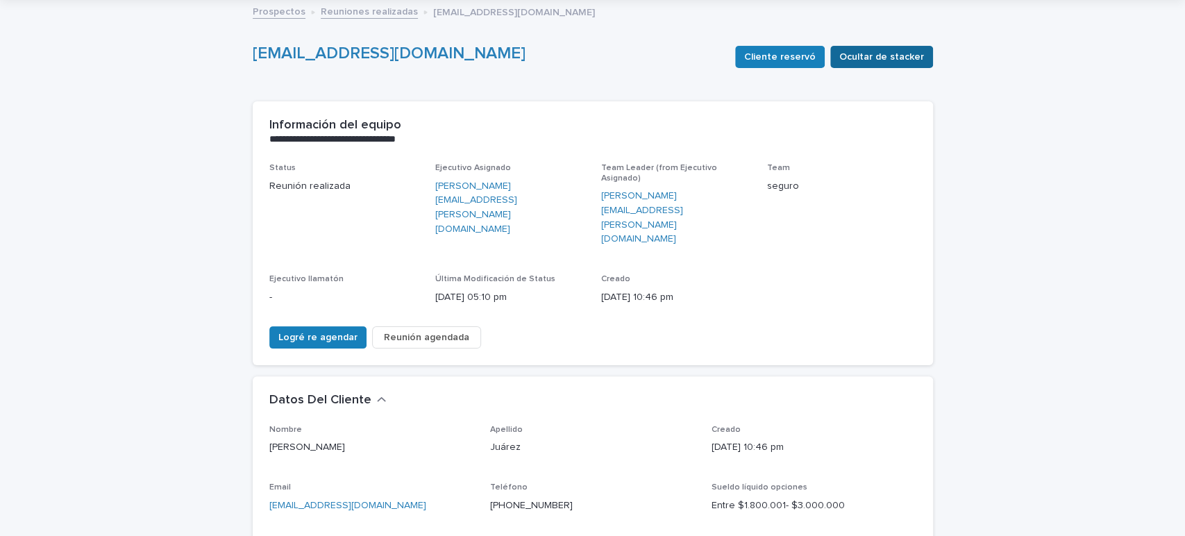
click at [878, 60] on span "Ocultar de stacker" at bounding box center [882, 57] width 85 height 14
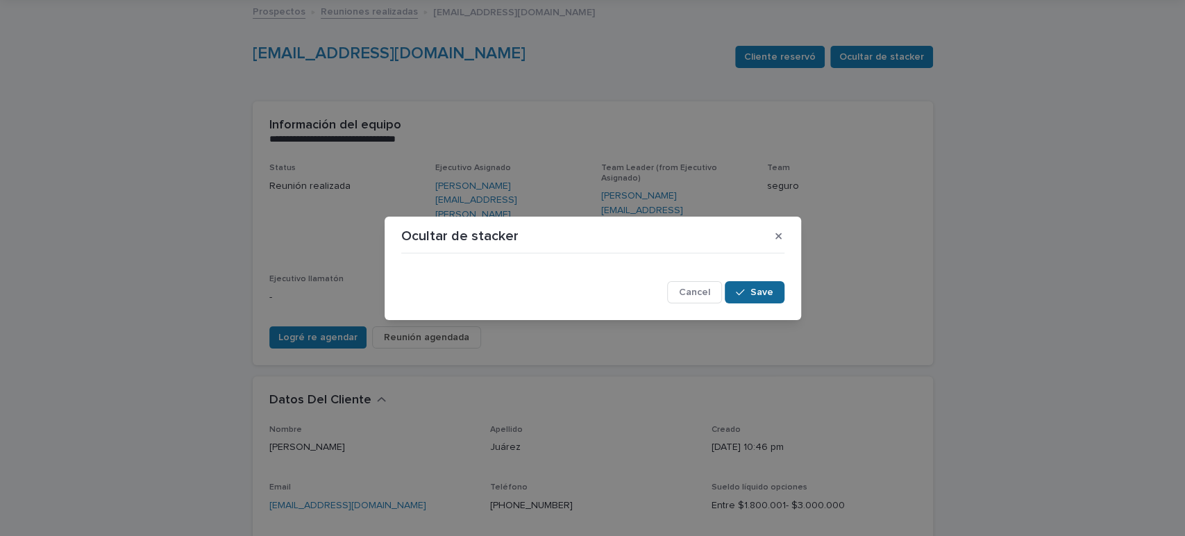
click at [766, 292] on span "Save" at bounding box center [762, 292] width 23 height 10
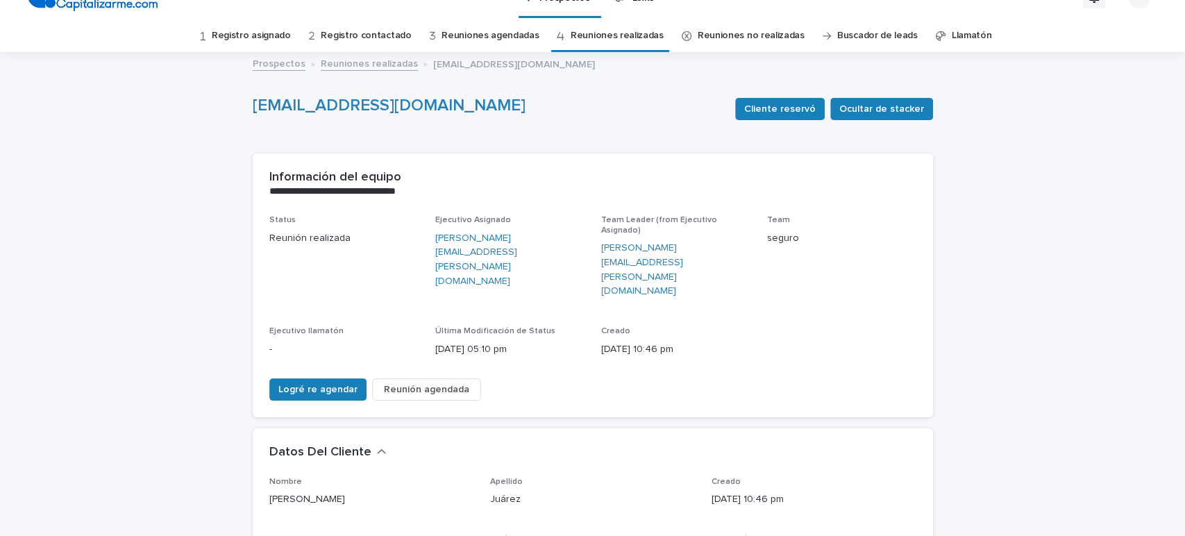
scroll to position [0, 0]
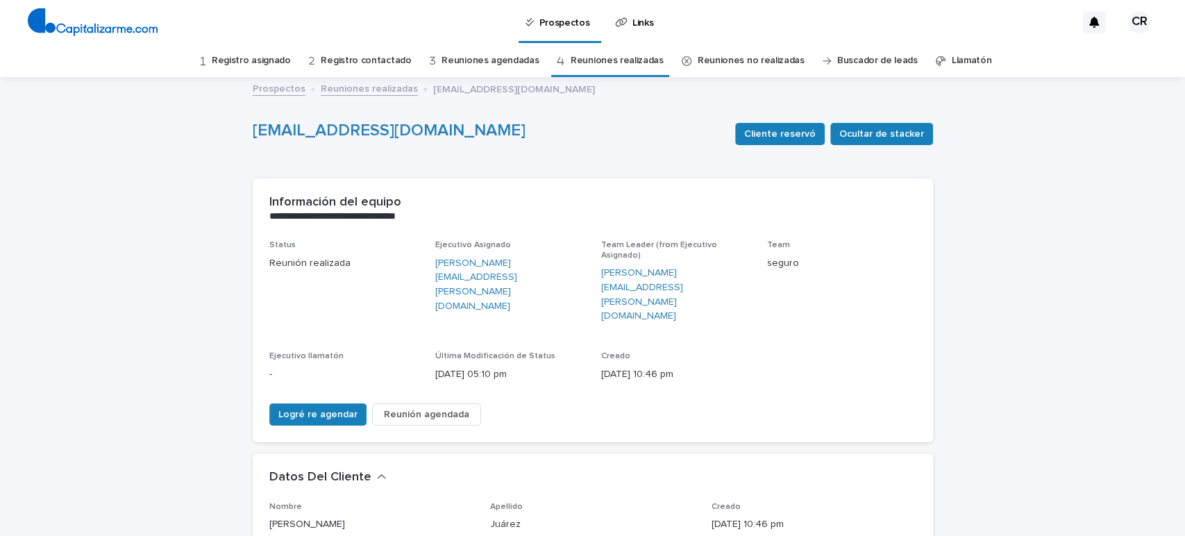
click at [624, 60] on link "Reuniones realizadas" at bounding box center [617, 60] width 93 height 33
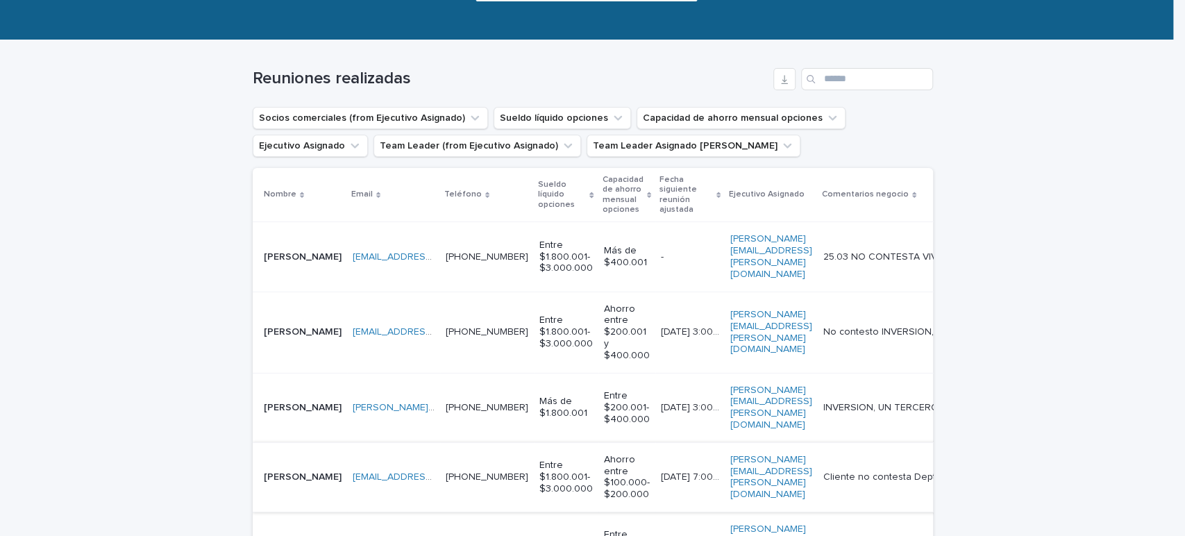
scroll to position [124, 0]
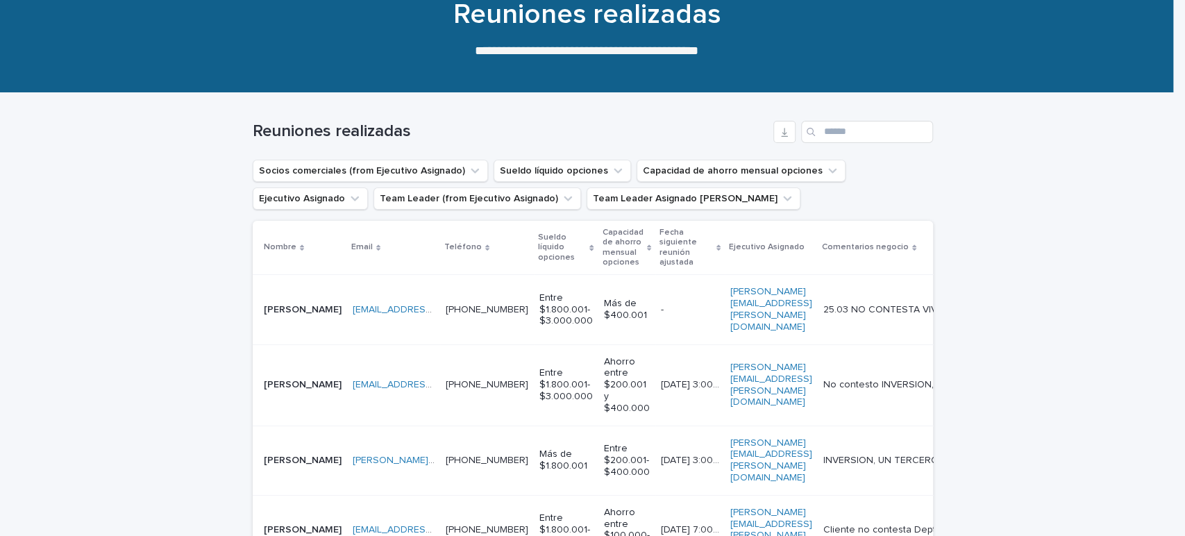
click at [419, 386] on td "[EMAIL_ADDRESS][DOMAIN_NAME] [EMAIL_ADDRESS][DOMAIN_NAME]" at bounding box center [393, 384] width 93 height 81
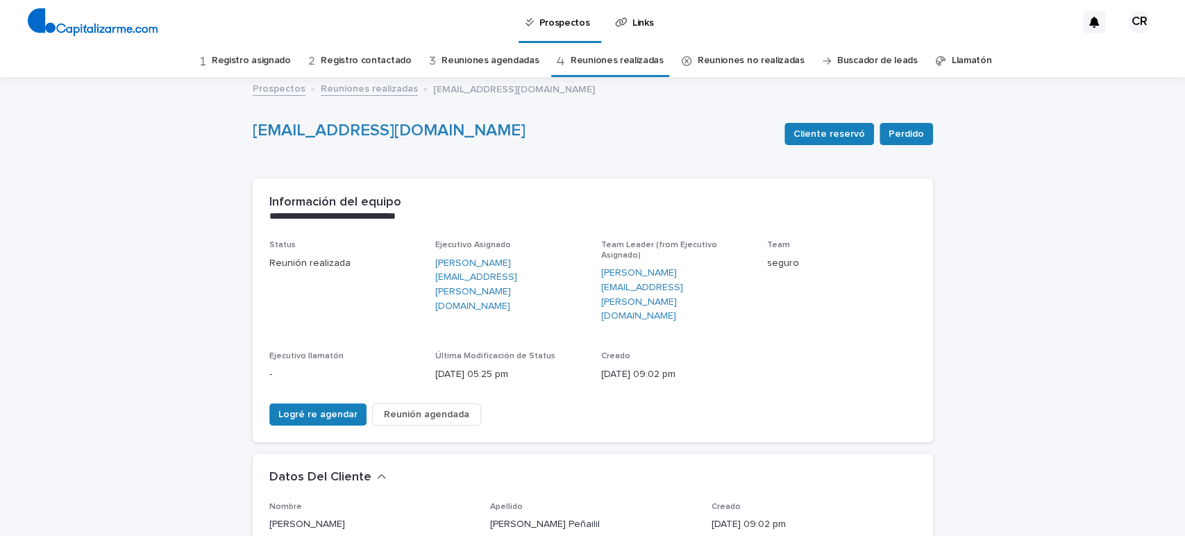
click at [632, 56] on link "Reuniones realizadas" at bounding box center [617, 60] width 93 height 33
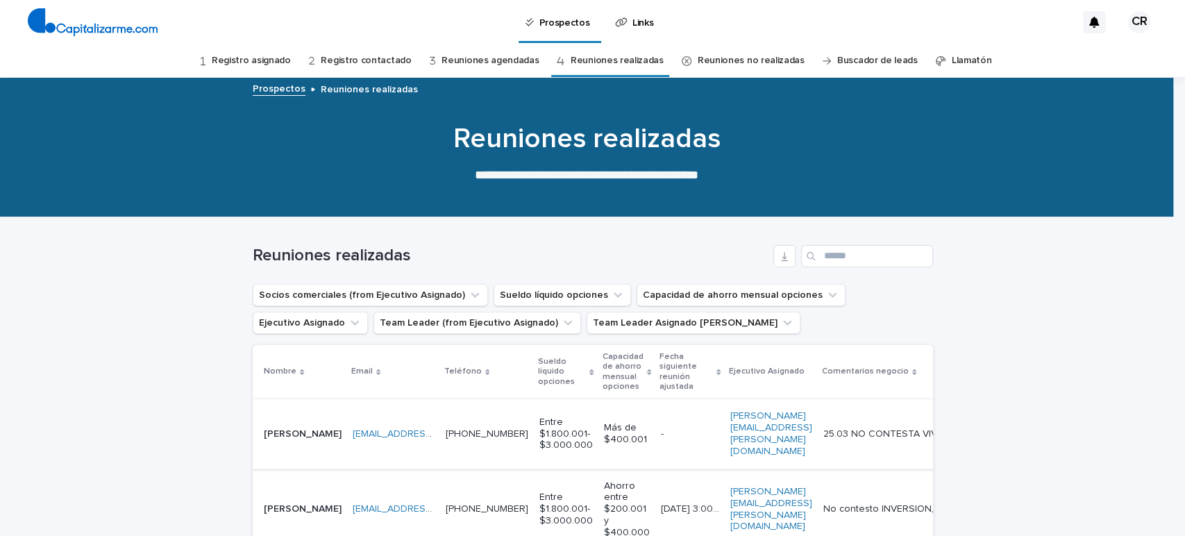
scroll to position [154, 0]
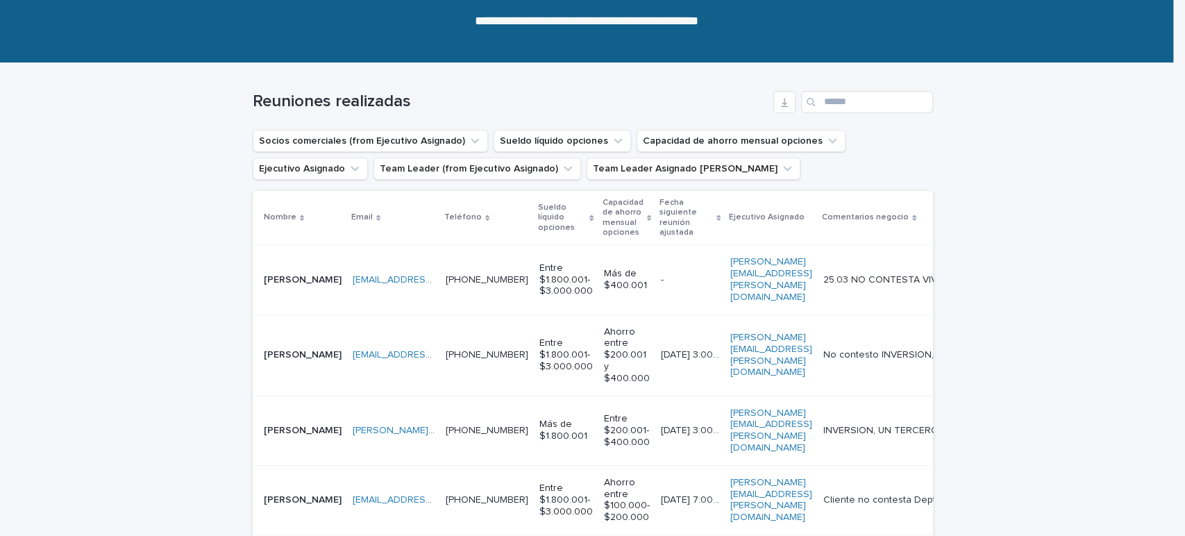
click at [435, 396] on td "[PERSON_NAME][EMAIL_ADDRESS][PERSON_NAME][DOMAIN_NAME] [PERSON_NAME][DOMAIN_NAM…" at bounding box center [393, 430] width 93 height 69
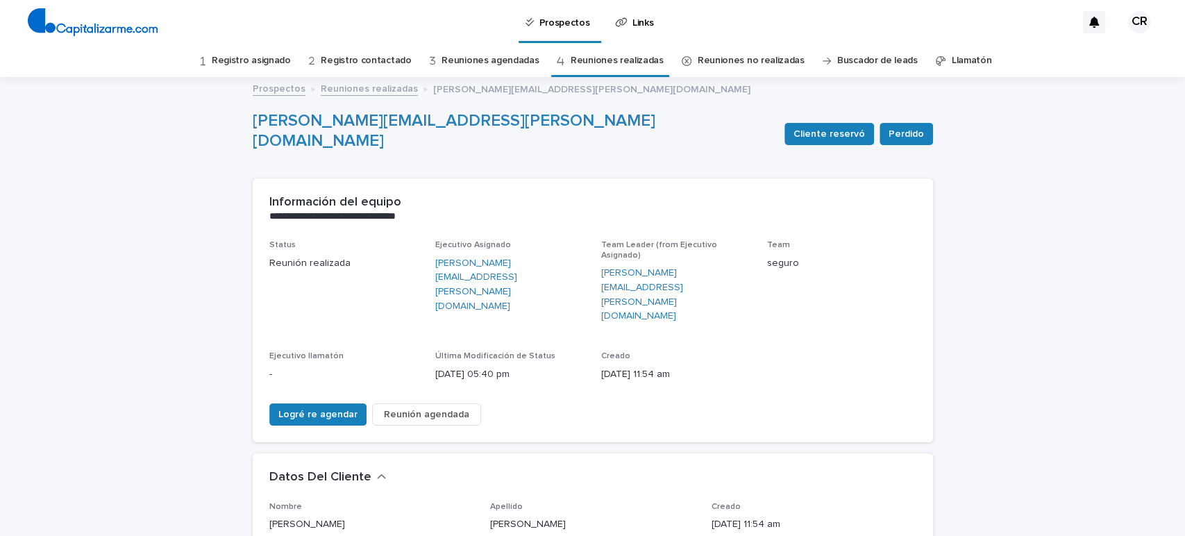
click at [604, 64] on link "Reuniones realizadas" at bounding box center [617, 60] width 93 height 33
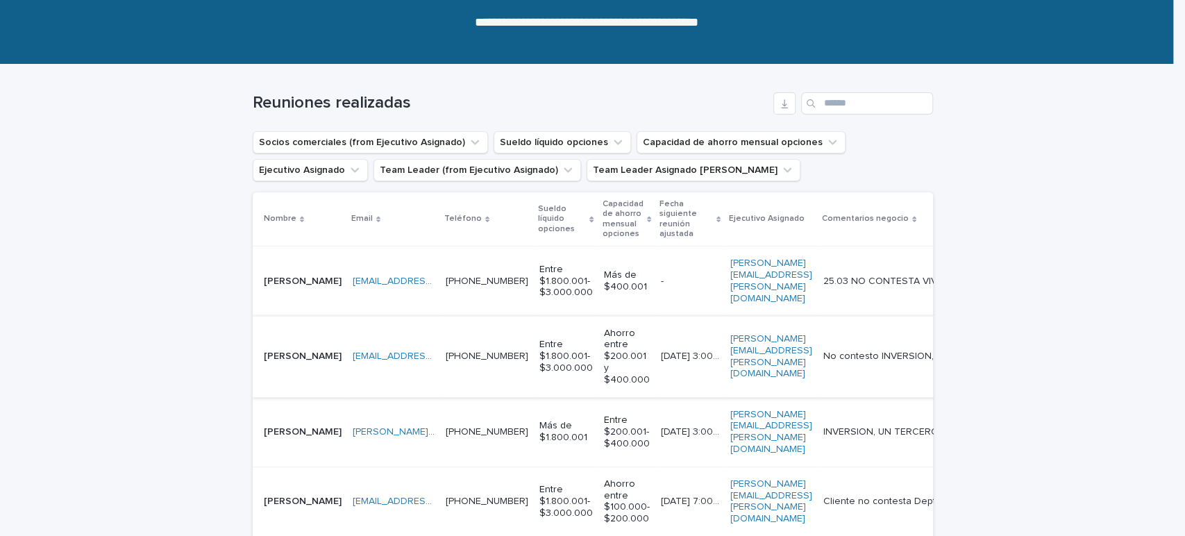
scroll to position [154, 0]
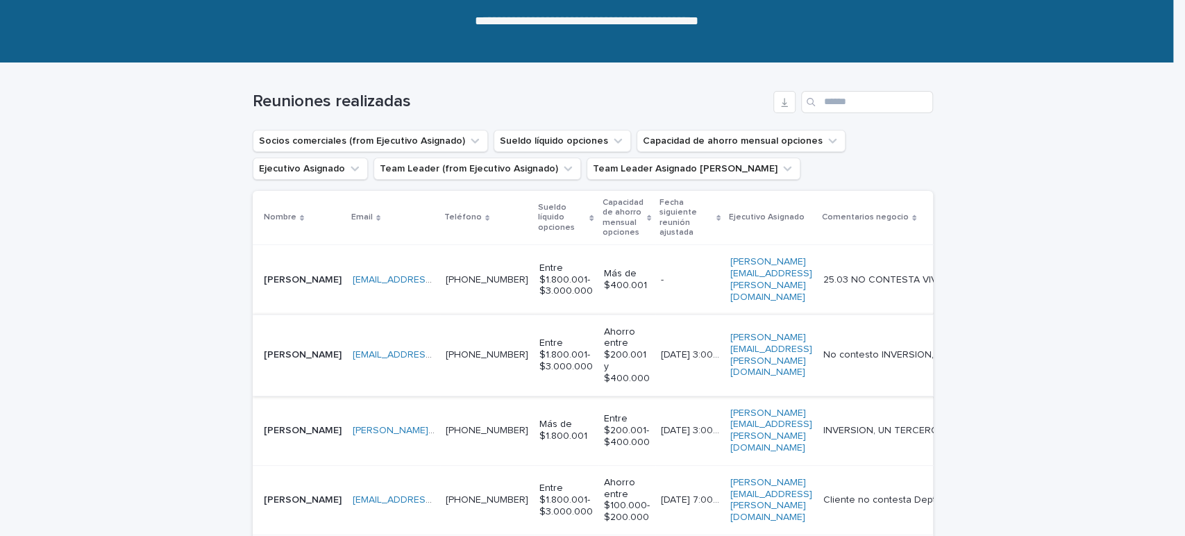
click at [313, 465] on td "[PERSON_NAME]" at bounding box center [300, 499] width 94 height 69
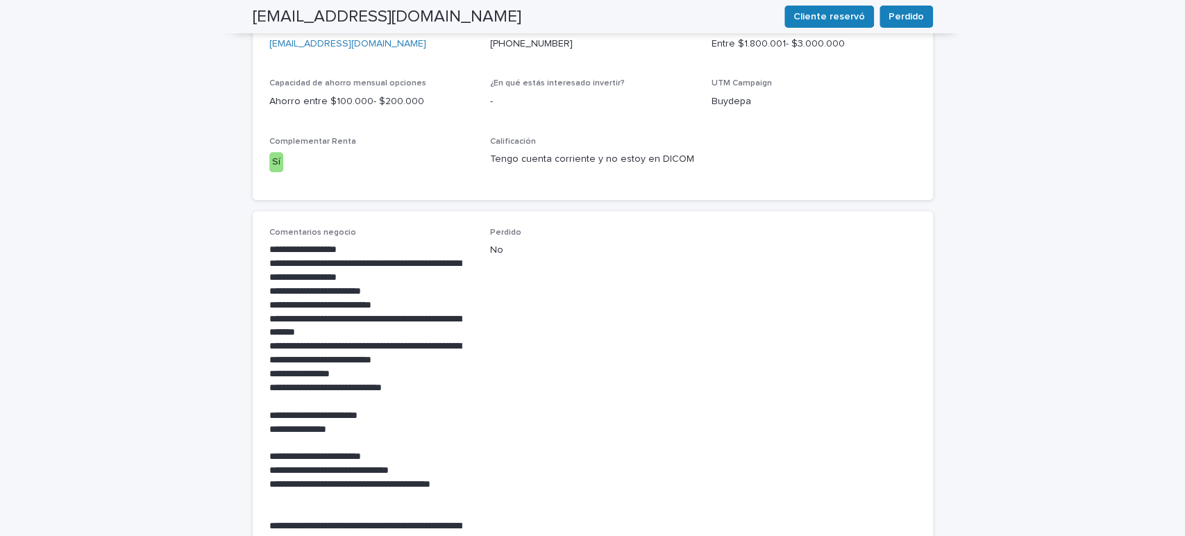
scroll to position [693, 0]
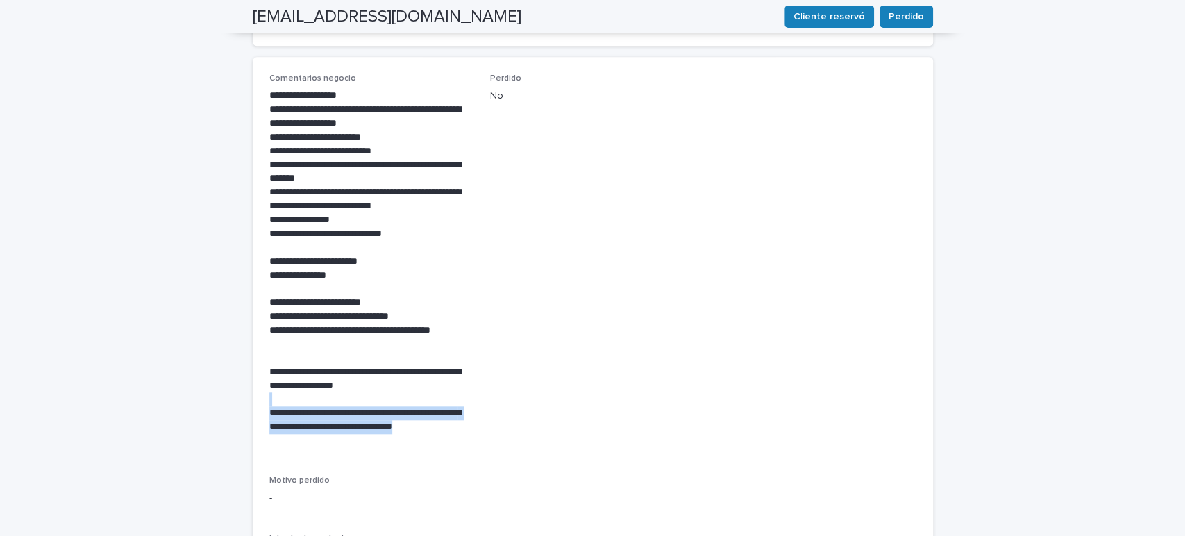
drag, startPoint x: 358, startPoint y: 387, endPoint x: 274, endPoint y: 352, distance: 91.2
click at [274, 406] on p "**********" at bounding box center [371, 427] width 205 height 42
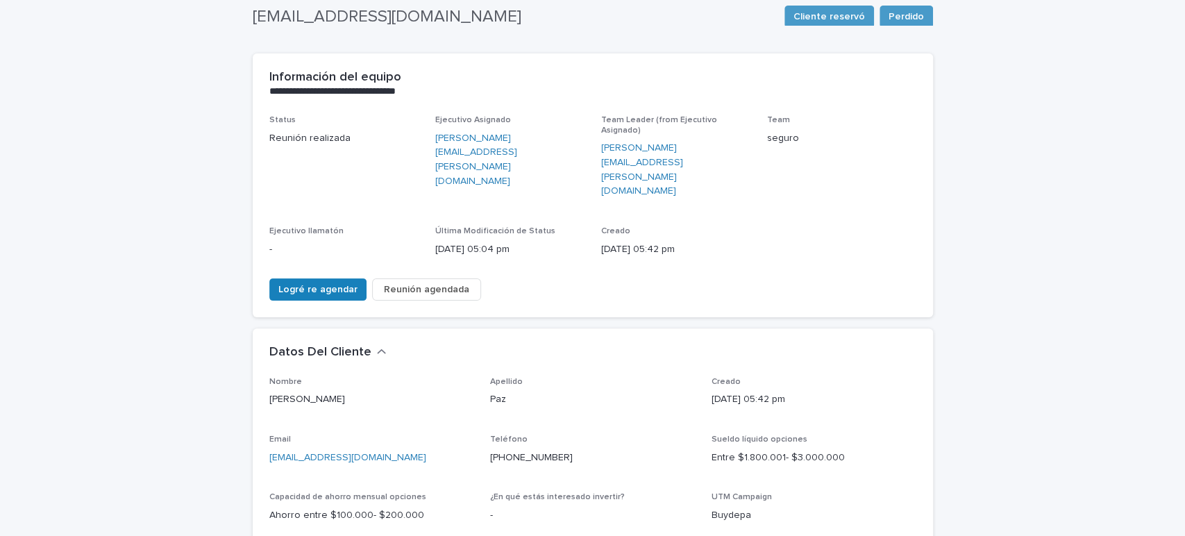
scroll to position [0, 0]
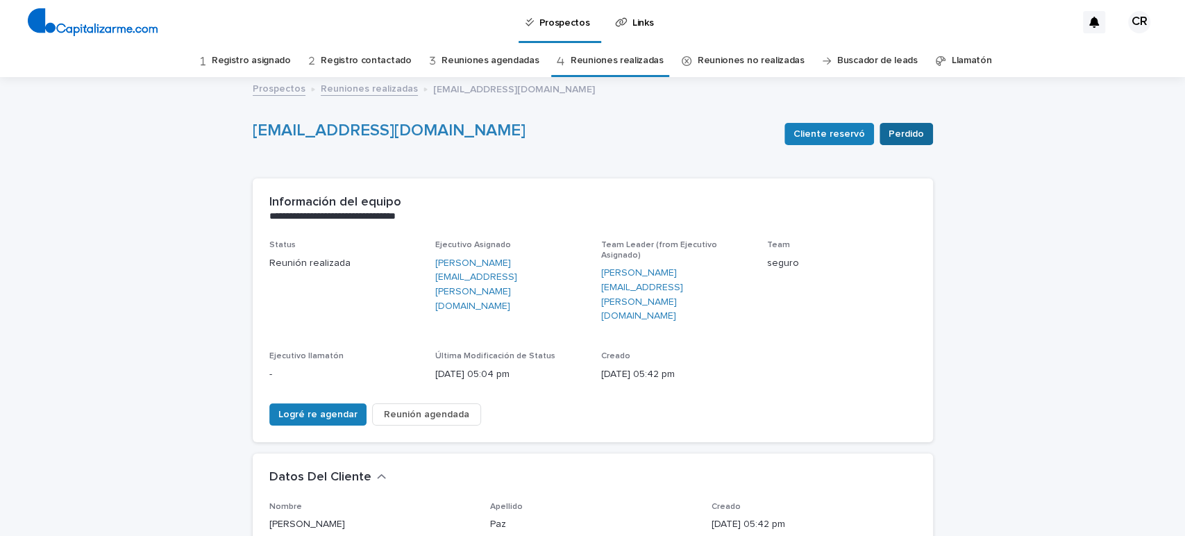
click at [898, 133] on span "Perdido" at bounding box center [906, 134] width 35 height 14
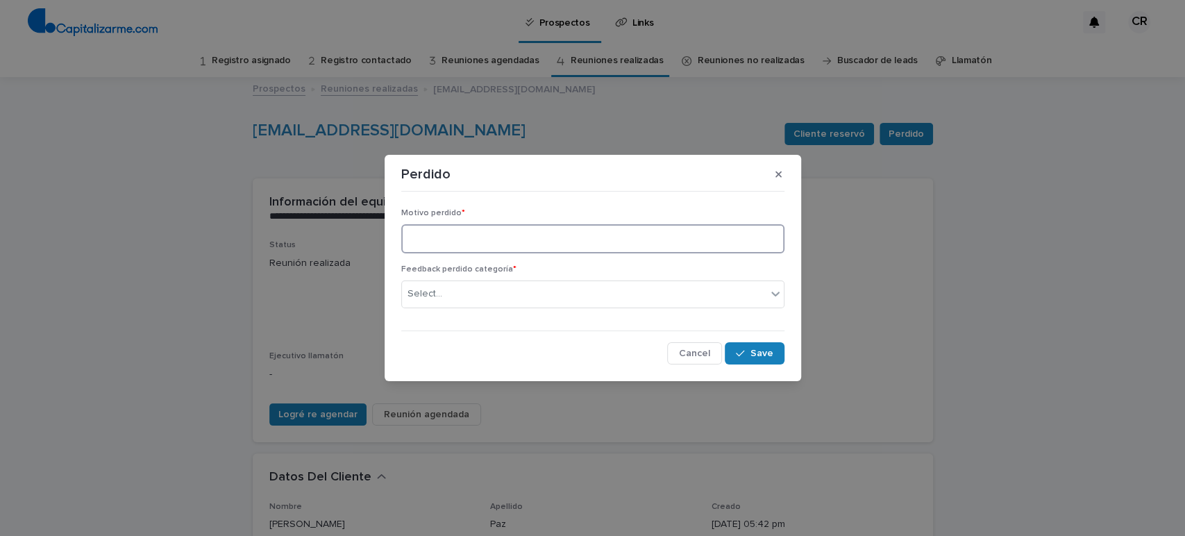
click at [655, 237] on textarea at bounding box center [592, 239] width 383 height 30
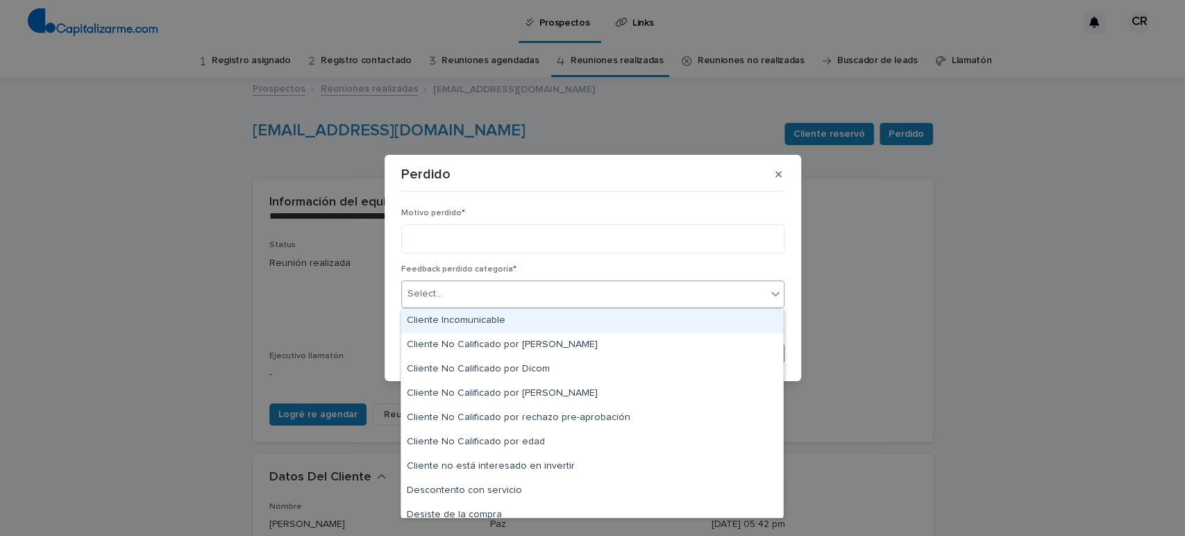
click at [503, 291] on div "Select..." at bounding box center [584, 294] width 365 height 23
click at [482, 321] on div "Cliente Incomunicable" at bounding box center [592, 321] width 382 height 24
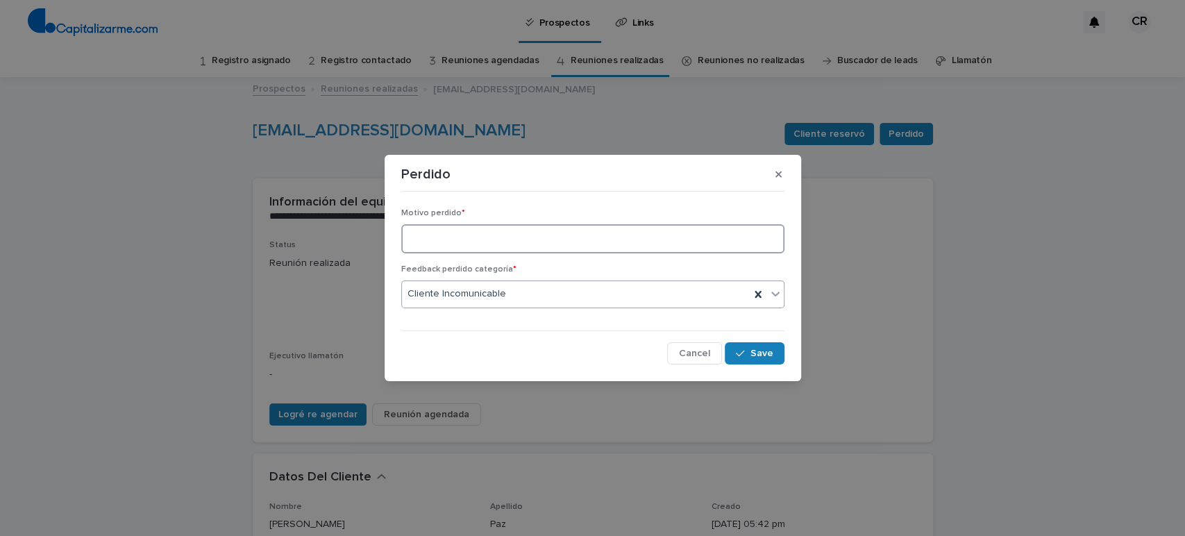
click at [456, 243] on textarea at bounding box center [592, 239] width 383 height 30
paste textarea "**********"
type textarea "**********"
click at [778, 355] on button "Save" at bounding box center [754, 353] width 59 height 22
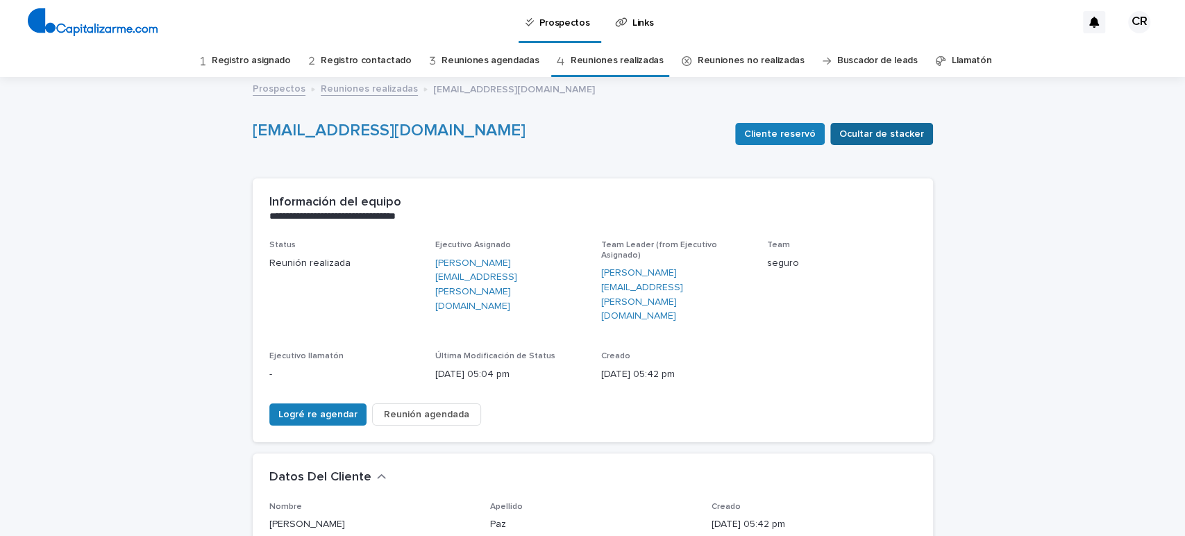
click at [864, 124] on button "Ocultar de stacker" at bounding box center [881, 134] width 103 height 22
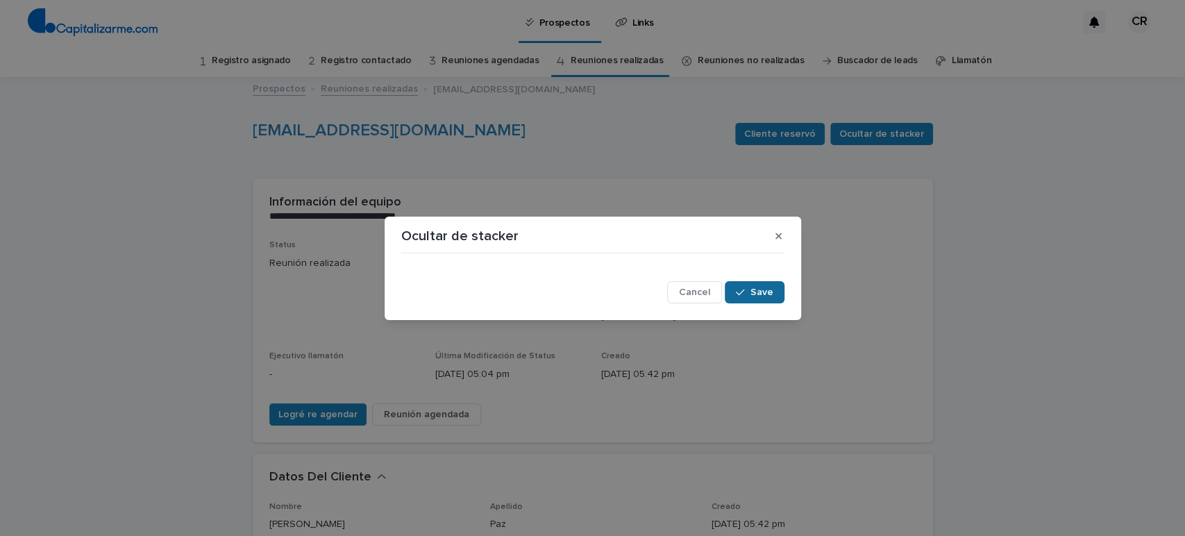
click at [744, 288] on icon "button" at bounding box center [740, 292] width 8 height 10
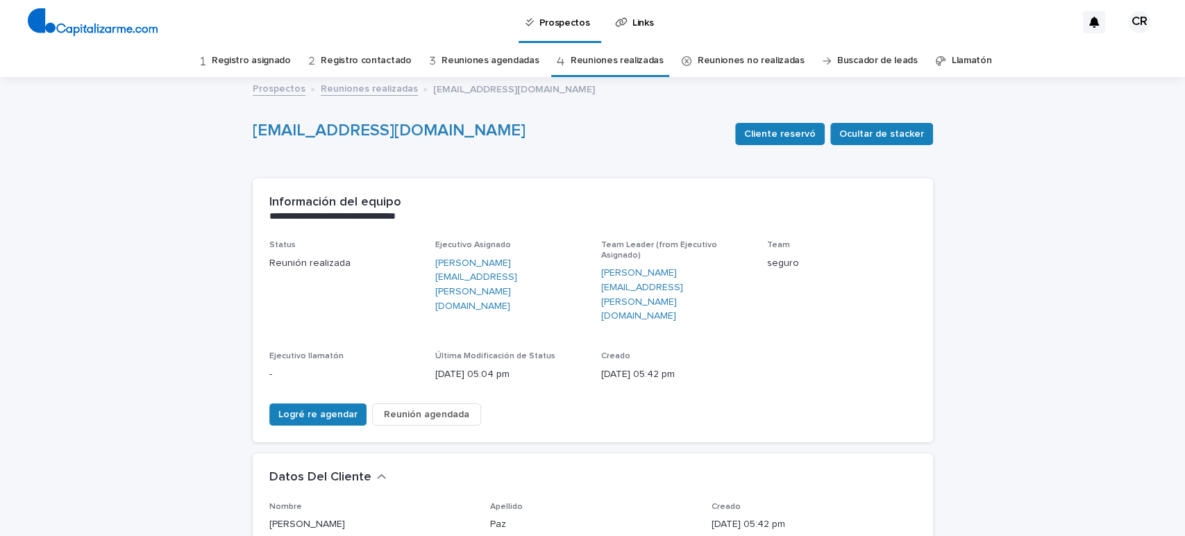
click at [601, 59] on link "Reuniones realizadas" at bounding box center [617, 60] width 93 height 33
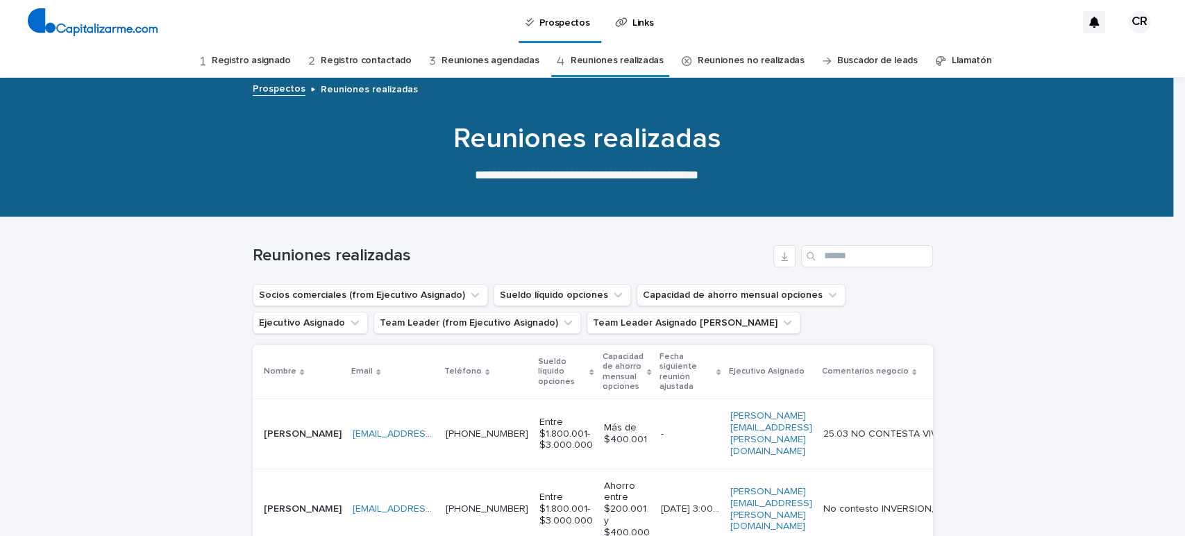
click at [749, 64] on link "Reuniones no realizadas" at bounding box center [751, 60] width 107 height 33
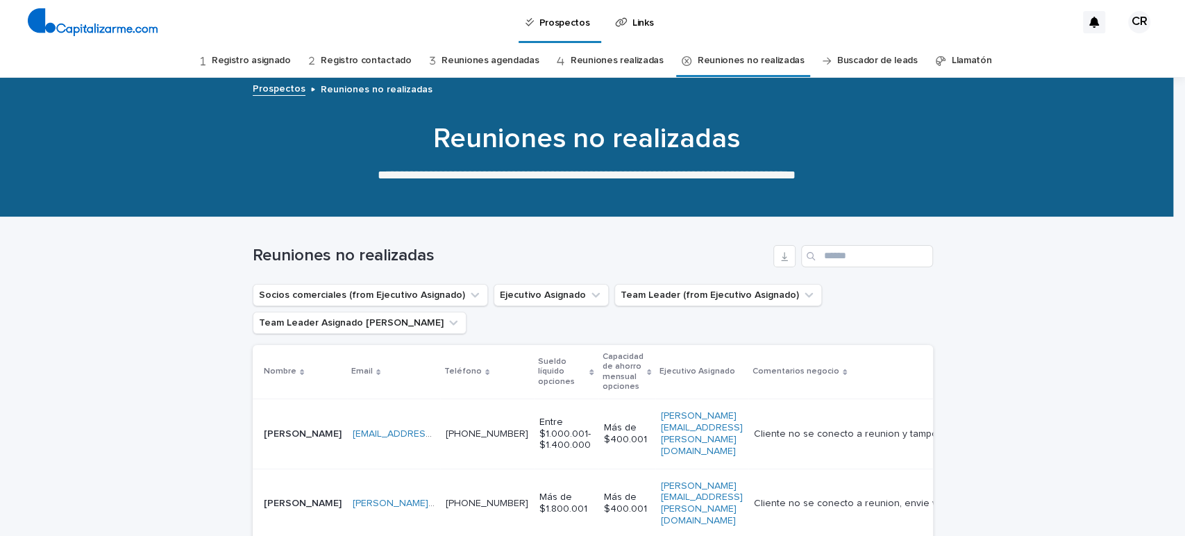
click at [622, 54] on link "Reuniones realizadas" at bounding box center [617, 60] width 93 height 33
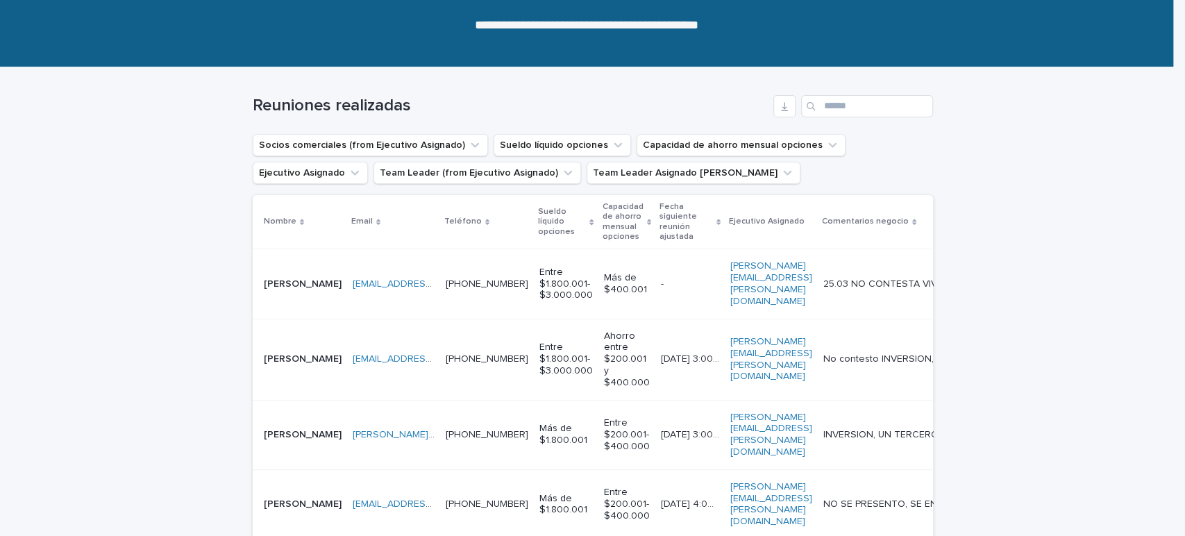
scroll to position [154, 0]
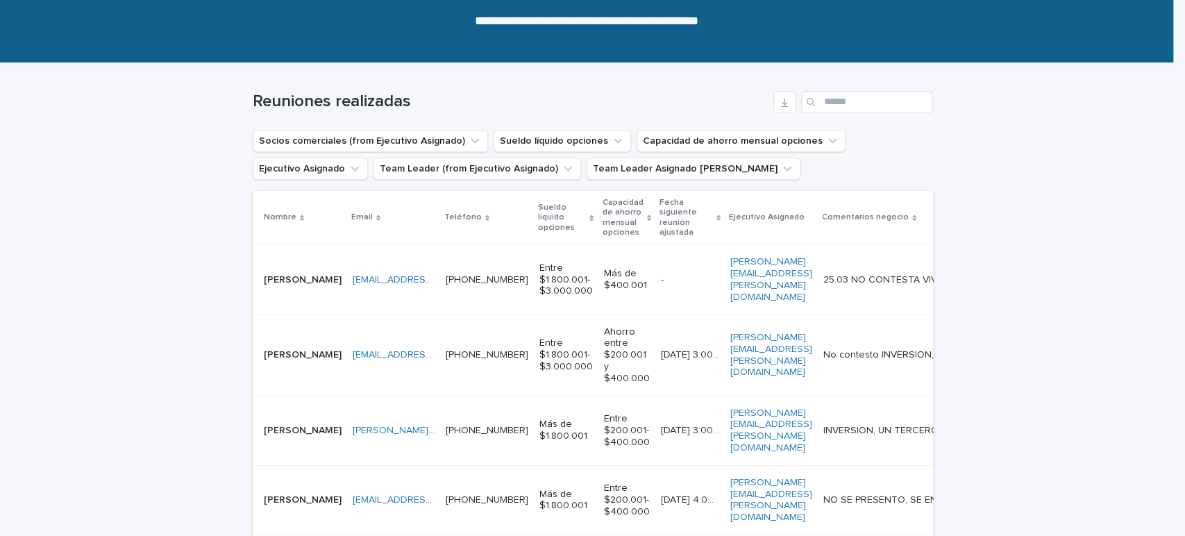
click at [468, 424] on td "[PHONE_NUMBER] [PHONE_NUMBER]" at bounding box center [487, 430] width 94 height 69
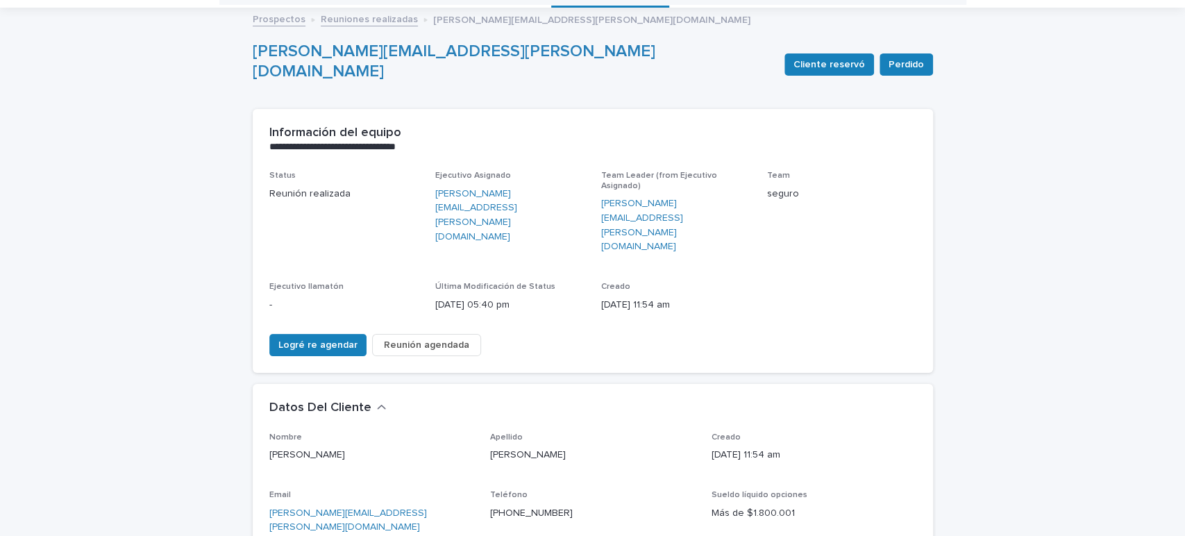
scroll to position [44, 0]
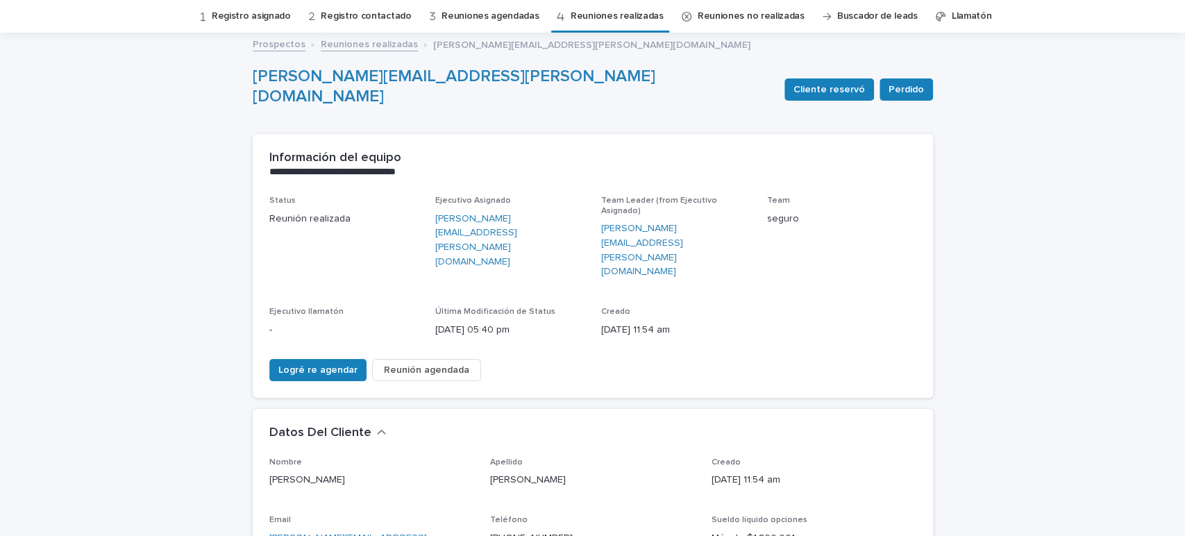
click at [748, 15] on link "Reuniones no realizadas" at bounding box center [751, 16] width 107 height 33
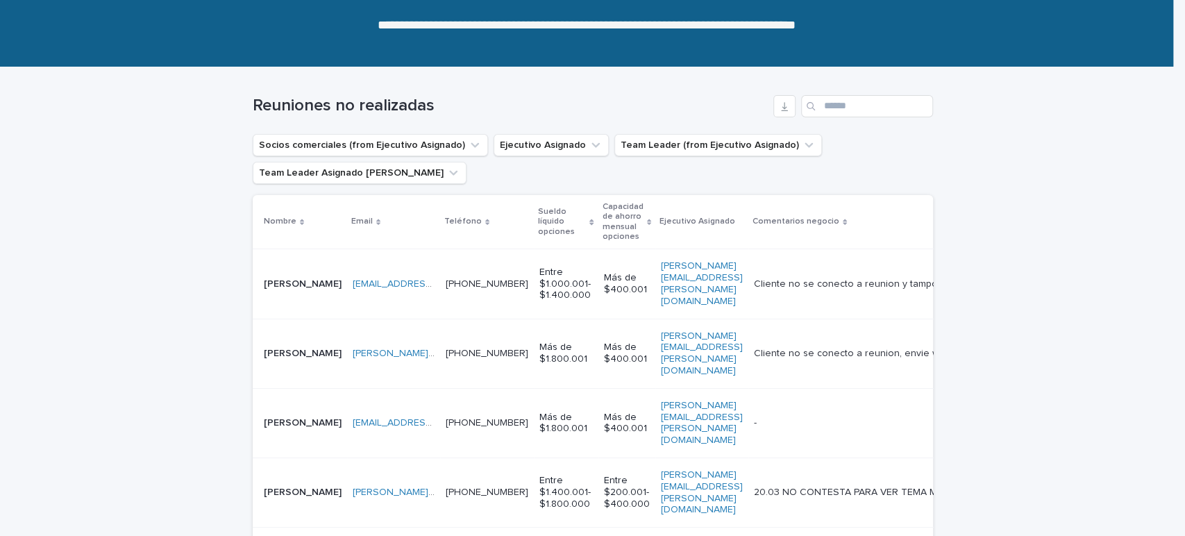
scroll to position [147, 0]
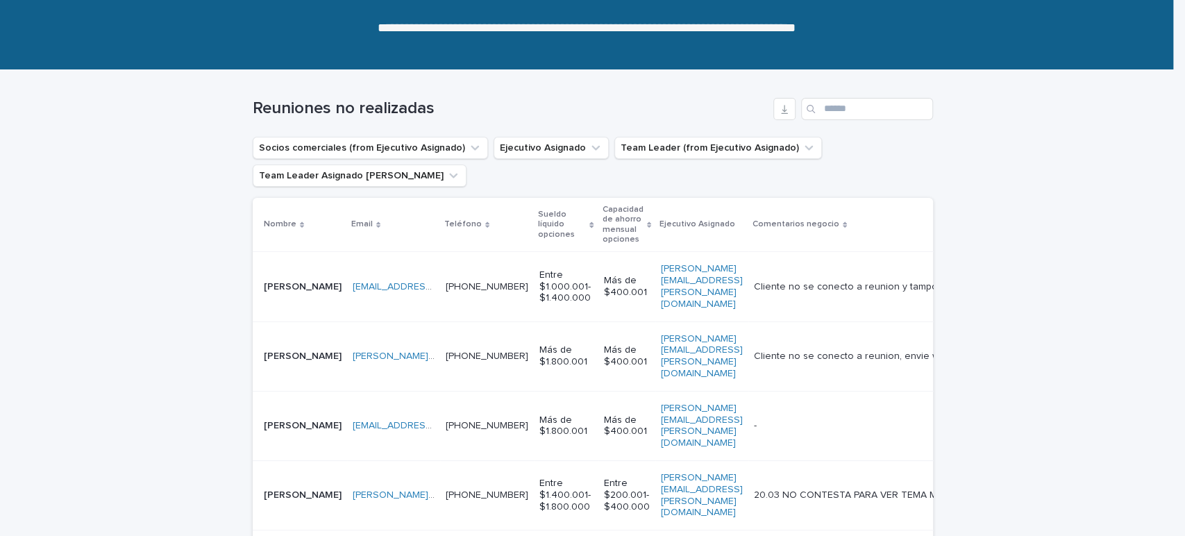
click at [309, 293] on td "[PERSON_NAME]" at bounding box center [300, 286] width 94 height 69
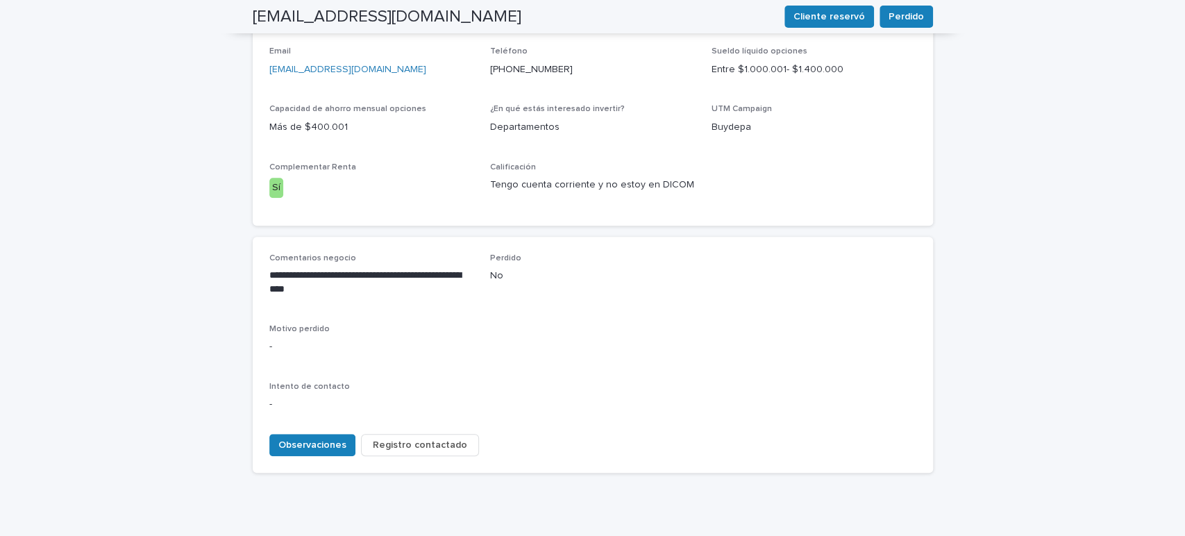
scroll to position [517, 0]
